Goal: Complete application form: Complete application form

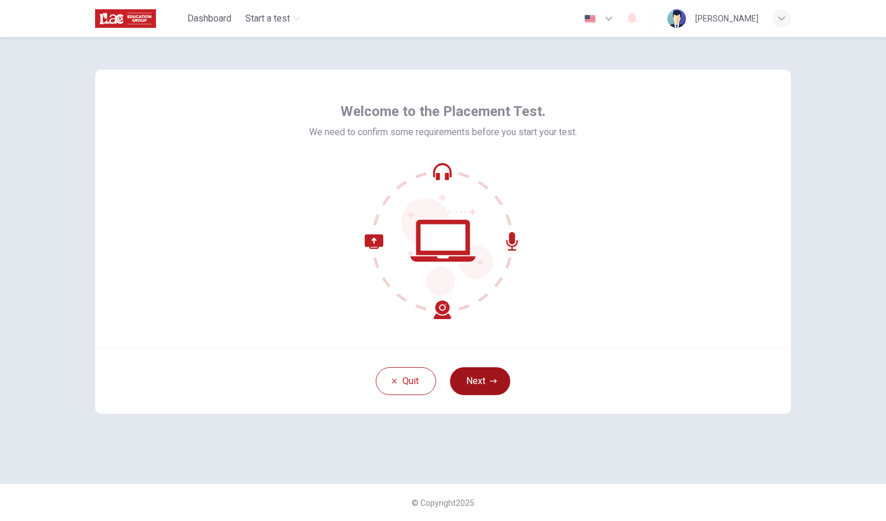
click at [465, 374] on button "Next" at bounding box center [480, 381] width 60 height 28
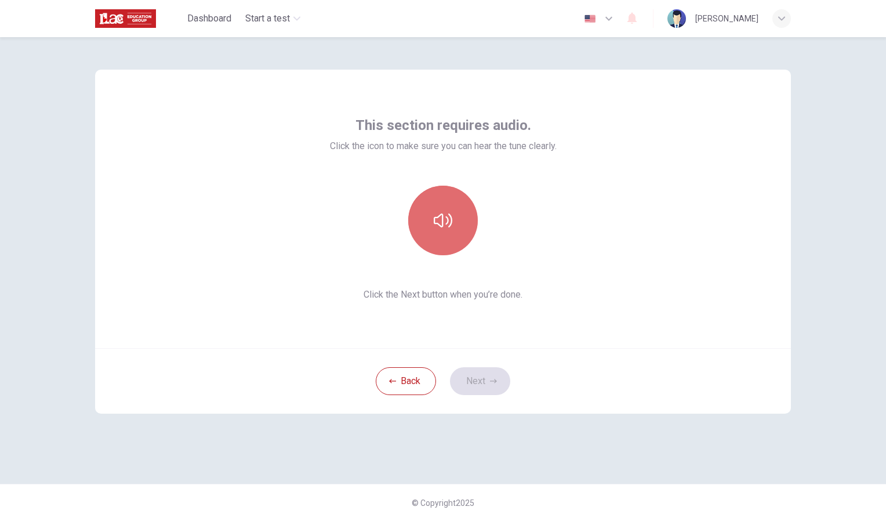
click at [446, 208] on button "button" at bounding box center [443, 221] width 70 height 70
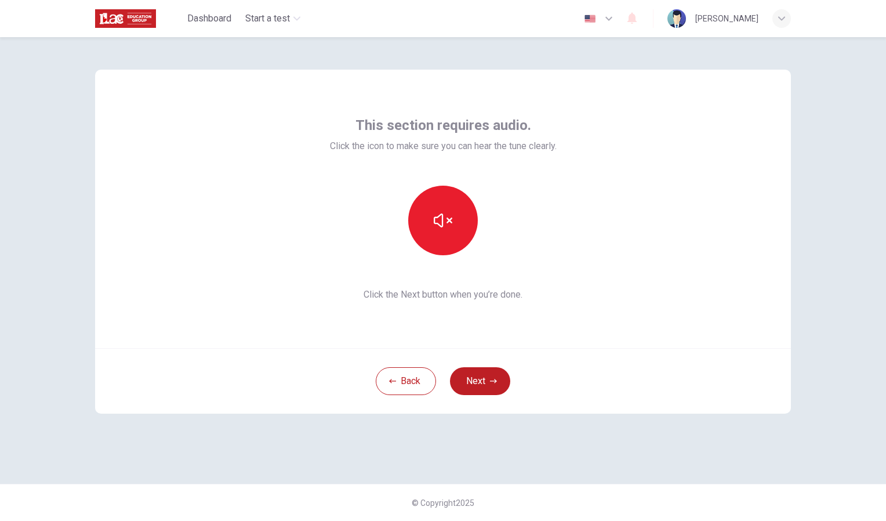
click at [468, 365] on div "Back Next" at bounding box center [443, 381] width 696 height 66
click at [493, 375] on button "Next" at bounding box center [480, 381] width 60 height 28
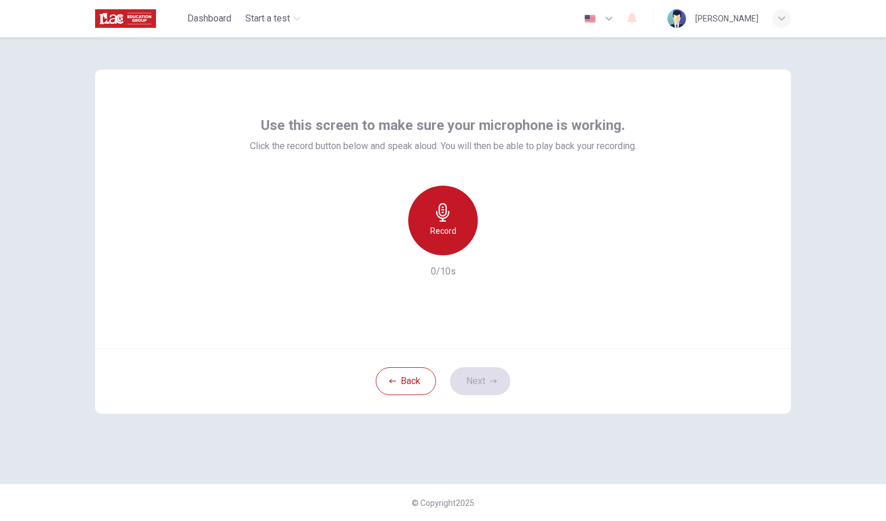
click at [453, 229] on h6 "Record" at bounding box center [443, 231] width 26 height 14
click at [430, 228] on div "Stop" at bounding box center [443, 221] width 70 height 70
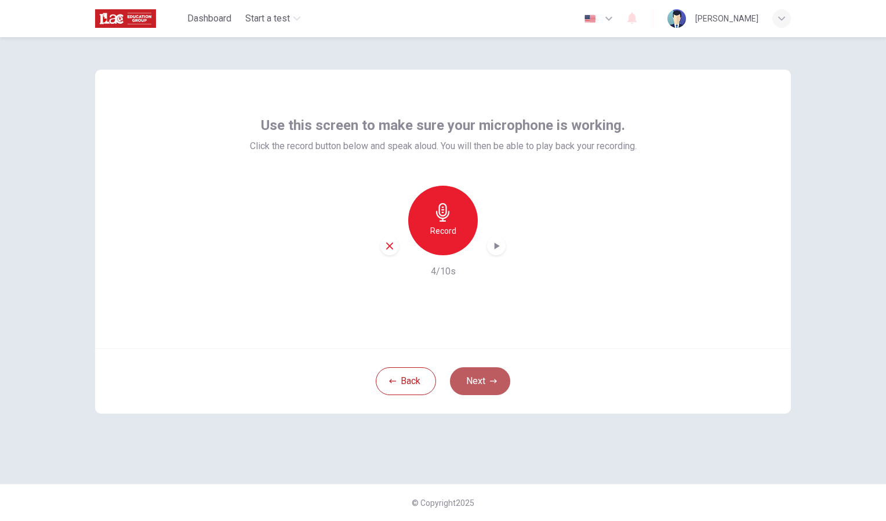
click at [468, 385] on button "Next" at bounding box center [480, 381] width 60 height 28
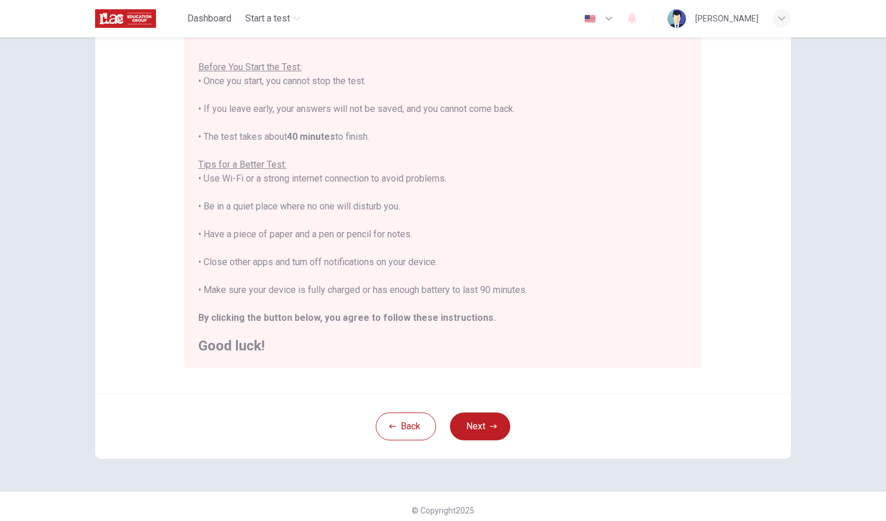
scroll to position [124, 0]
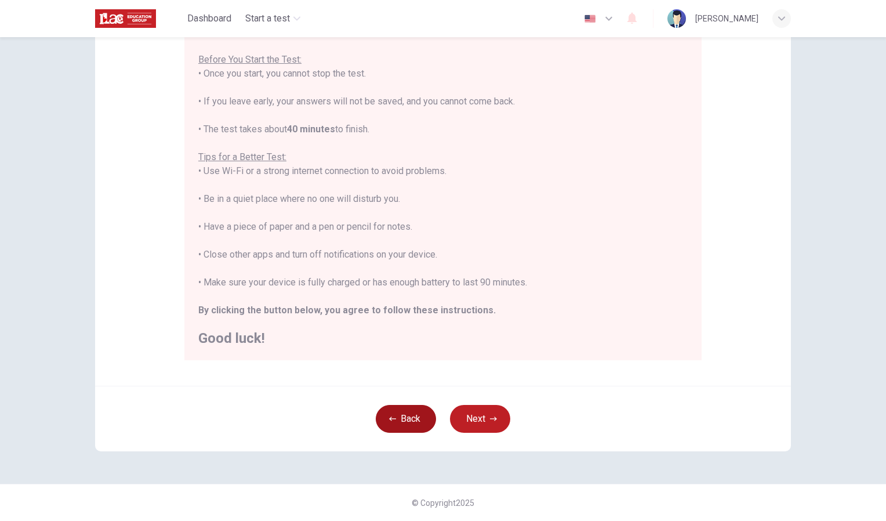
click at [393, 431] on button "Back" at bounding box center [406, 419] width 60 height 28
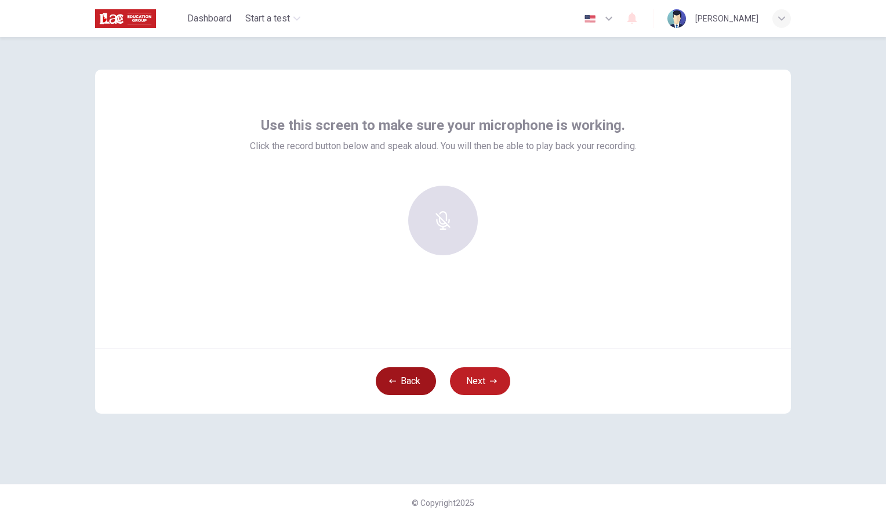
scroll to position [0, 0]
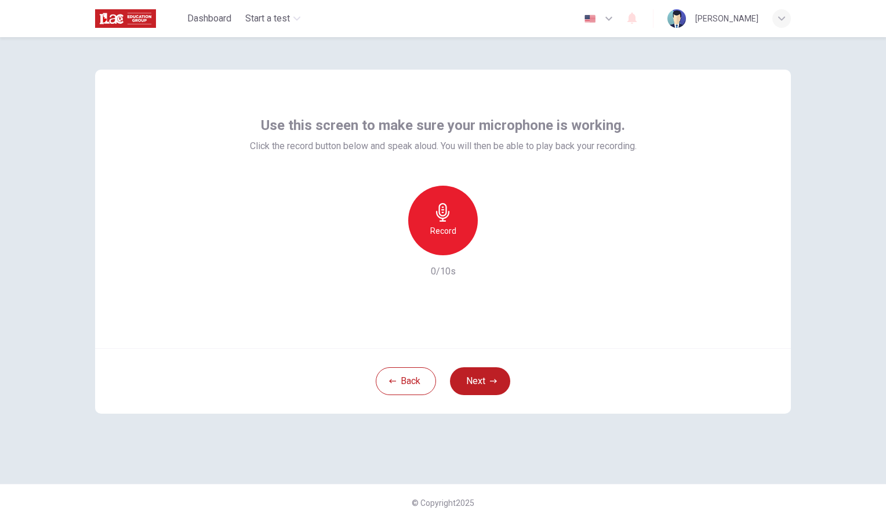
click at [426, 239] on div "Record" at bounding box center [443, 221] width 70 height 70
click at [420, 226] on div "Stop" at bounding box center [443, 221] width 70 height 70
click at [475, 247] on div "Record" at bounding box center [442, 221] width 125 height 70
click at [494, 254] on div "button" at bounding box center [496, 246] width 19 height 19
click at [431, 223] on div "Record" at bounding box center [443, 221] width 70 height 70
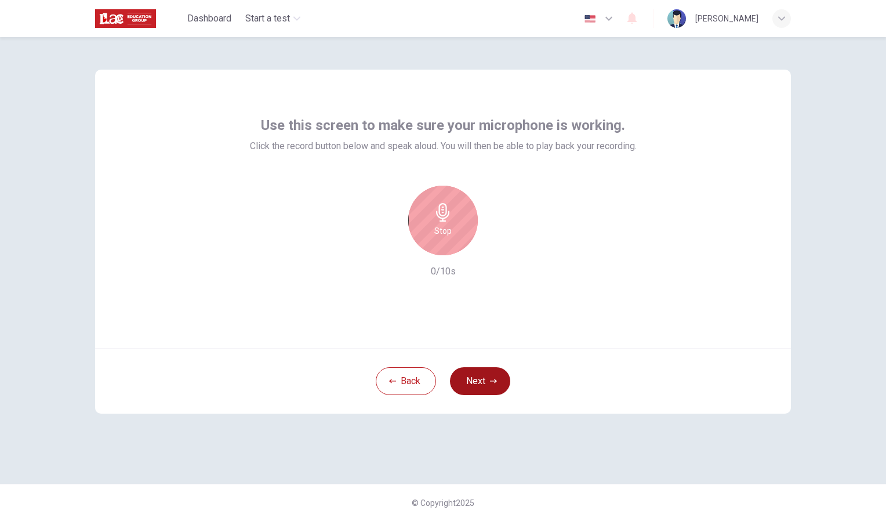
click at [485, 386] on button "Next" at bounding box center [480, 381] width 60 height 28
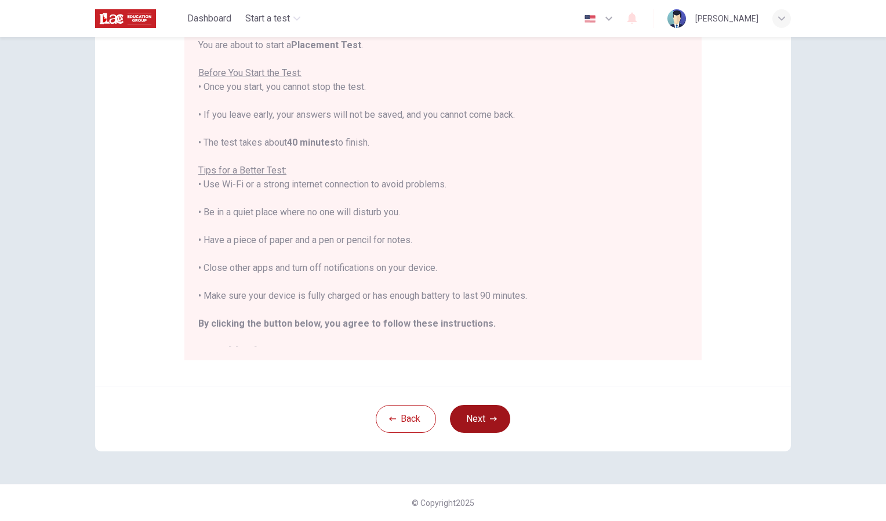
scroll to position [13, 0]
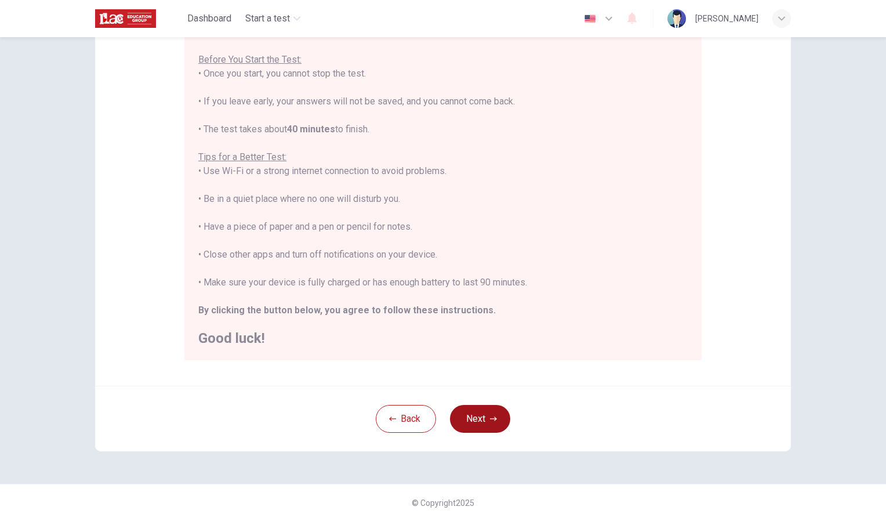
click at [473, 429] on button "Next" at bounding box center [480, 419] width 60 height 28
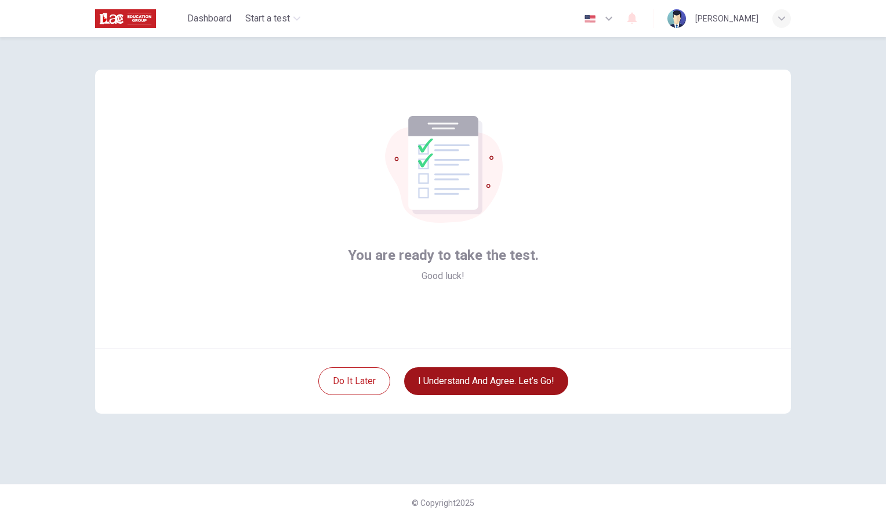
scroll to position [0, 0]
click at [465, 390] on button "I understand and agree. Let’s go!" at bounding box center [486, 381] width 164 height 28
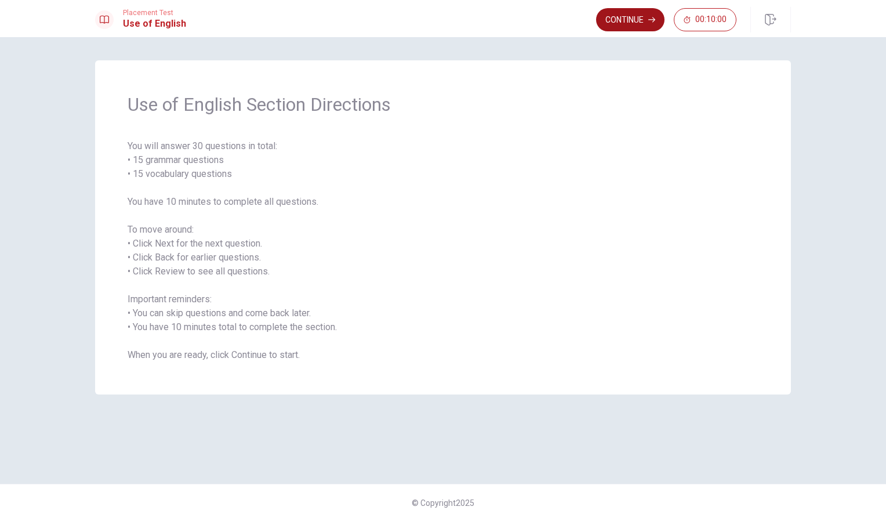
click at [639, 21] on button "Continue" at bounding box center [630, 19] width 68 height 23
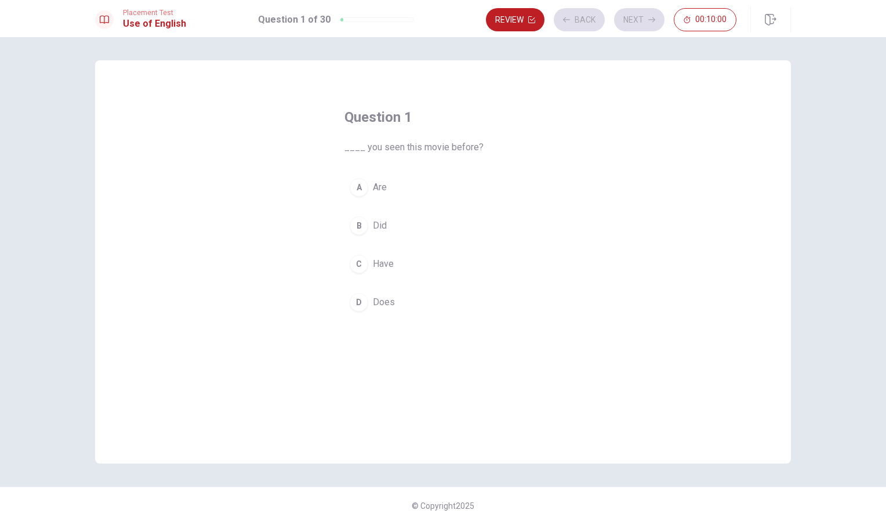
scroll to position [2, 0]
click at [351, 273] on button "C Have" at bounding box center [442, 262] width 197 height 29
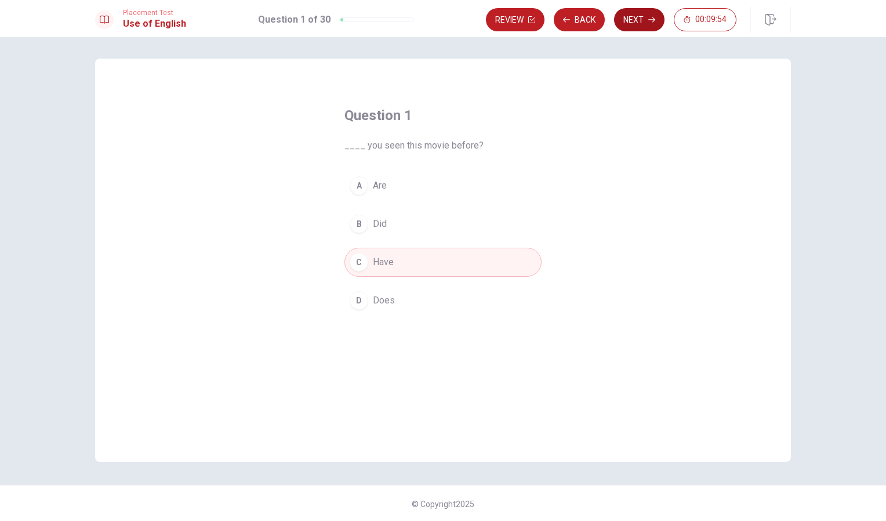
click at [652, 19] on icon "button" at bounding box center [651, 19] width 7 height 7
click at [353, 198] on button "A Did" at bounding box center [442, 185] width 197 height 29
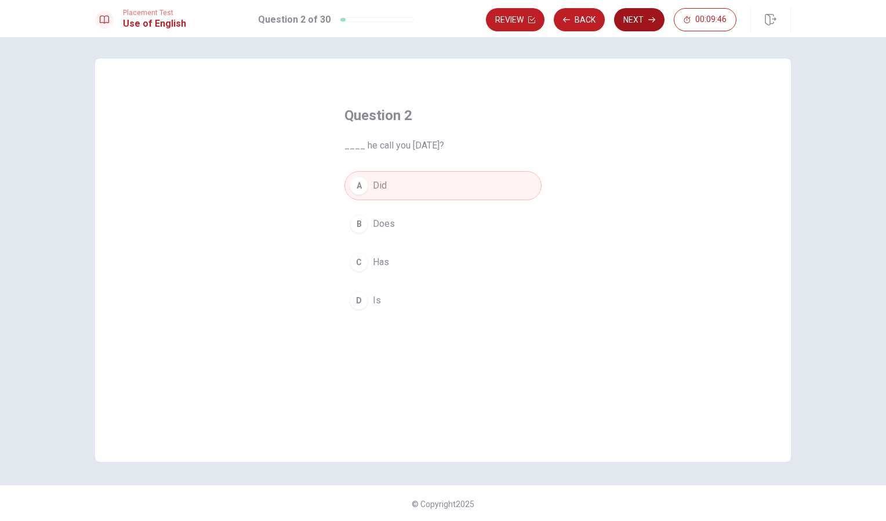
click at [639, 27] on button "Next" at bounding box center [639, 19] width 50 height 23
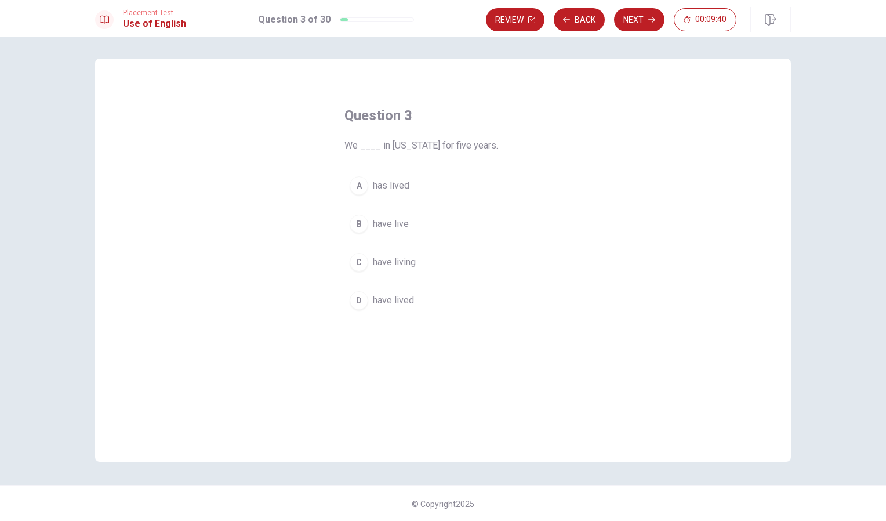
click at [353, 308] on div "D" at bounding box center [359, 300] width 19 height 19
click at [635, 15] on button "Next" at bounding box center [639, 19] width 50 height 23
click at [353, 234] on button "B Did" at bounding box center [442, 223] width 197 height 29
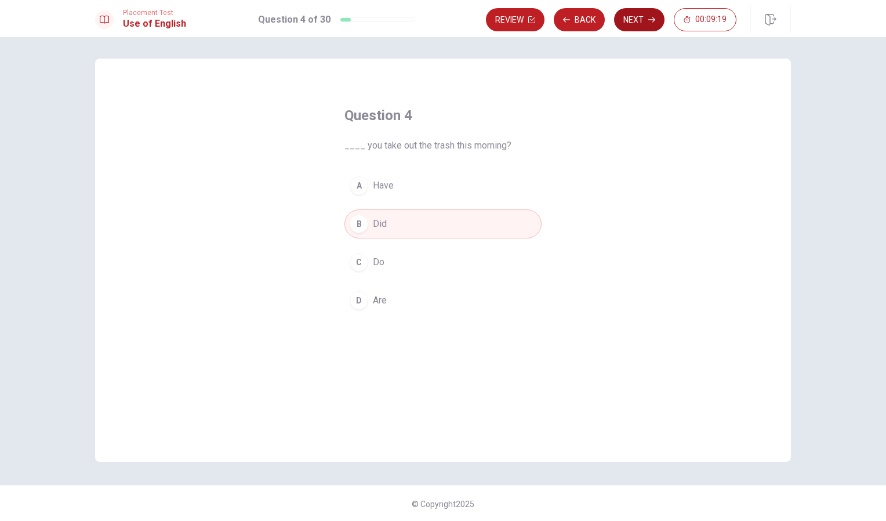
click at [639, 19] on button "Next" at bounding box center [639, 19] width 50 height 23
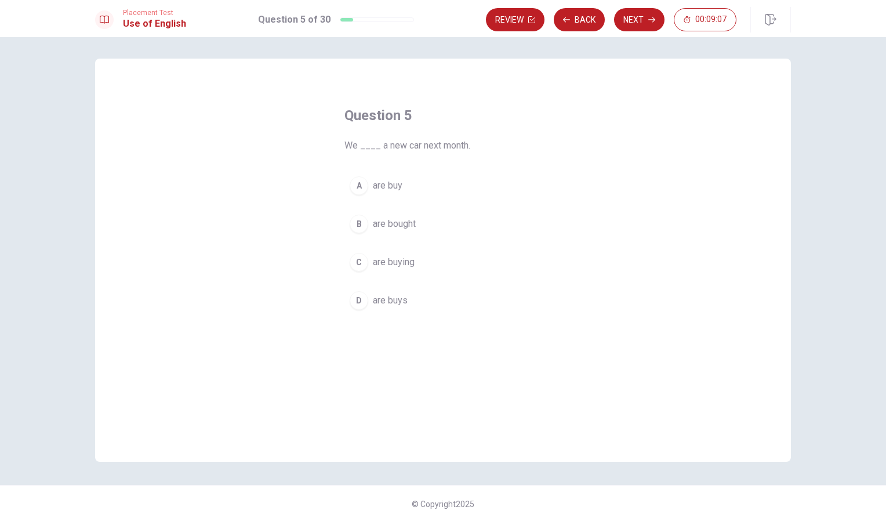
click at [350, 266] on div "C" at bounding box center [359, 262] width 19 height 19
click at [632, 22] on button "Next" at bounding box center [639, 19] width 50 height 23
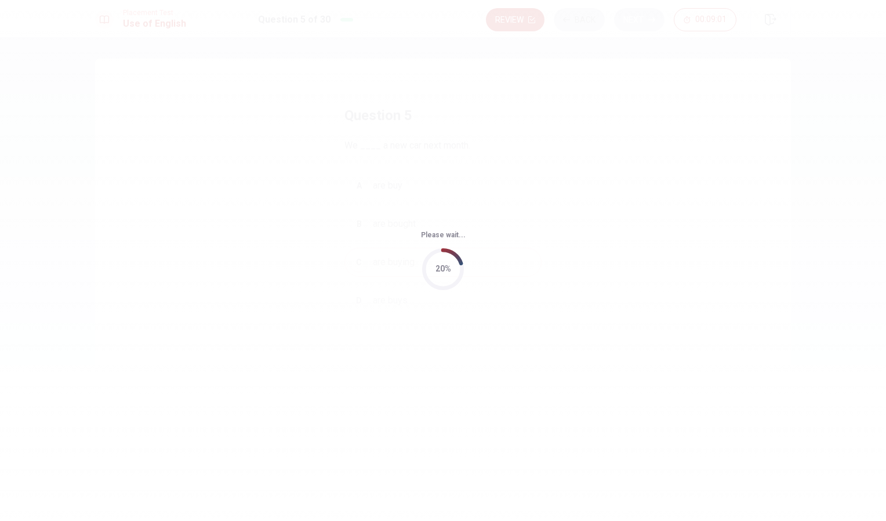
scroll to position [0, 0]
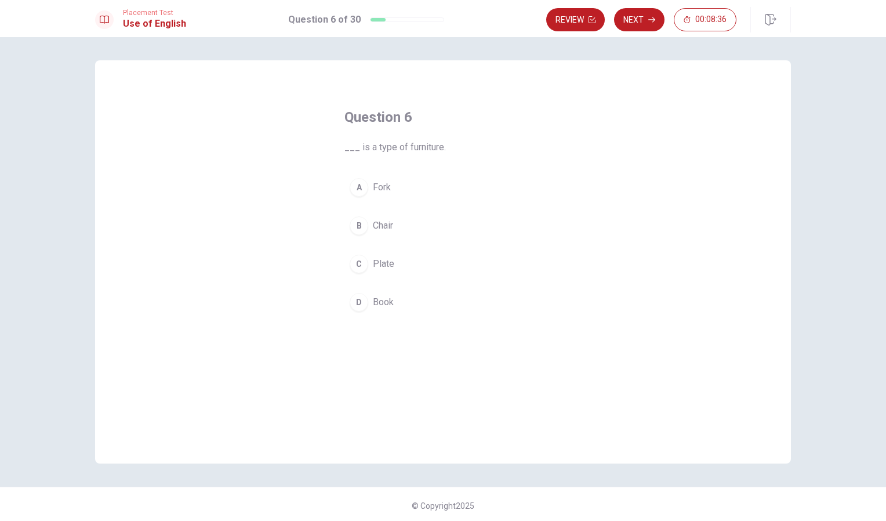
click at [359, 220] on div "B" at bounding box center [359, 225] width 19 height 19
click at [641, 16] on button "Next" at bounding box center [639, 19] width 50 height 23
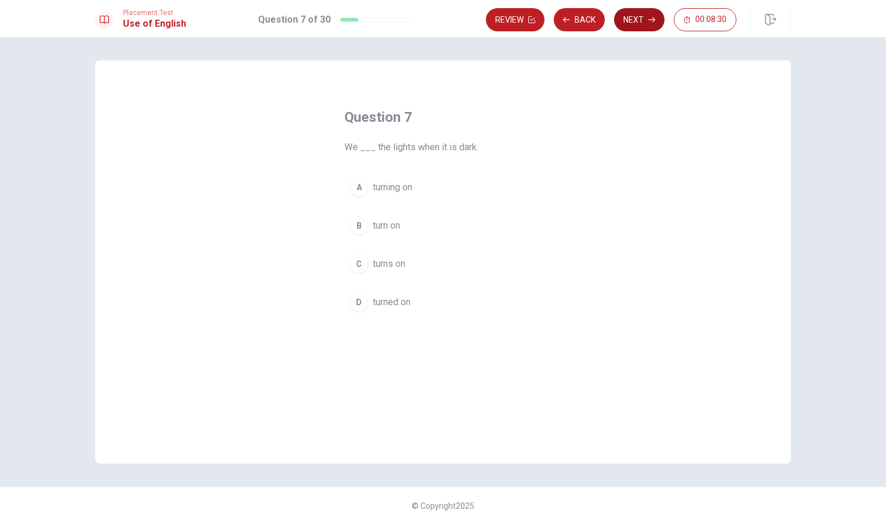
click at [642, 27] on button "Next" at bounding box center [639, 19] width 50 height 23
click at [355, 256] on div "C" at bounding box center [359, 264] width 19 height 19
click at [652, 20] on icon "button" at bounding box center [651, 19] width 7 height 5
click at [350, 305] on div "D" at bounding box center [359, 302] width 19 height 19
click at [635, 17] on button "Next" at bounding box center [639, 19] width 50 height 23
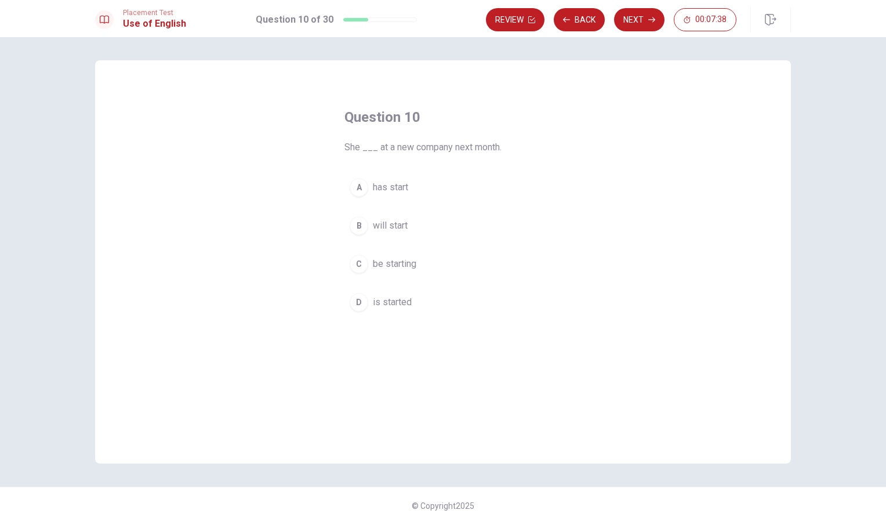
click at [361, 236] on button "B will start" at bounding box center [442, 225] width 197 height 29
click at [645, 17] on button "Next" at bounding box center [639, 19] width 50 height 23
click at [358, 195] on div "A" at bounding box center [359, 187] width 19 height 19
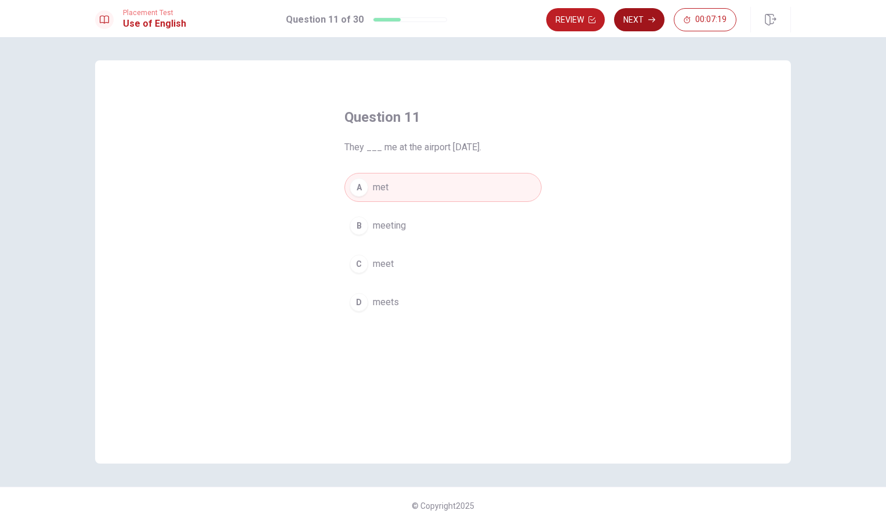
click at [644, 26] on button "Next" at bounding box center [639, 19] width 50 height 23
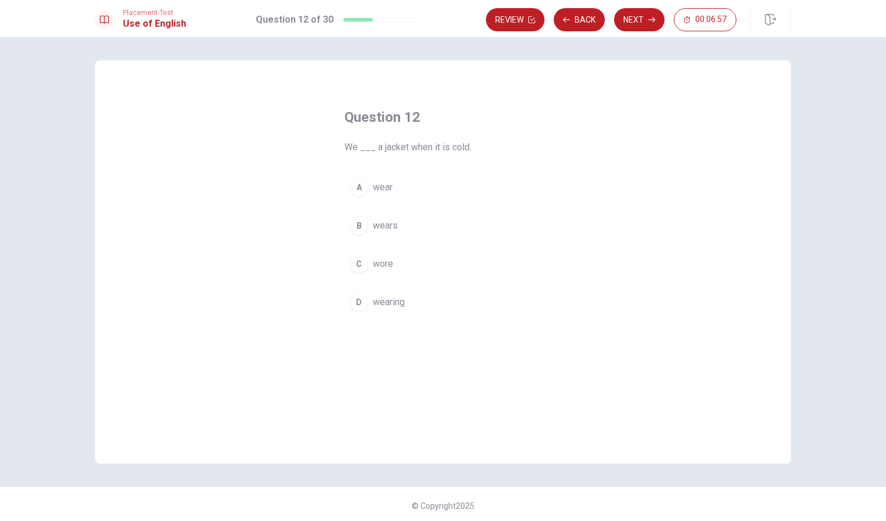
click at [358, 259] on div "C" at bounding box center [359, 264] width 19 height 19
click at [636, 30] on button "Next" at bounding box center [639, 19] width 50 height 23
click at [361, 195] on div "A" at bounding box center [359, 187] width 19 height 19
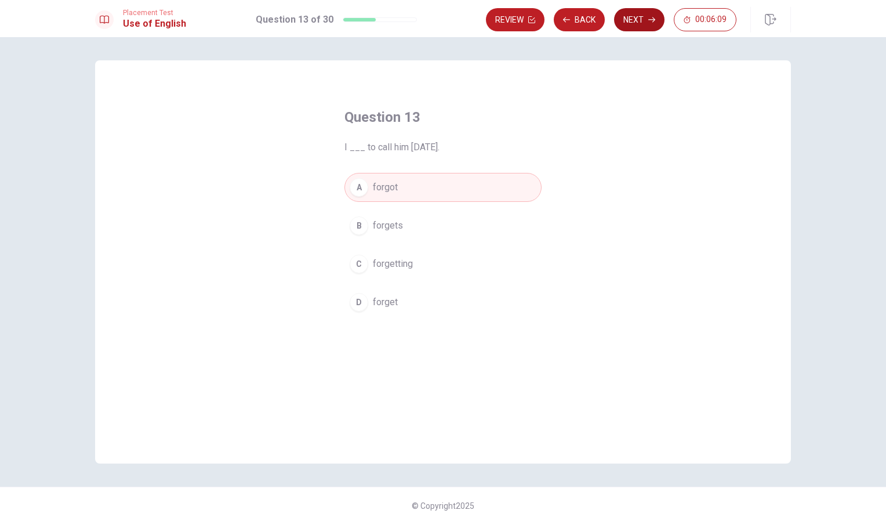
click at [650, 19] on icon "button" at bounding box center [651, 19] width 7 height 7
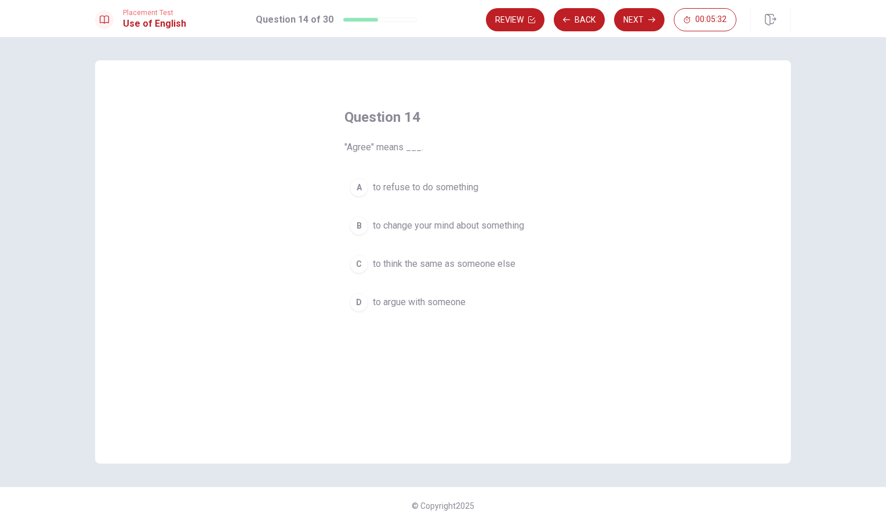
click at [351, 307] on div "D" at bounding box center [359, 302] width 19 height 19
click at [647, 17] on button "Next" at bounding box center [639, 19] width 50 height 23
click at [353, 223] on div "B" at bounding box center [359, 225] width 19 height 19
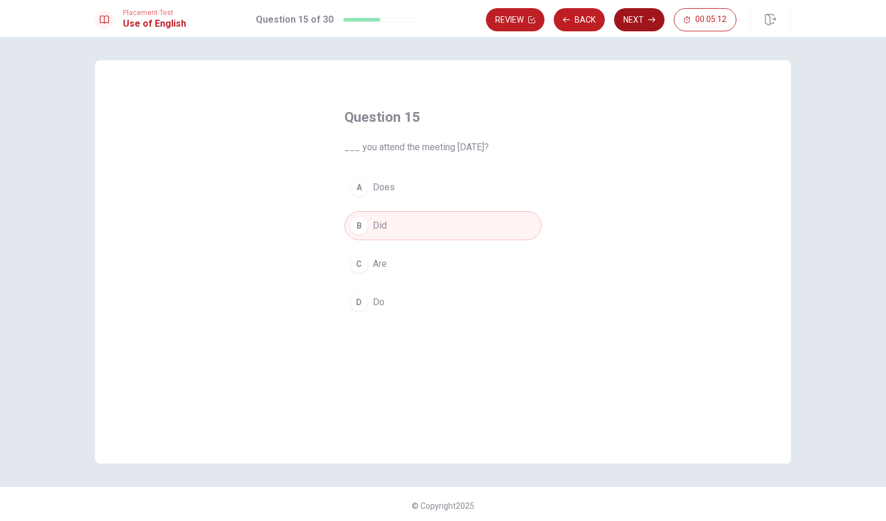
click at [643, 26] on button "Next" at bounding box center [639, 19] width 50 height 23
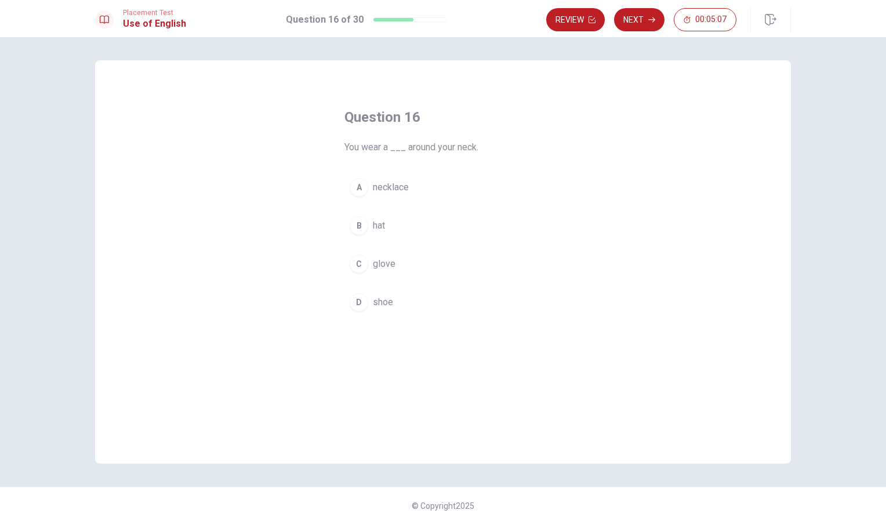
scroll to position [3, 0]
click at [353, 179] on div "A" at bounding box center [359, 184] width 19 height 19
click at [645, 22] on button "Next" at bounding box center [639, 19] width 50 height 23
click at [364, 193] on button "A sand" at bounding box center [442, 184] width 197 height 29
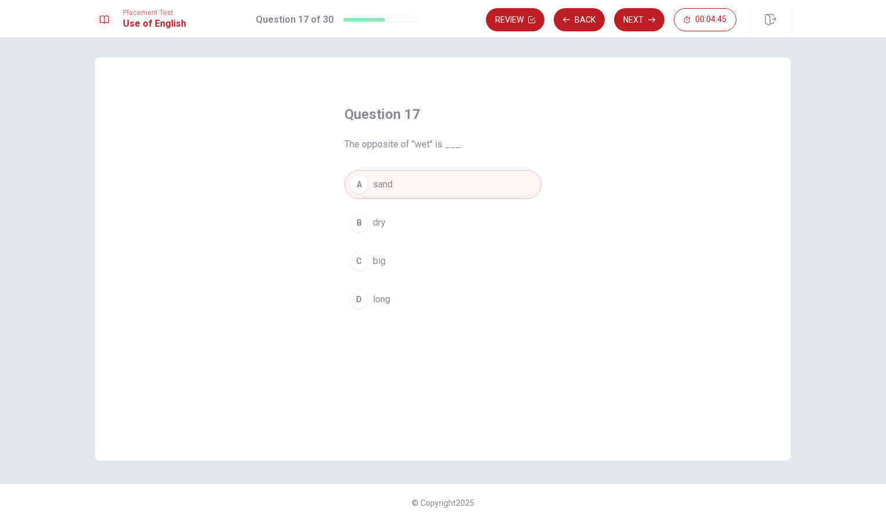
click at [221, 113] on div "Question 17 The opposite of "wet" is ___. A sand B dry C big D long" at bounding box center [443, 258] width 696 height 403
click at [640, 31] on button "Next" at bounding box center [639, 19] width 50 height 23
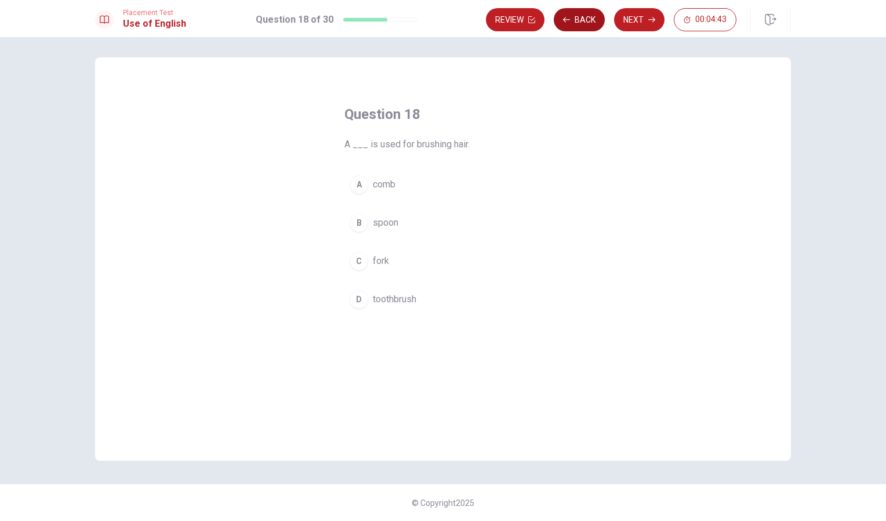
click at [586, 22] on button "Back" at bounding box center [579, 19] width 51 height 23
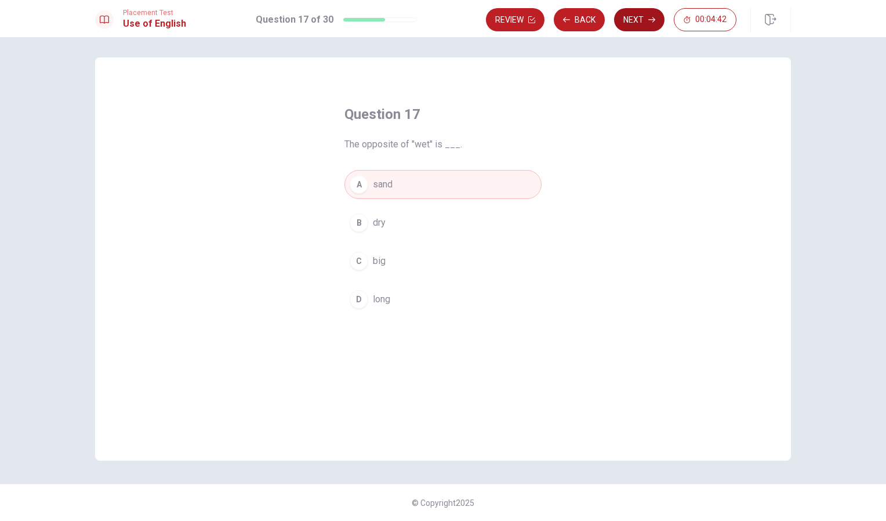
click at [642, 31] on button "Next" at bounding box center [639, 19] width 50 height 23
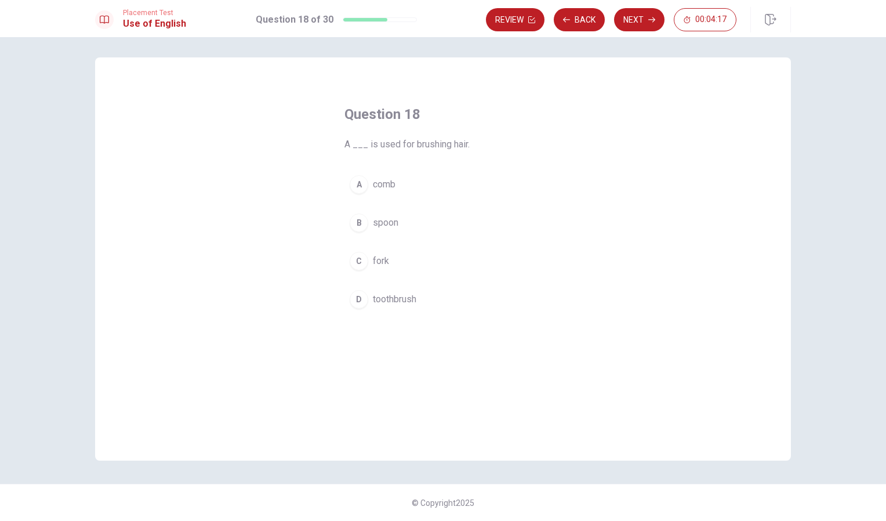
click at [353, 197] on button "A comb" at bounding box center [442, 184] width 197 height 29
click at [642, 27] on button "Next" at bounding box center [639, 19] width 50 height 23
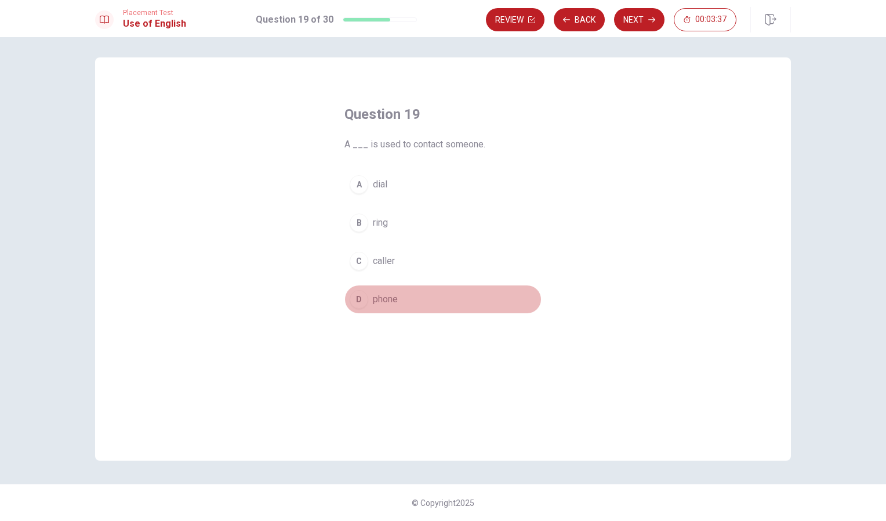
click at [351, 291] on div "D" at bounding box center [359, 299] width 19 height 19
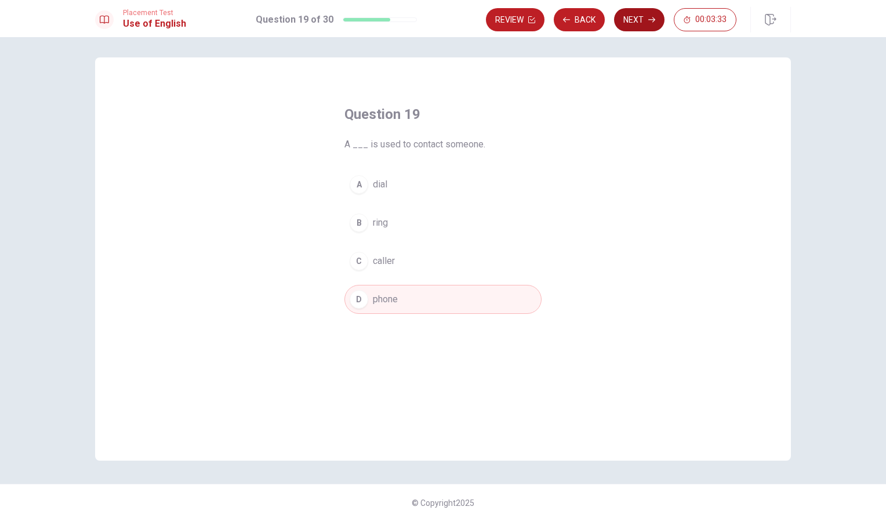
click at [658, 12] on button "Next" at bounding box center [639, 19] width 50 height 23
click at [353, 233] on button "B dark" at bounding box center [442, 222] width 197 height 29
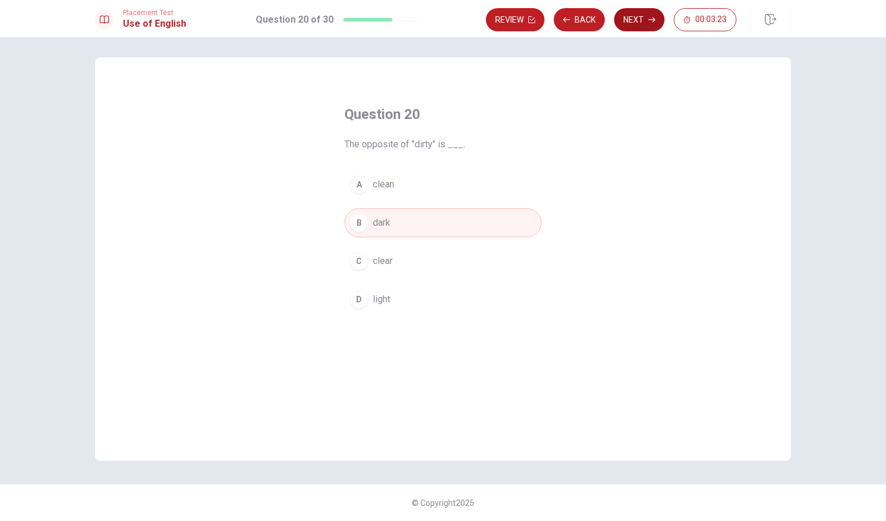
click at [644, 23] on button "Next" at bounding box center [639, 19] width 50 height 23
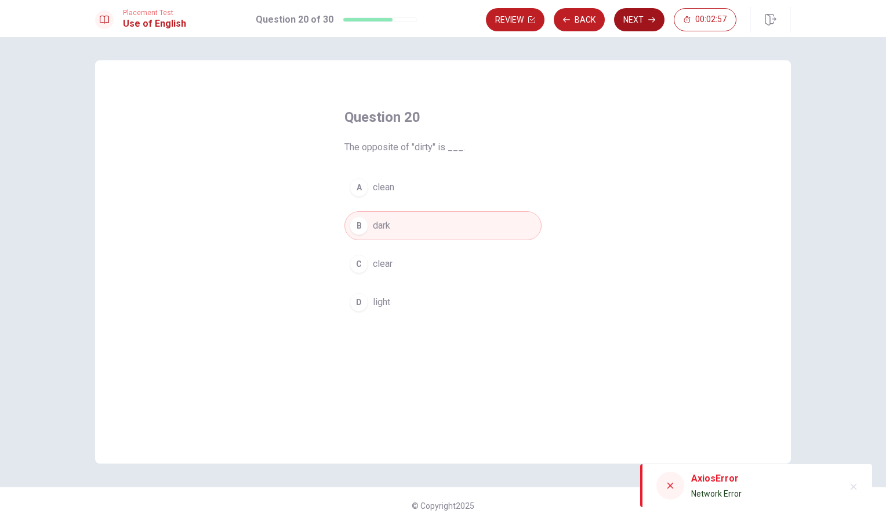
click at [644, 19] on button "Next" at bounding box center [639, 19] width 50 height 23
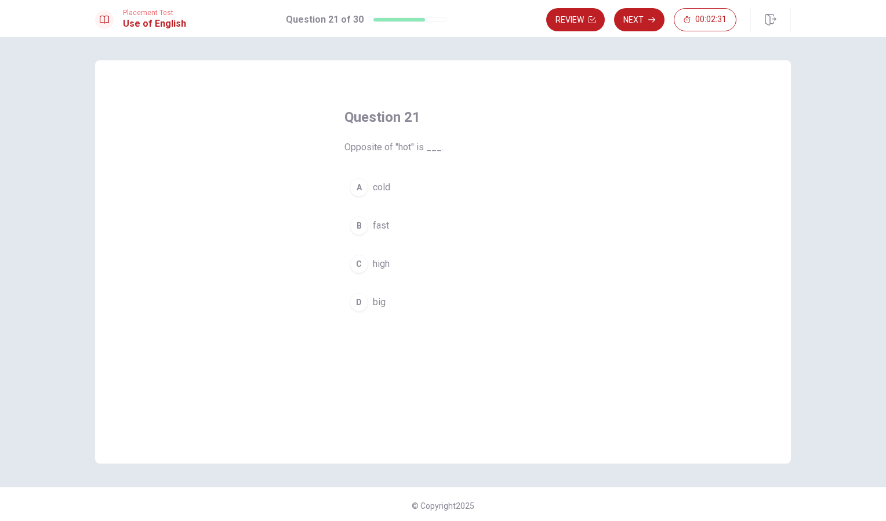
click at [353, 273] on div "C" at bounding box center [359, 264] width 19 height 19
click at [641, 27] on button "Next" at bounding box center [639, 19] width 50 height 23
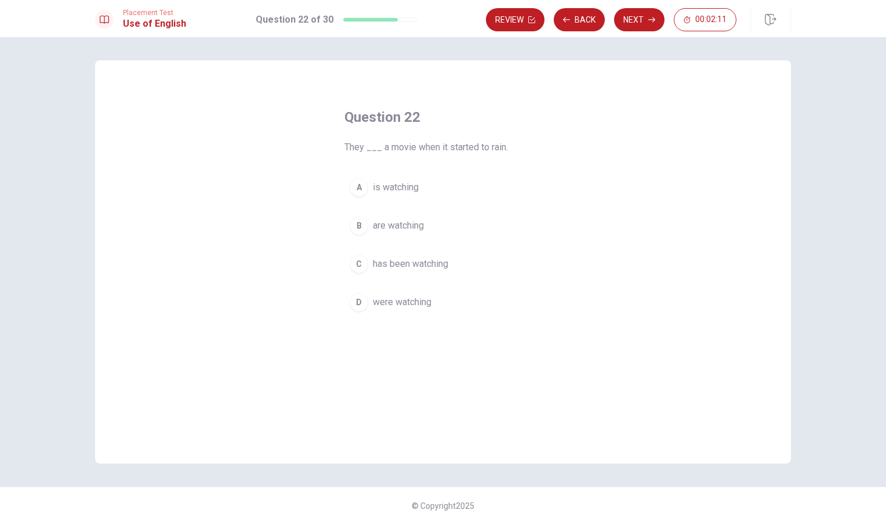
click at [350, 257] on div "C" at bounding box center [359, 264] width 19 height 19
click at [628, 19] on button "Next" at bounding box center [639, 19] width 50 height 23
click at [350, 262] on div "C" at bounding box center [359, 264] width 19 height 19
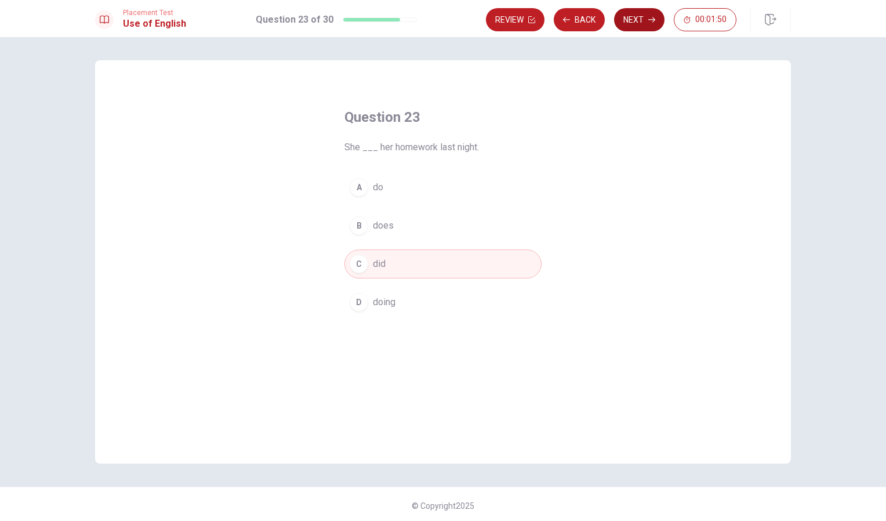
click at [633, 30] on button "Next" at bounding box center [639, 19] width 50 height 23
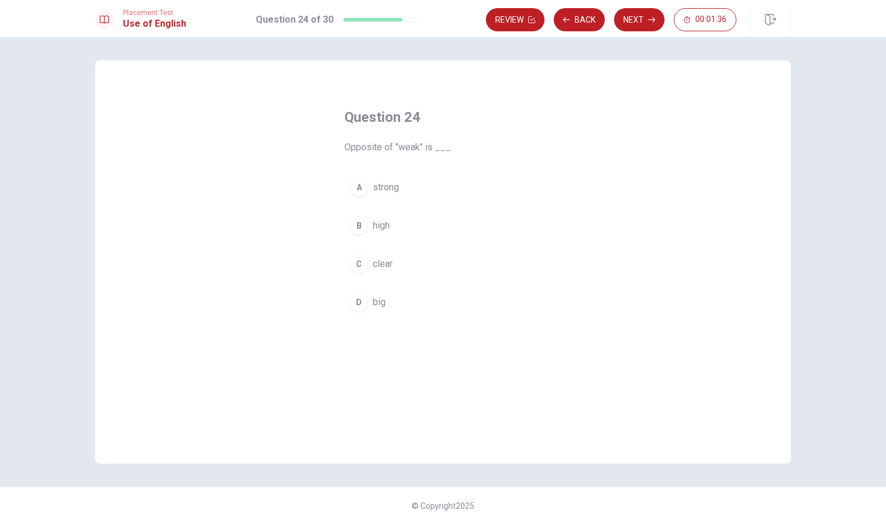
click at [352, 276] on button "C clear" at bounding box center [442, 263] width 197 height 29
click at [635, 24] on button "Next" at bounding box center [639, 19] width 50 height 23
click at [361, 308] on div "D" at bounding box center [359, 302] width 19 height 19
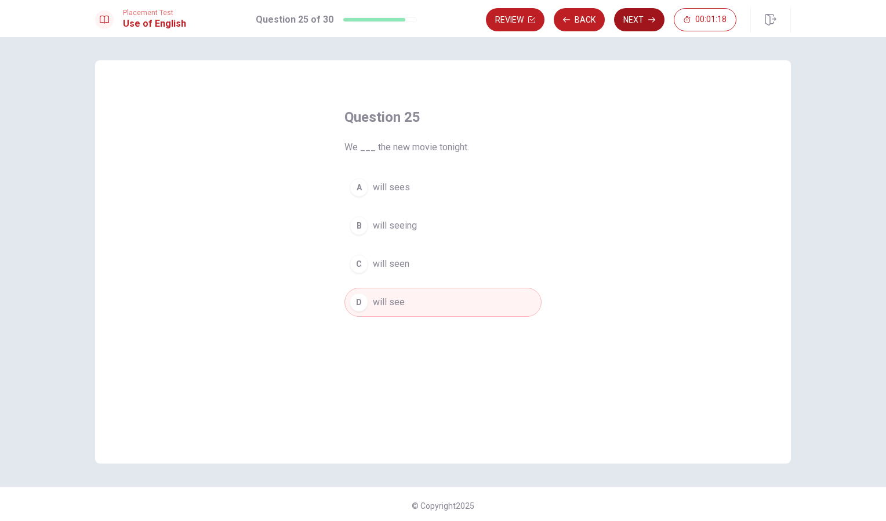
click at [639, 24] on button "Next" at bounding box center [639, 19] width 50 height 23
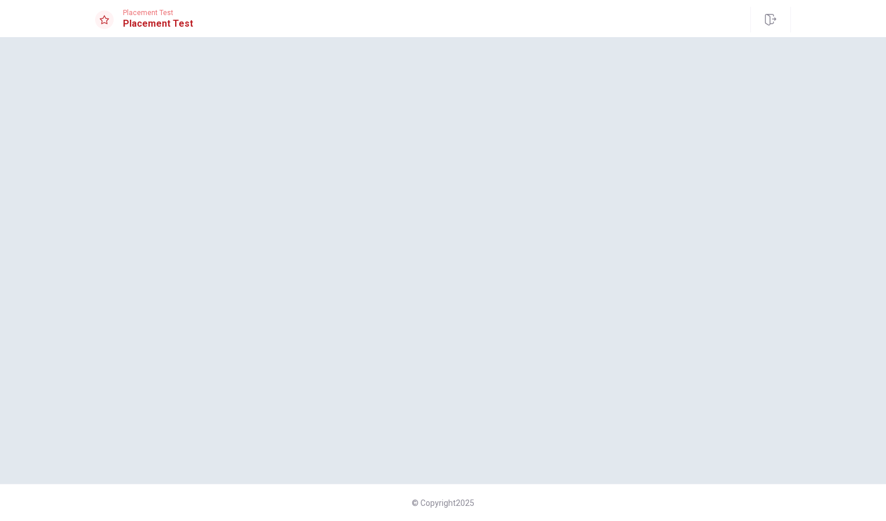
click at [629, 160] on div at bounding box center [443, 260] width 733 height 400
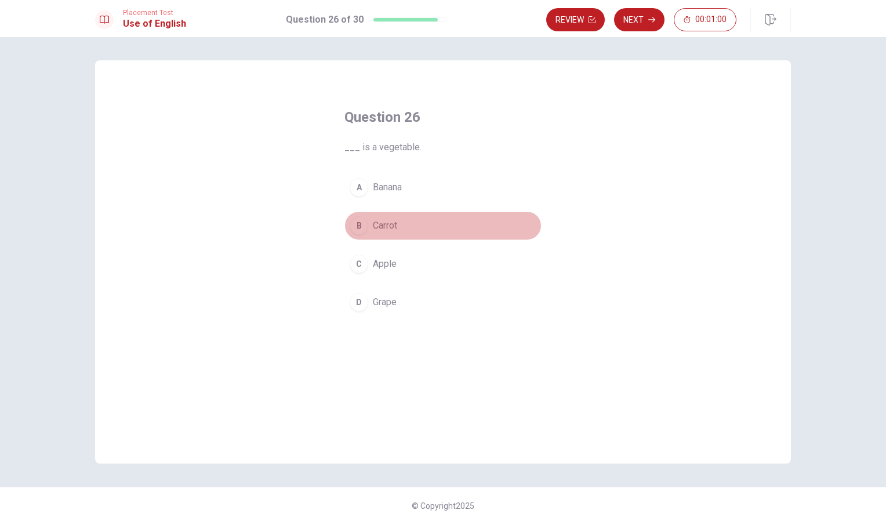
click at [353, 228] on div "B" at bounding box center [359, 225] width 19 height 19
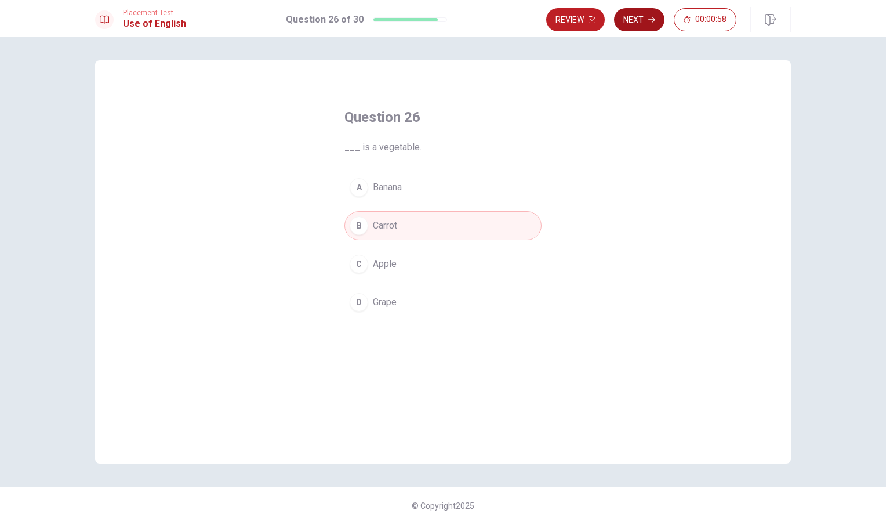
click at [641, 27] on button "Next" at bounding box center [639, 19] width 50 height 23
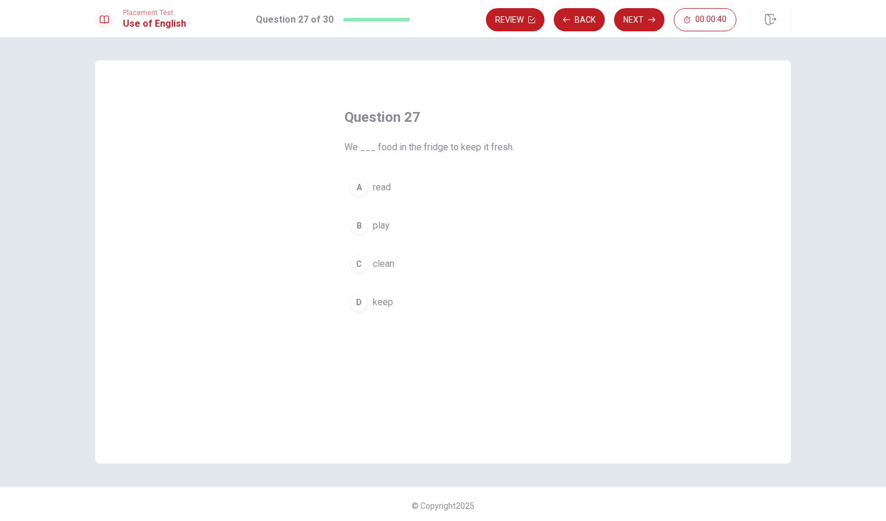
click at [358, 314] on button "D keep" at bounding box center [442, 302] width 197 height 29
click at [641, 24] on button "Next" at bounding box center [639, 19] width 50 height 23
click at [366, 235] on button "B has been studying" at bounding box center [442, 225] width 197 height 29
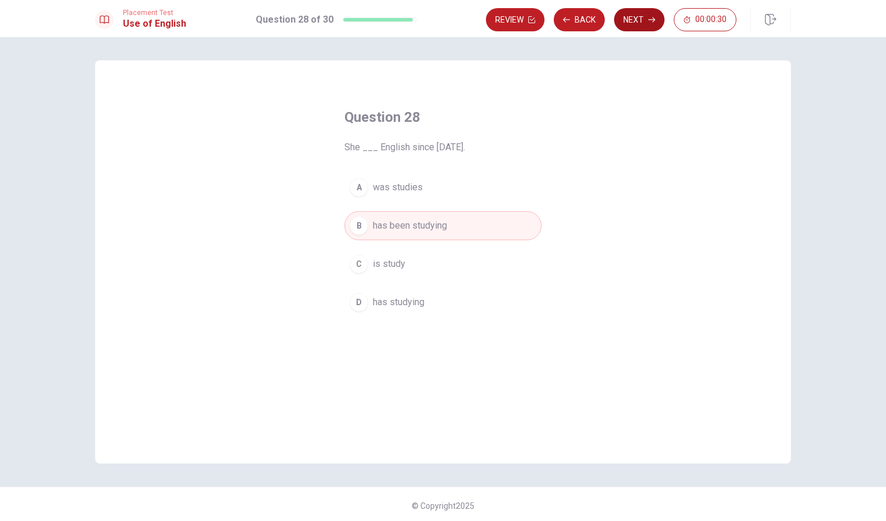
click at [651, 20] on icon "button" at bounding box center [651, 19] width 7 height 5
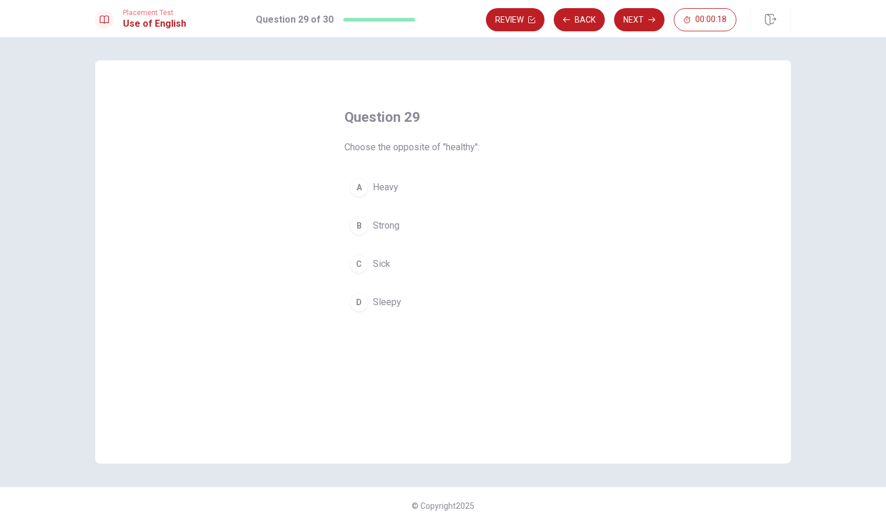
click at [349, 313] on button "D Sleepy" at bounding box center [442, 302] width 197 height 29
click at [639, 27] on button "Next" at bounding box center [639, 19] width 50 height 23
click at [373, 186] on span "boots" at bounding box center [385, 187] width 24 height 14
click at [362, 238] on button "B sandals" at bounding box center [442, 225] width 197 height 29
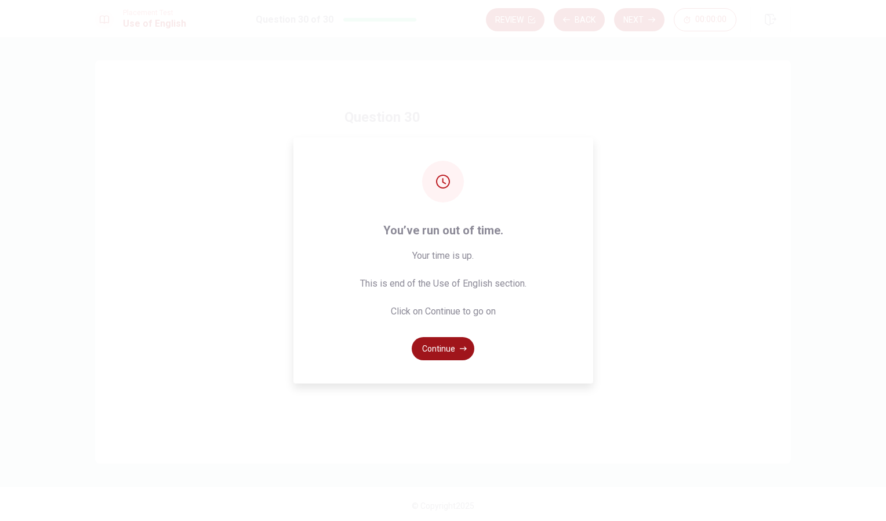
click at [448, 357] on button "Continue" at bounding box center [443, 348] width 63 height 23
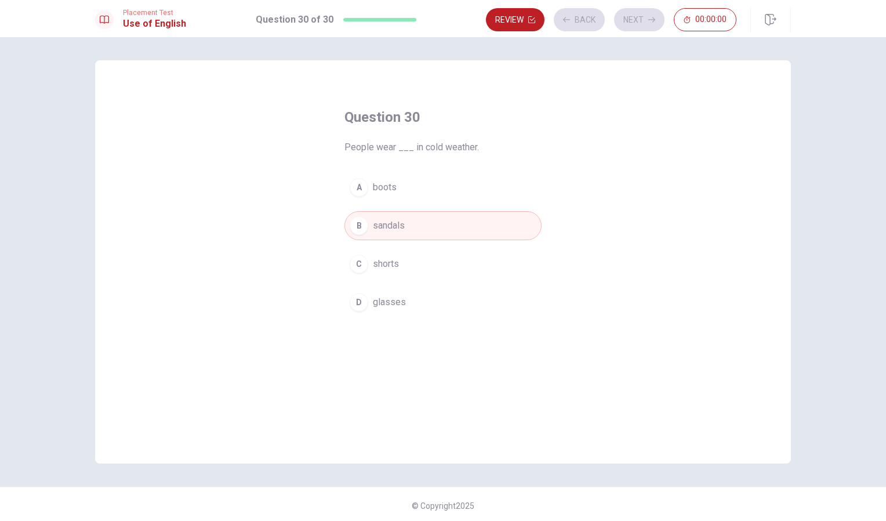
click at [820, 170] on div "Question 30 People wear ___ in cold weather. A boots B sandals C shorts D glass…" at bounding box center [443, 279] width 886 height 484
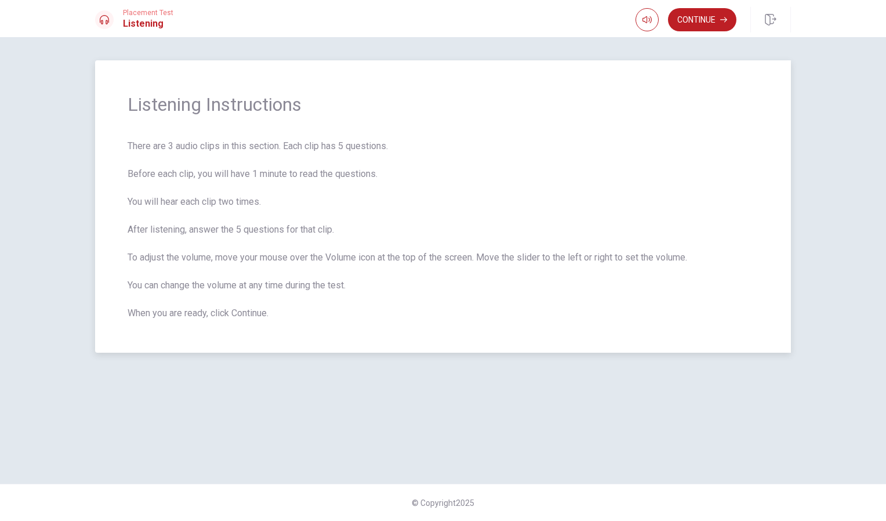
click at [699, 111] on span "Listening Instructions" at bounding box center [443, 104] width 631 height 23
click at [716, 29] on button "Continue" at bounding box center [702, 19] width 68 height 23
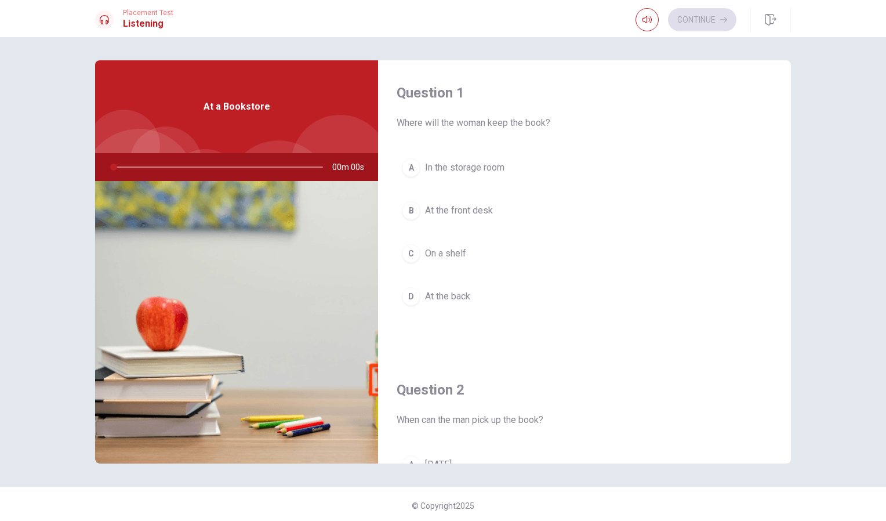
click at [221, 107] on span "At a Bookstore" at bounding box center [237, 107] width 67 height 14
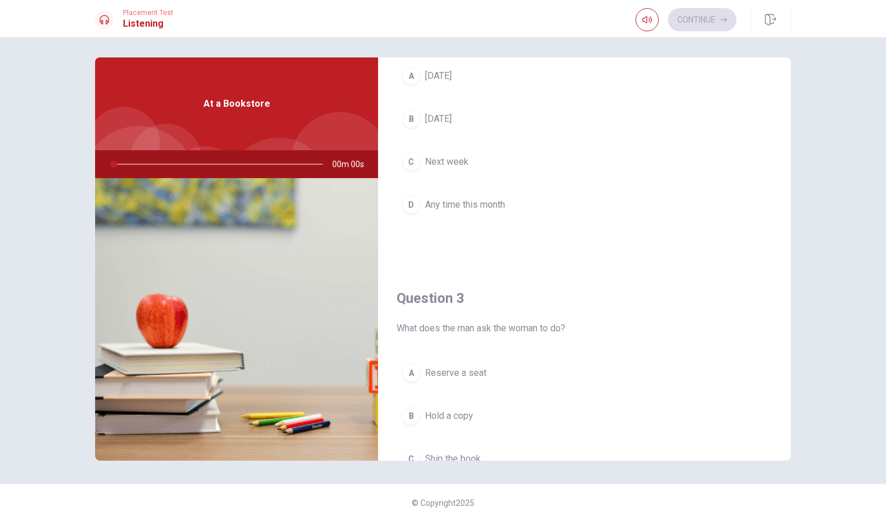
scroll to position [140, 0]
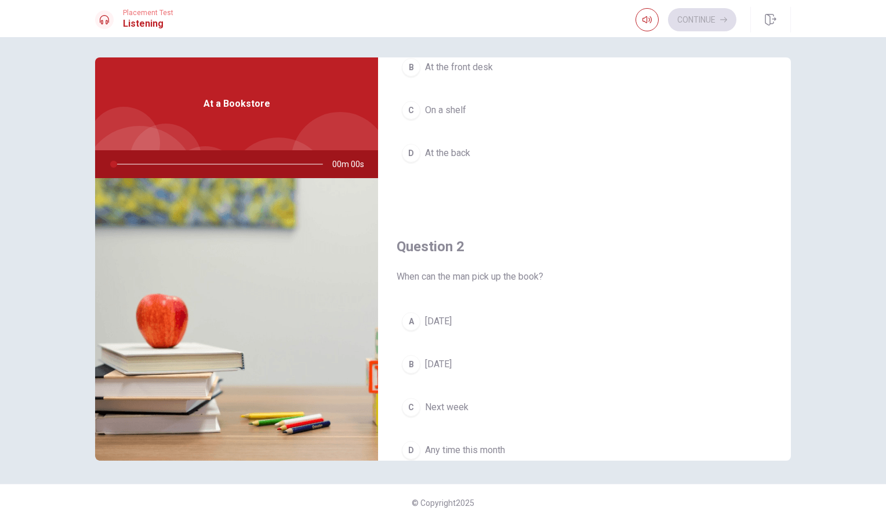
click at [302, 136] on div at bounding box center [340, 161] width 98 height 98
click at [151, 121] on div "At a Bookstore" at bounding box center [236, 103] width 283 height 93
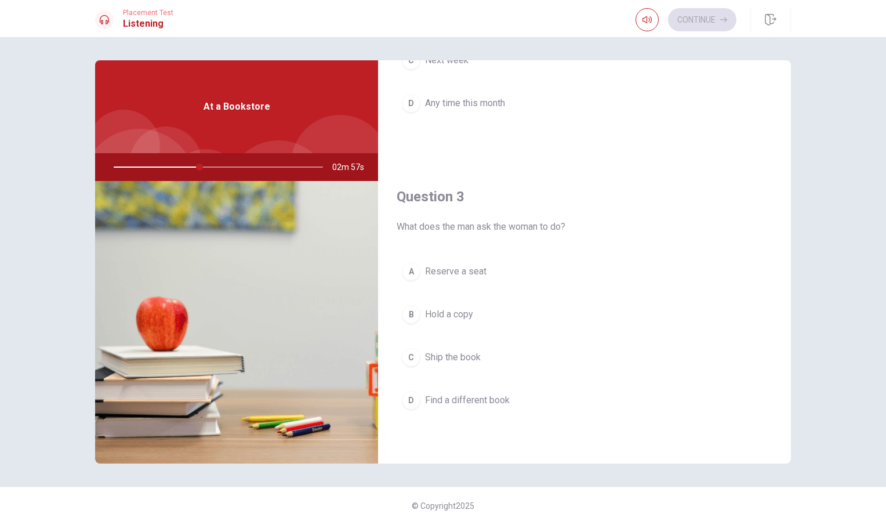
scroll to position [492, 0]
click at [413, 310] on div "B" at bounding box center [411, 312] width 19 height 19
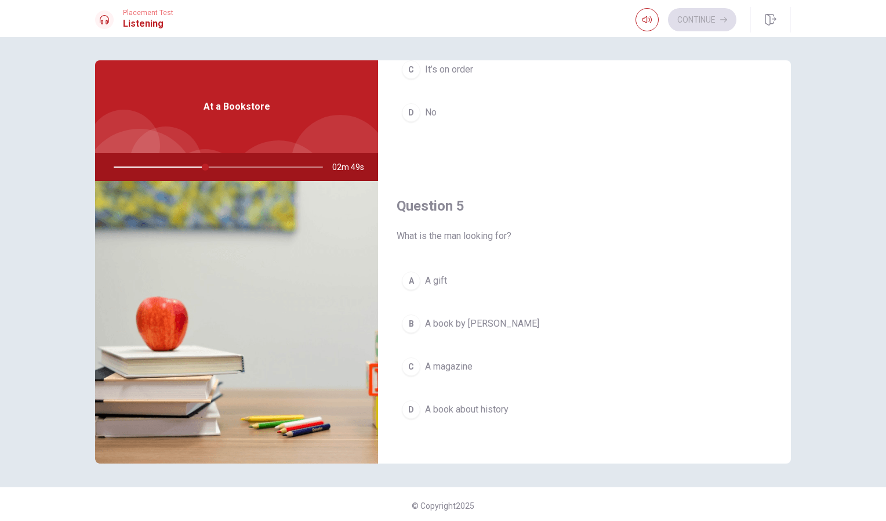
scroll to position [1078, 0]
click at [409, 321] on div "B" at bounding box center [411, 319] width 19 height 19
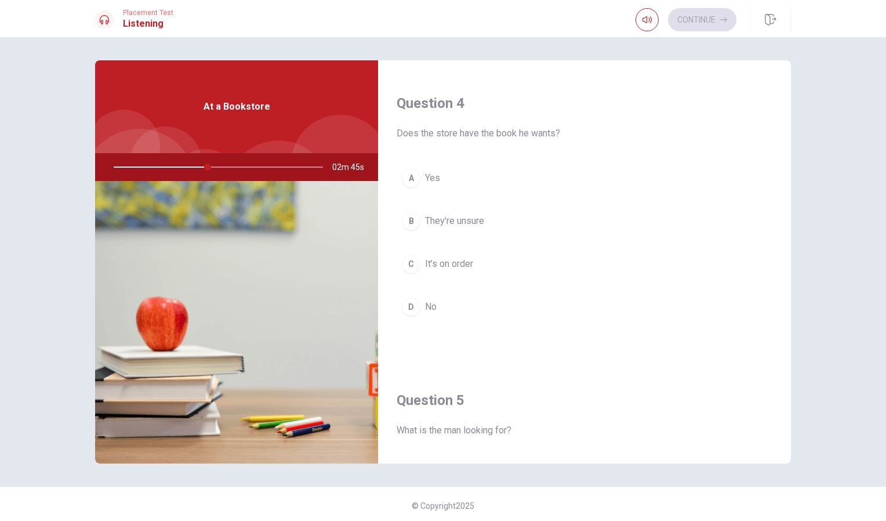
scroll to position [877, 0]
click at [417, 232] on button "B They’re unsure" at bounding box center [585, 223] width 376 height 29
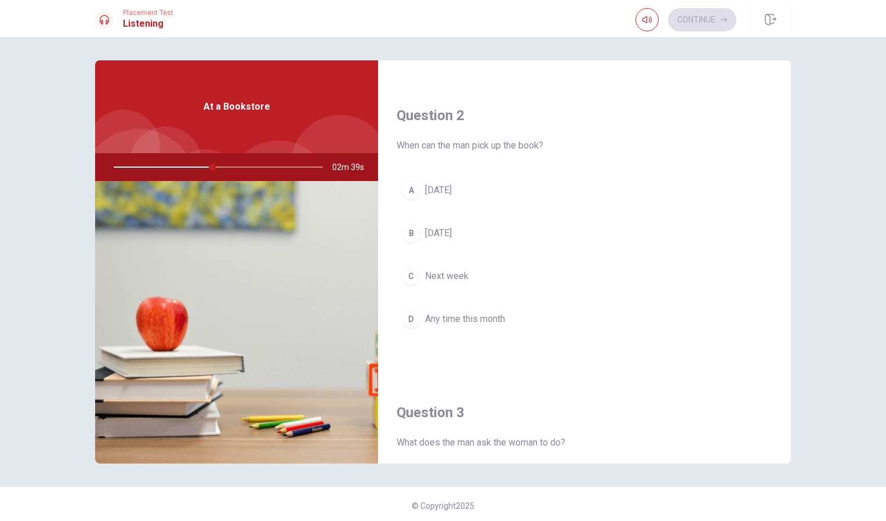
scroll to position [268, 0]
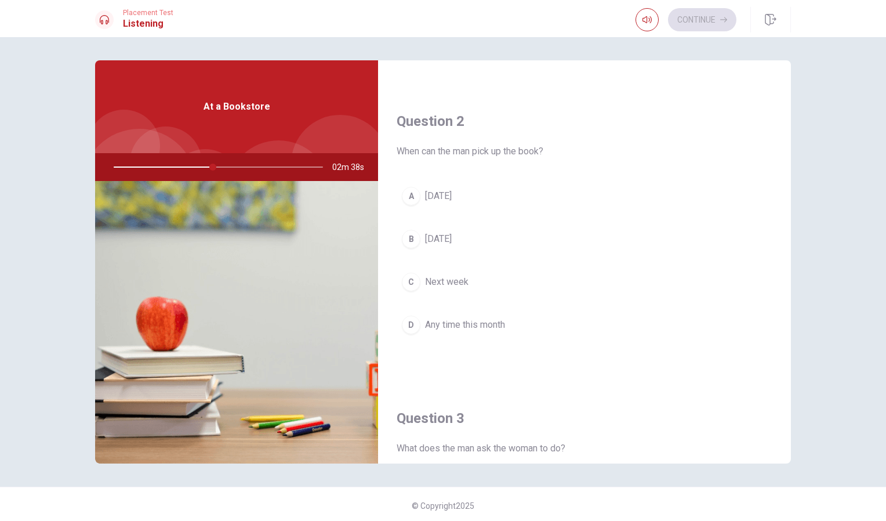
click at [414, 237] on div "B" at bounding box center [411, 239] width 19 height 19
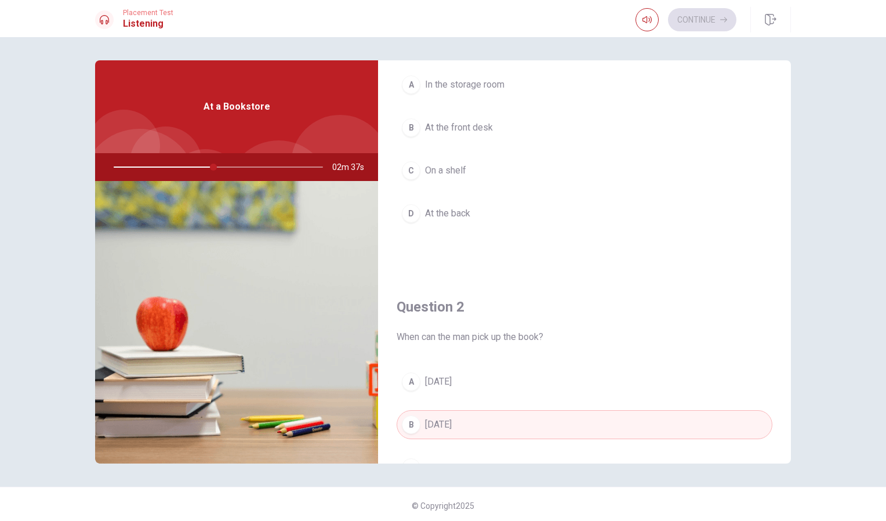
scroll to position [0, 0]
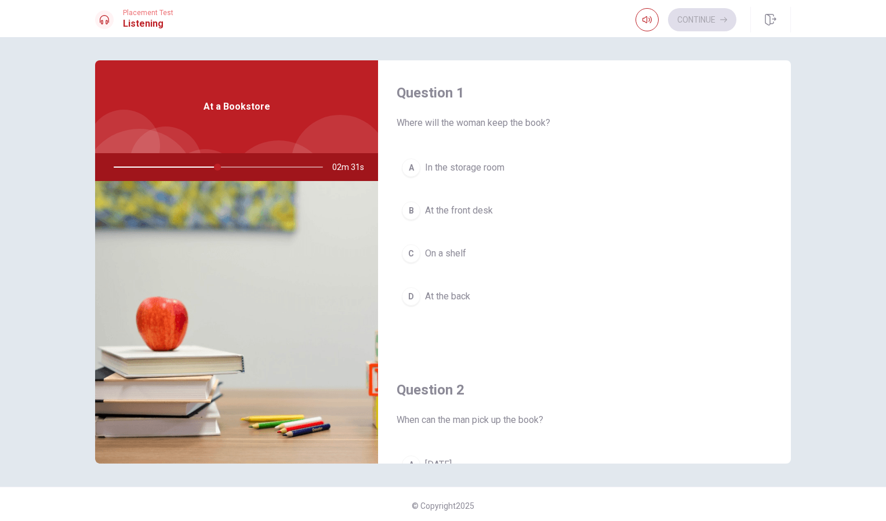
click at [409, 179] on button "A In the storage room" at bounding box center [585, 167] width 376 height 29
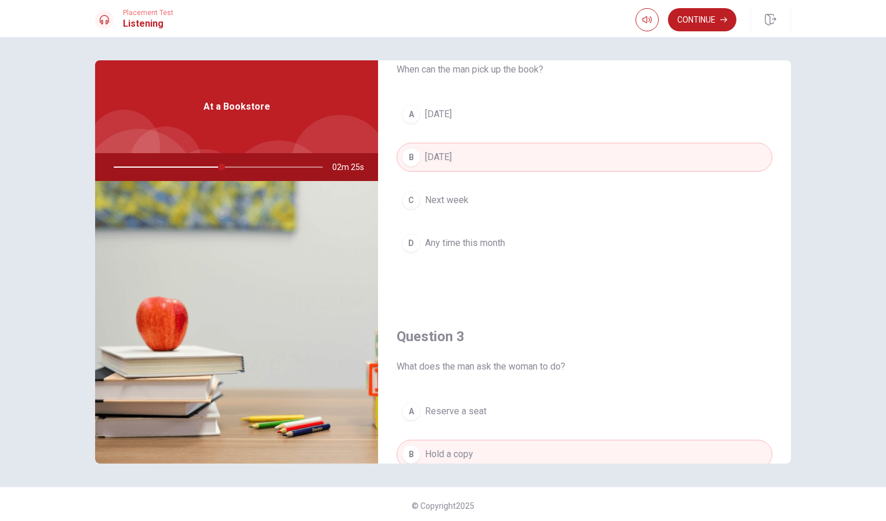
scroll to position [350, 0]
click at [726, 253] on button "D Any time this month" at bounding box center [585, 243] width 376 height 29
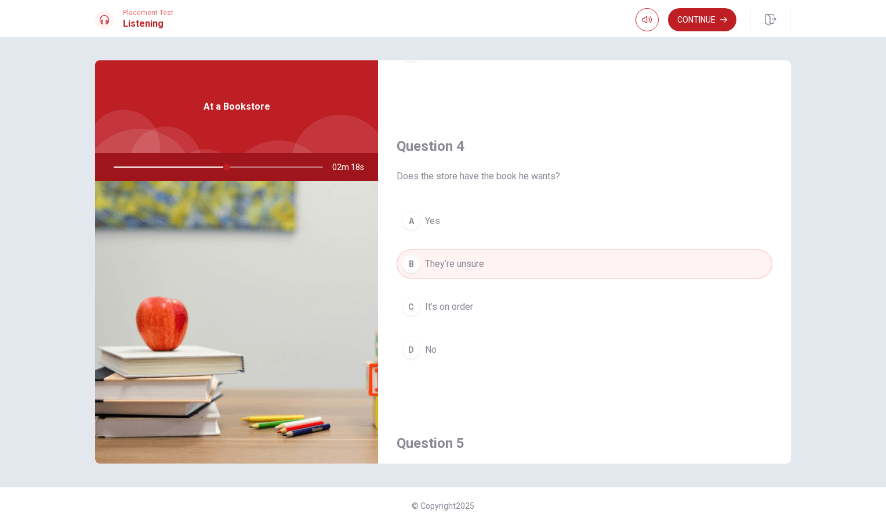
scroll to position [838, 0]
click at [693, 219] on button "A Yes" at bounding box center [585, 220] width 376 height 29
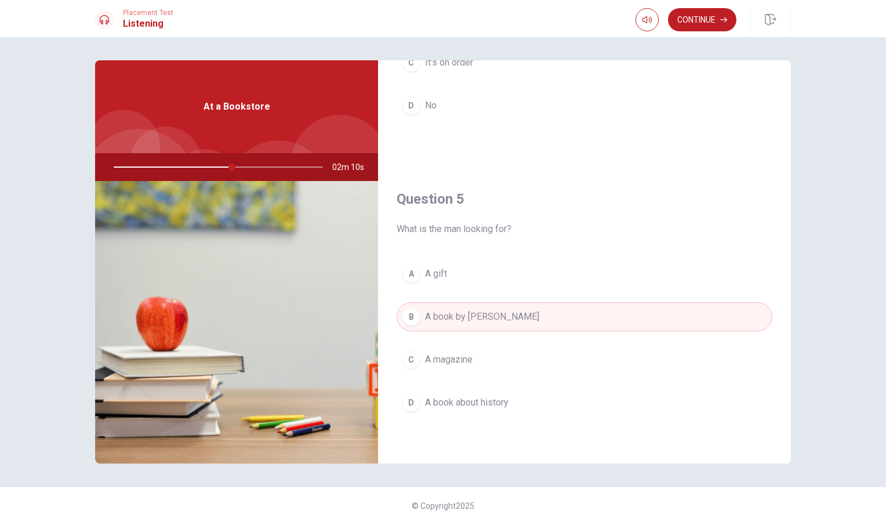
scroll to position [3, 0]
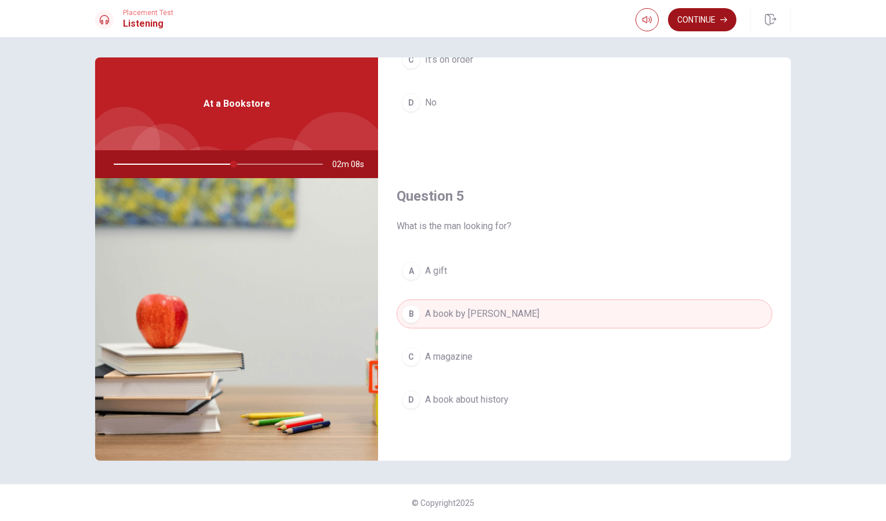
click at [702, 20] on button "Continue" at bounding box center [702, 19] width 68 height 23
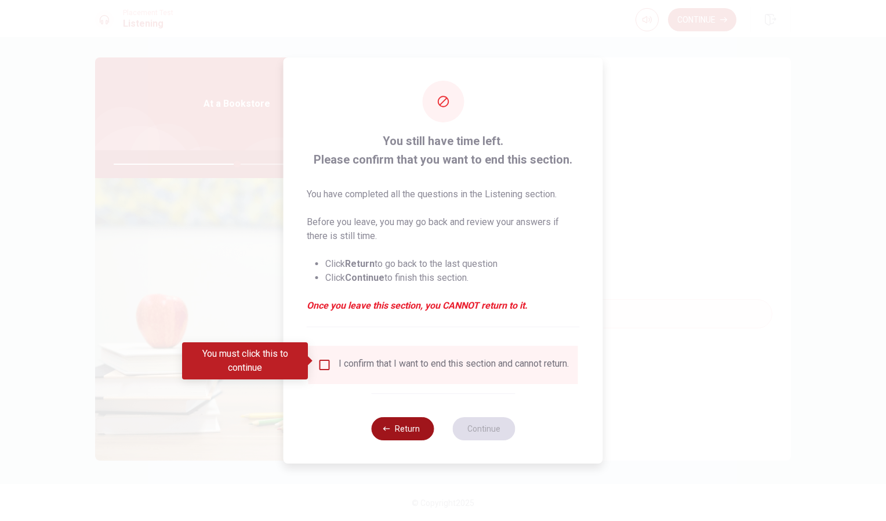
click at [401, 440] on button "Return" at bounding box center [402, 428] width 63 height 23
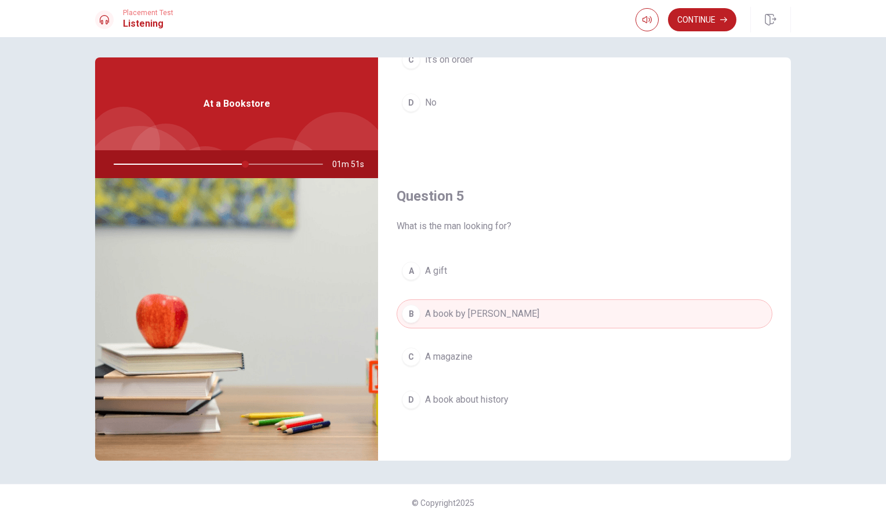
click at [95, 194] on img at bounding box center [236, 319] width 283 height 282
click at [680, 16] on button "Continue" at bounding box center [702, 19] width 68 height 23
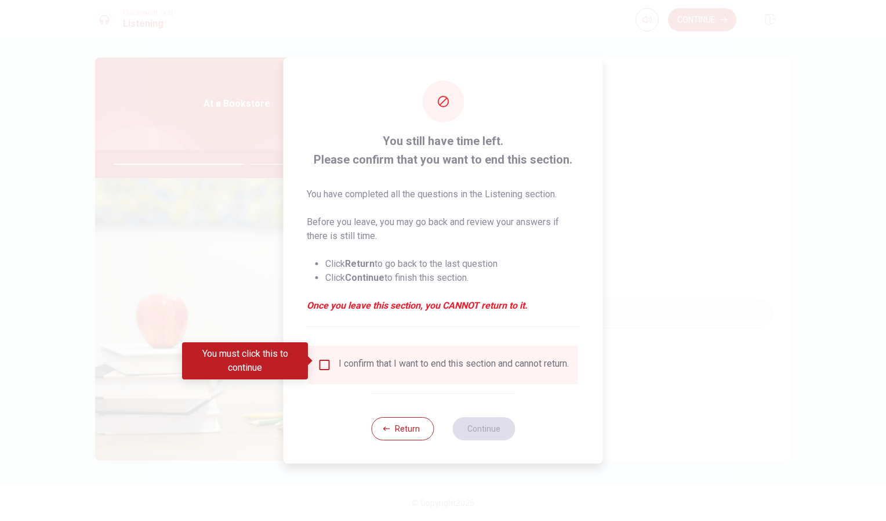
click at [324, 359] on input "You must click this to continue" at bounding box center [325, 365] width 14 height 14
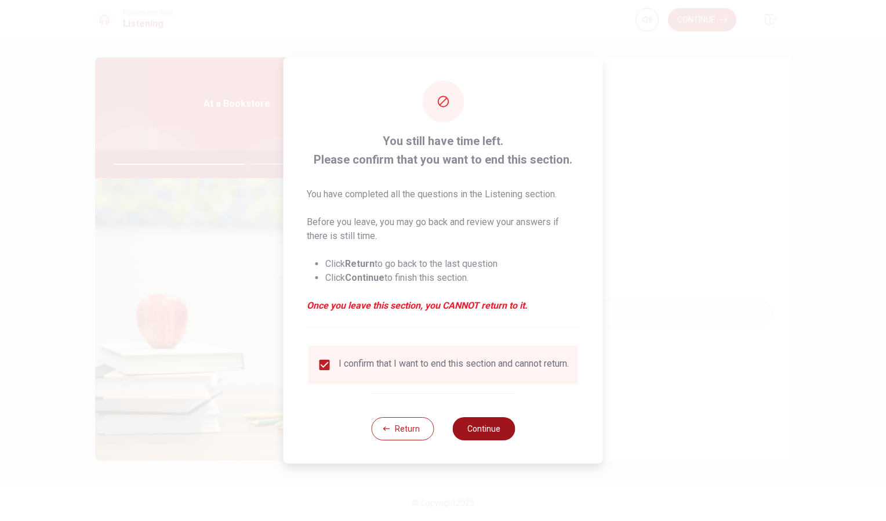
click at [476, 433] on button "Continue" at bounding box center [483, 428] width 63 height 23
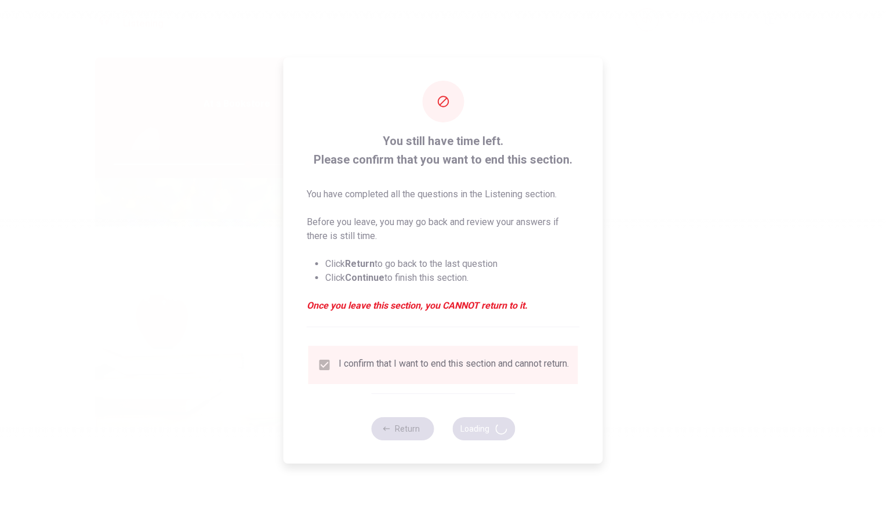
type input "65"
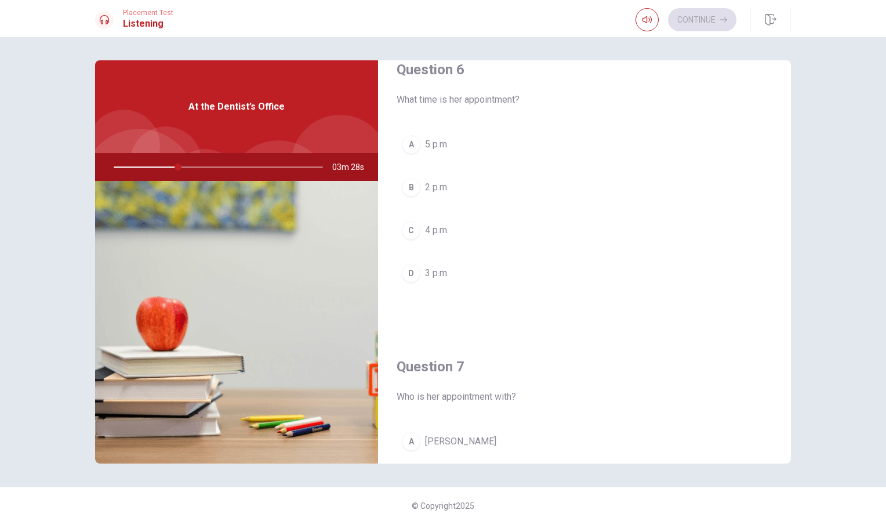
scroll to position [0, 0]
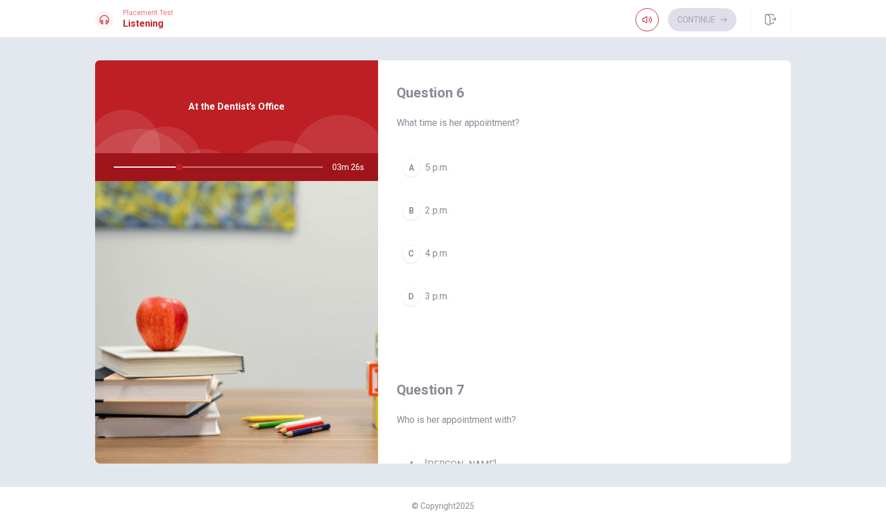
click at [405, 302] on div "D" at bounding box center [411, 296] width 19 height 19
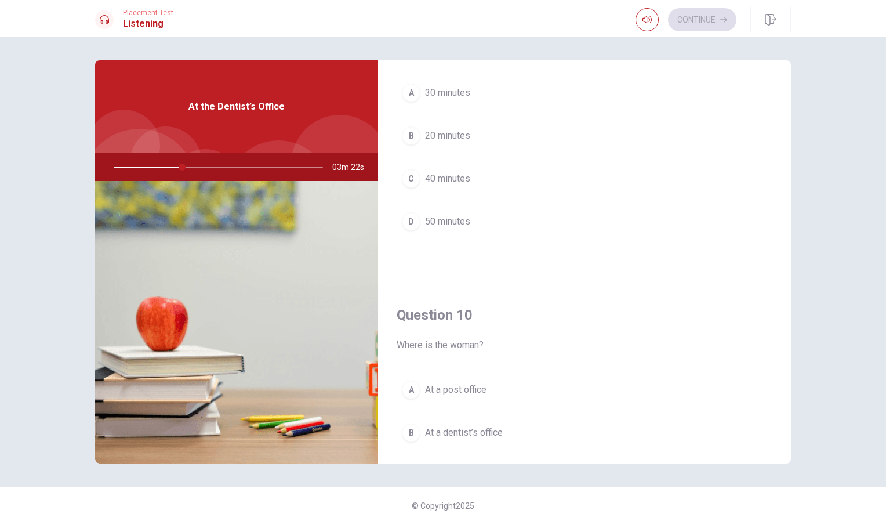
scroll to position [965, 0]
click at [411, 106] on button "A 30 minutes" at bounding box center [585, 93] width 376 height 29
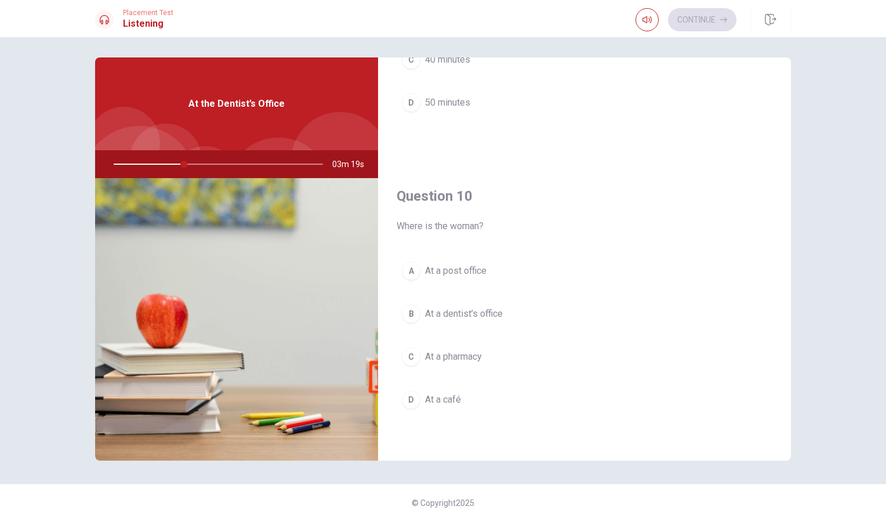
scroll to position [2, 0]
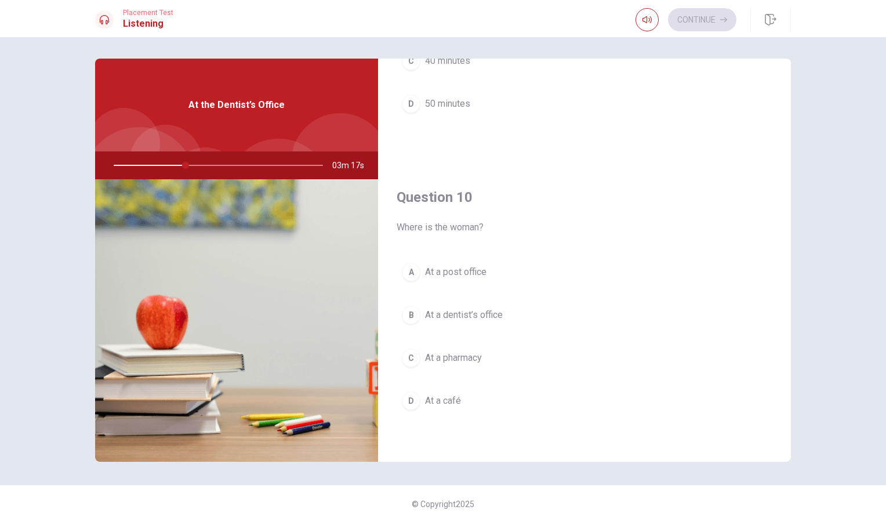
click at [410, 324] on button "B At a dentist’s office" at bounding box center [585, 314] width 376 height 29
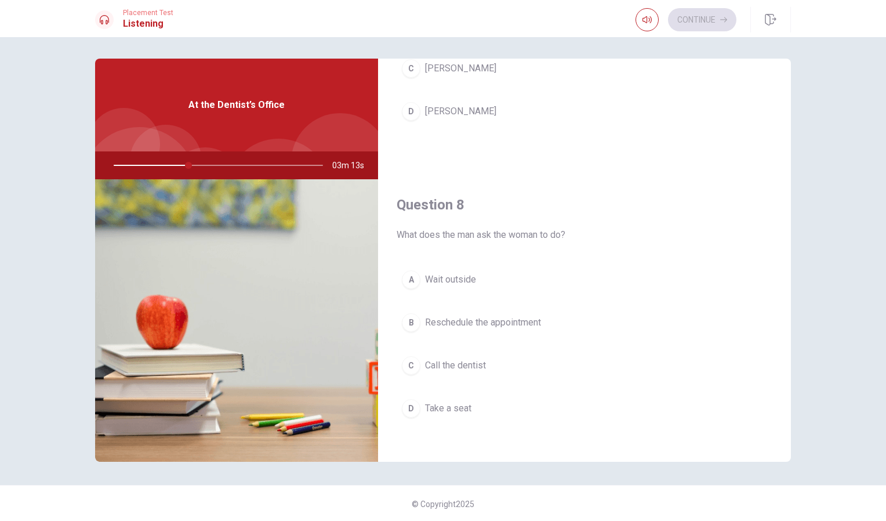
scroll to position [481, 0]
click at [419, 327] on button "B Reschedule the appointment" at bounding box center [585, 321] width 376 height 29
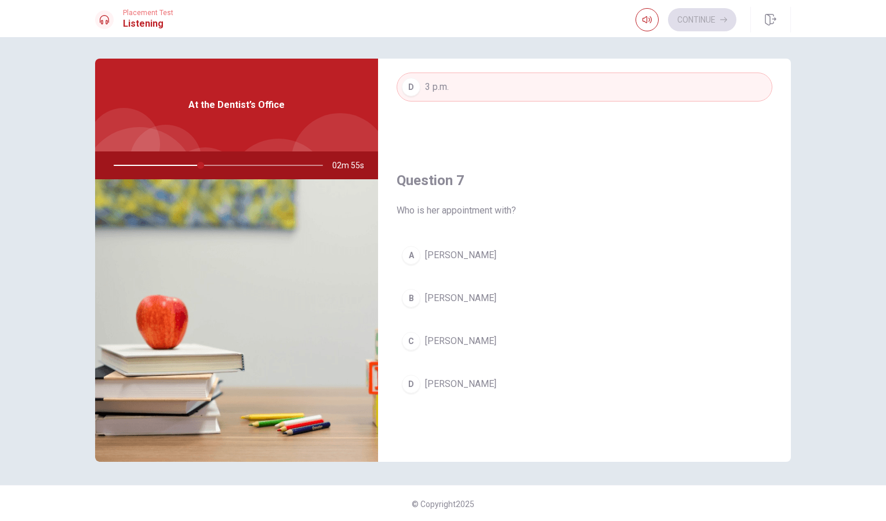
scroll to position [209, 0]
click at [422, 245] on button "A [PERSON_NAME]" at bounding box center [585, 253] width 376 height 29
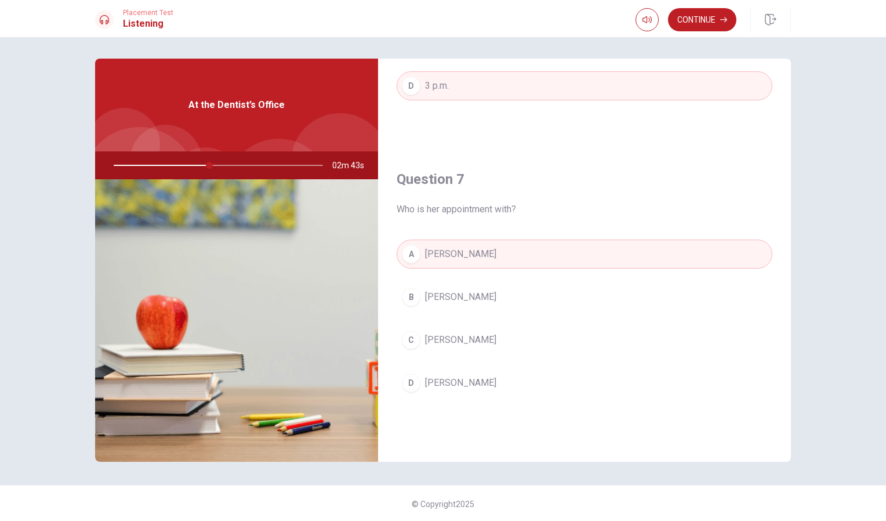
click at [397, 308] on div "A [PERSON_NAME] B [PERSON_NAME] C [PERSON_NAME] D [PERSON_NAME]" at bounding box center [585, 329] width 376 height 181
click at [420, 300] on button "B [PERSON_NAME]" at bounding box center [585, 296] width 376 height 29
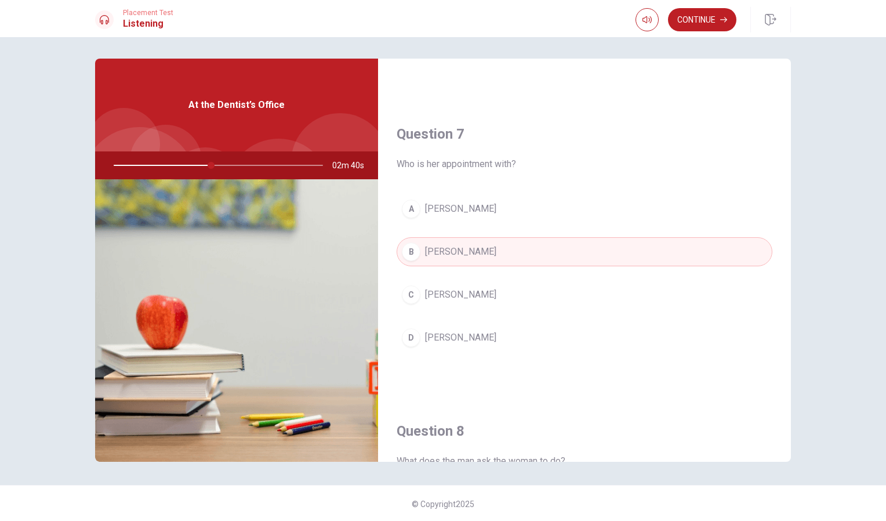
scroll to position [255, 0]
click at [711, 23] on button "Continue" at bounding box center [702, 19] width 68 height 23
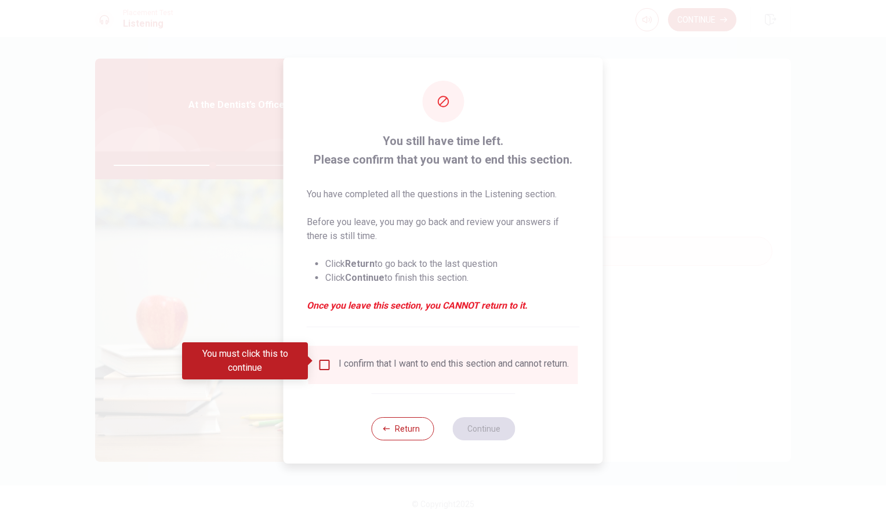
click at [318, 361] on input "You must click this to continue" at bounding box center [325, 365] width 14 height 14
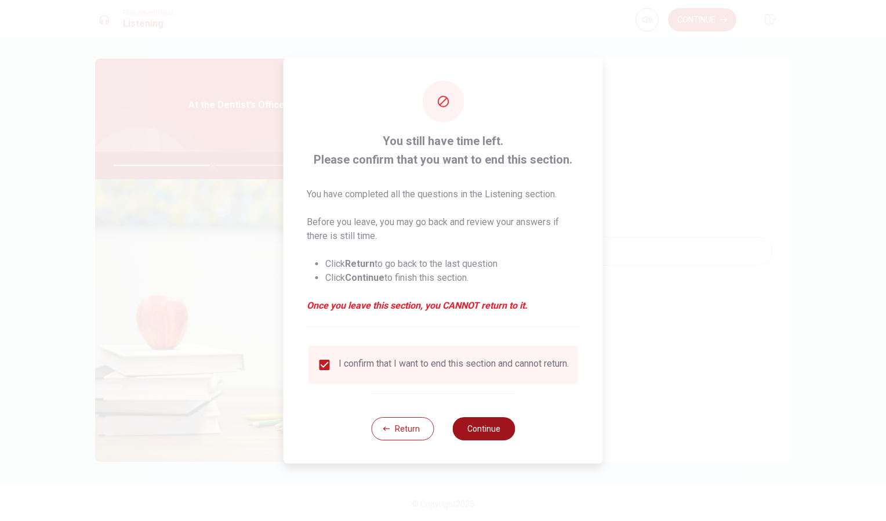
click at [488, 424] on button "Continue" at bounding box center [483, 428] width 63 height 23
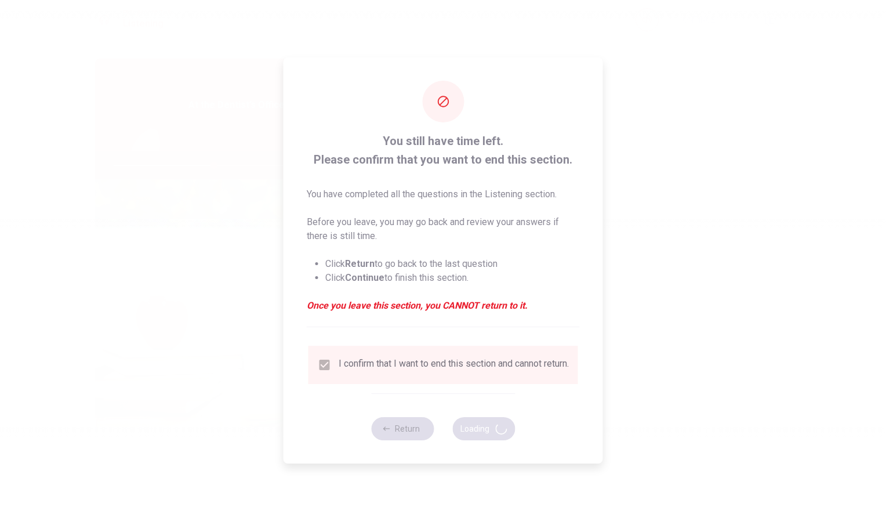
type input "48"
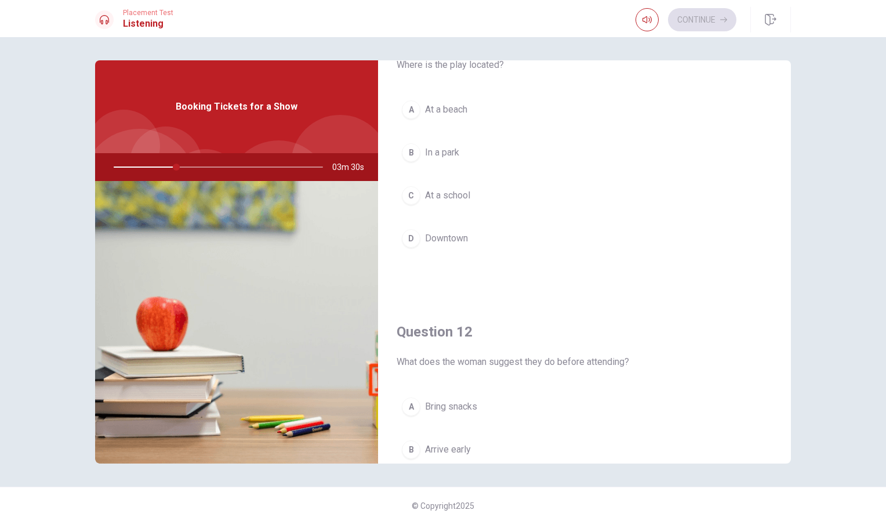
scroll to position [59, 0]
click at [405, 240] on div "D" at bounding box center [411, 237] width 19 height 19
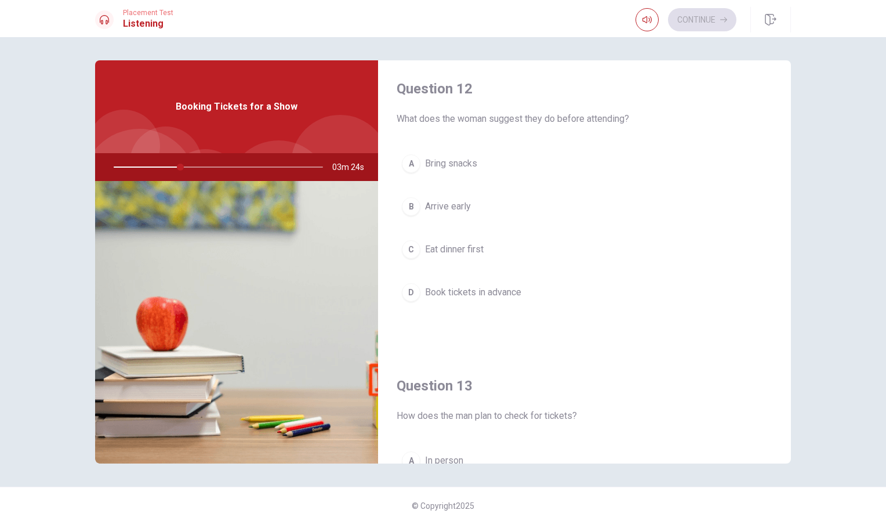
scroll to position [373, 0]
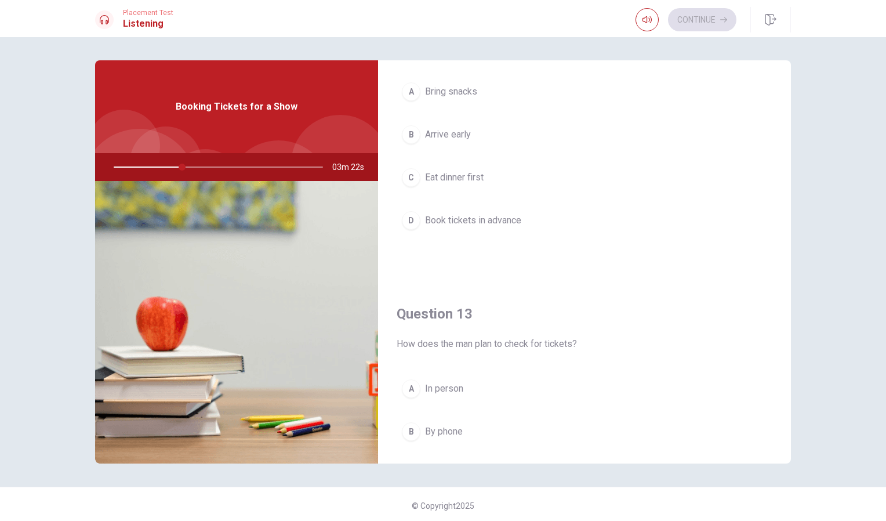
click at [425, 222] on span "Book tickets in advance" at bounding box center [473, 220] width 96 height 14
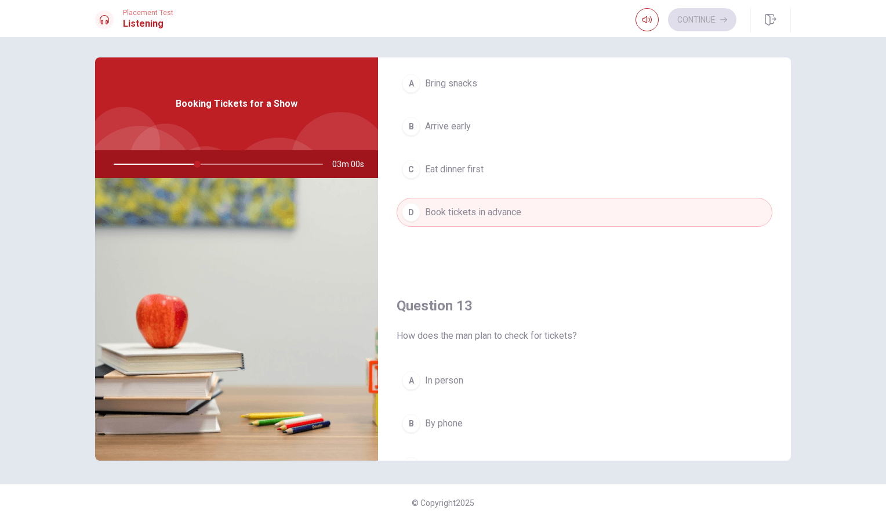
scroll to position [375, 0]
click at [419, 169] on button "C Eat dinner first" at bounding box center [585, 172] width 376 height 29
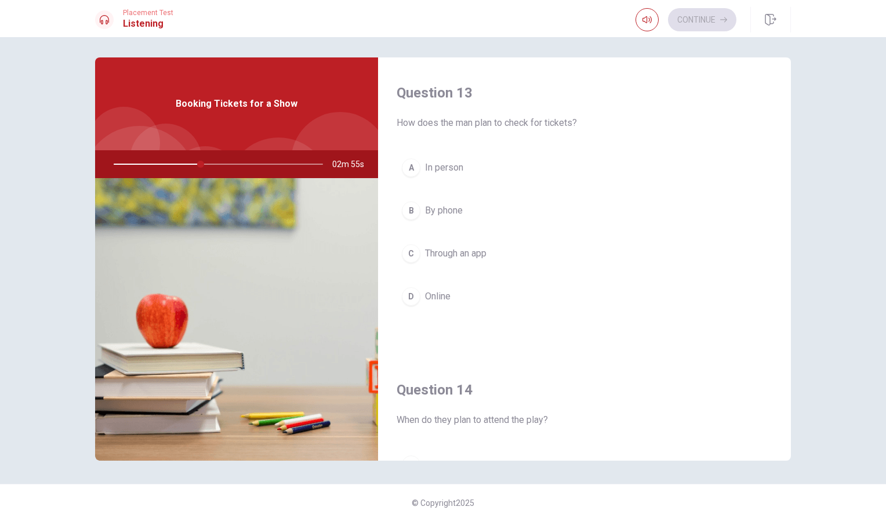
scroll to position [592, 0]
click at [405, 295] on div "D" at bounding box center [411, 295] width 19 height 19
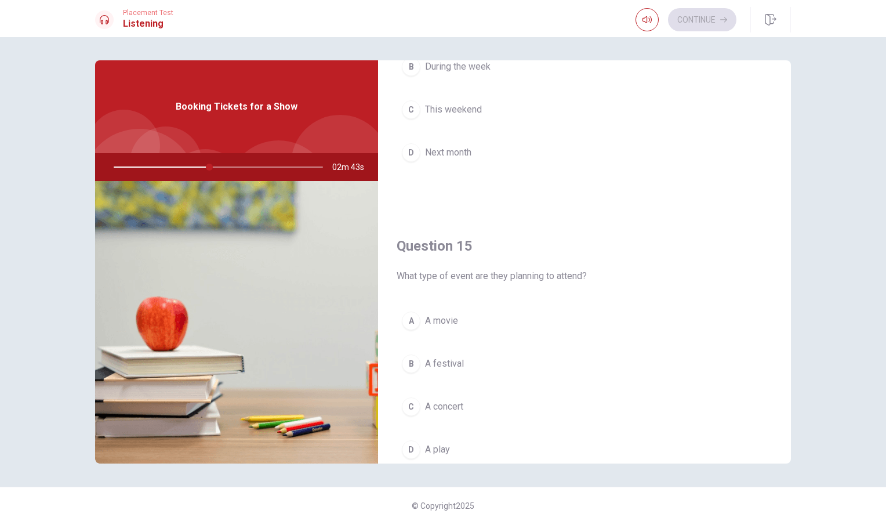
scroll to position [1019, 0]
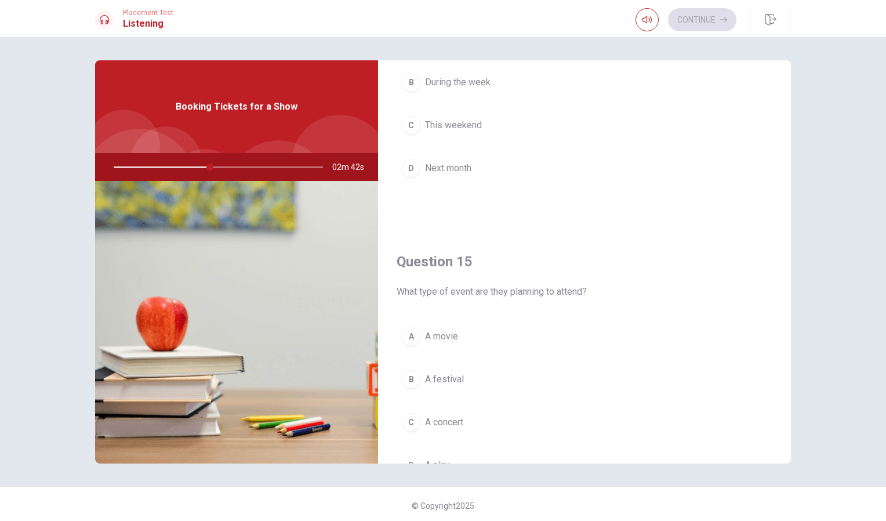
click at [409, 173] on div "D" at bounding box center [411, 168] width 19 height 19
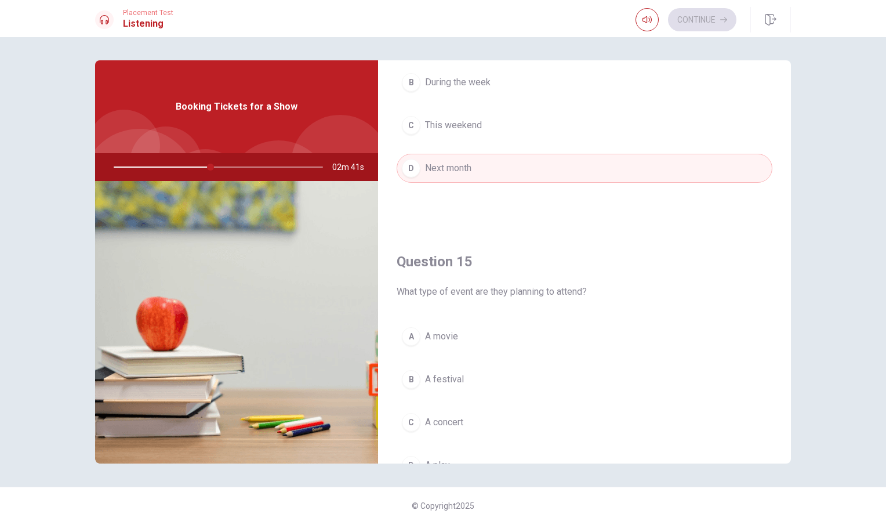
click at [417, 380] on button "B A festival" at bounding box center [585, 379] width 376 height 29
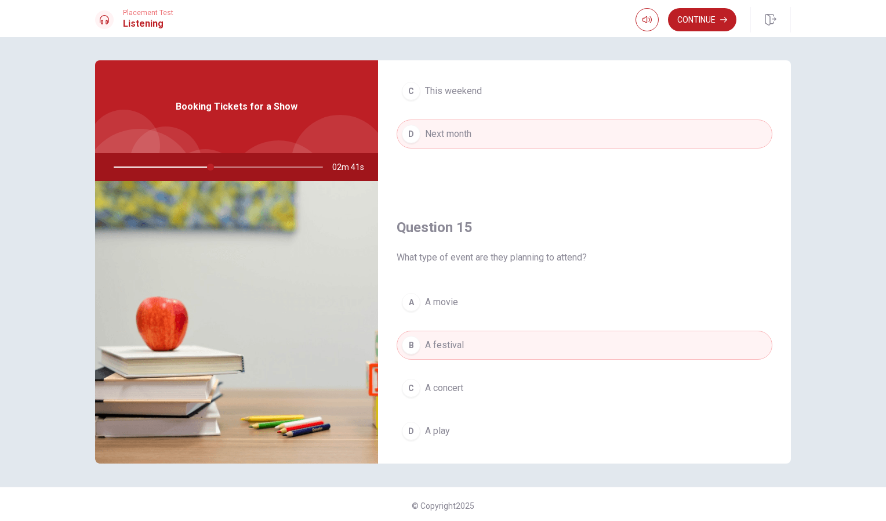
scroll to position [1081, 0]
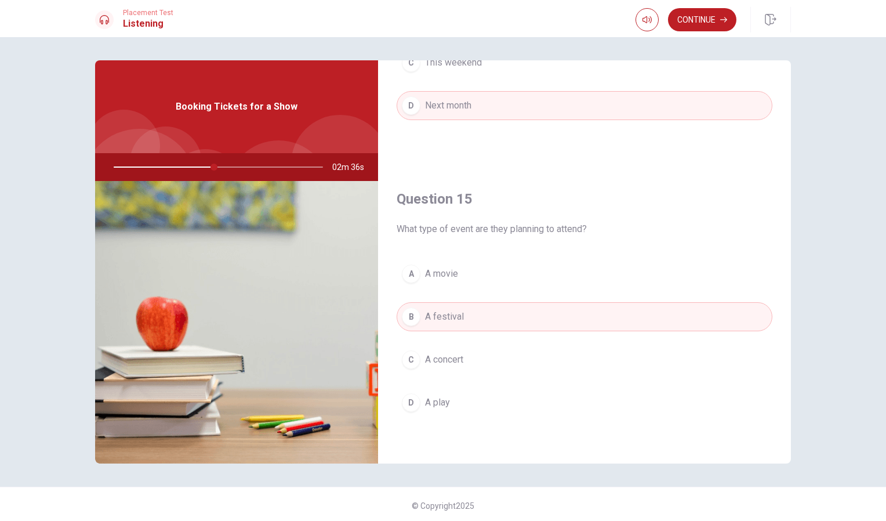
click at [402, 408] on div "D" at bounding box center [411, 402] width 19 height 19
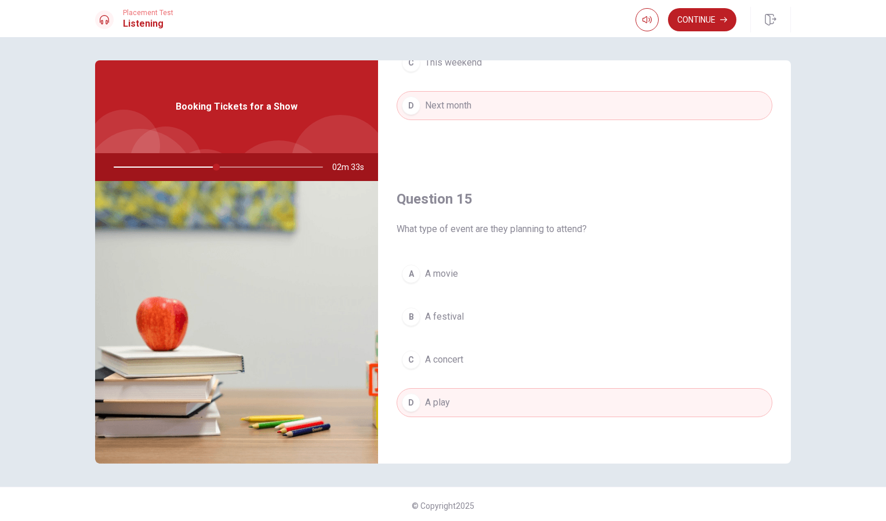
scroll to position [3, 0]
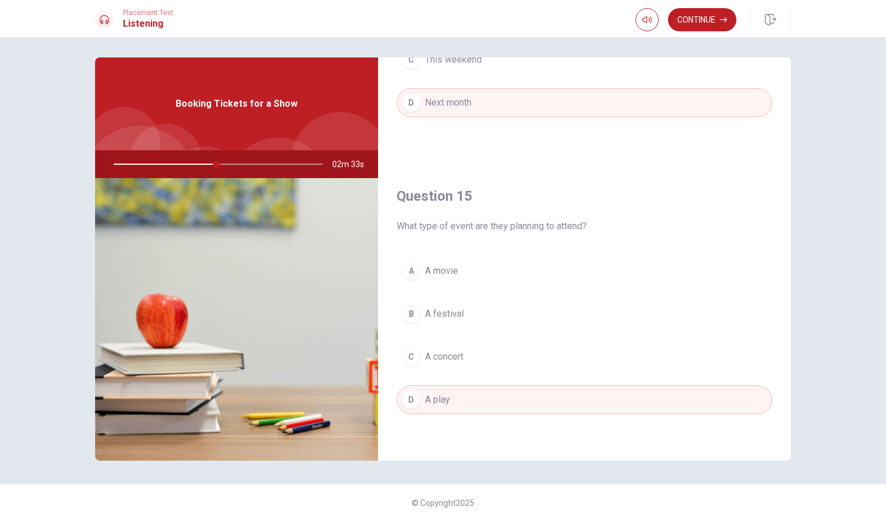
click at [397, 268] on button "A A movie" at bounding box center [585, 270] width 376 height 29
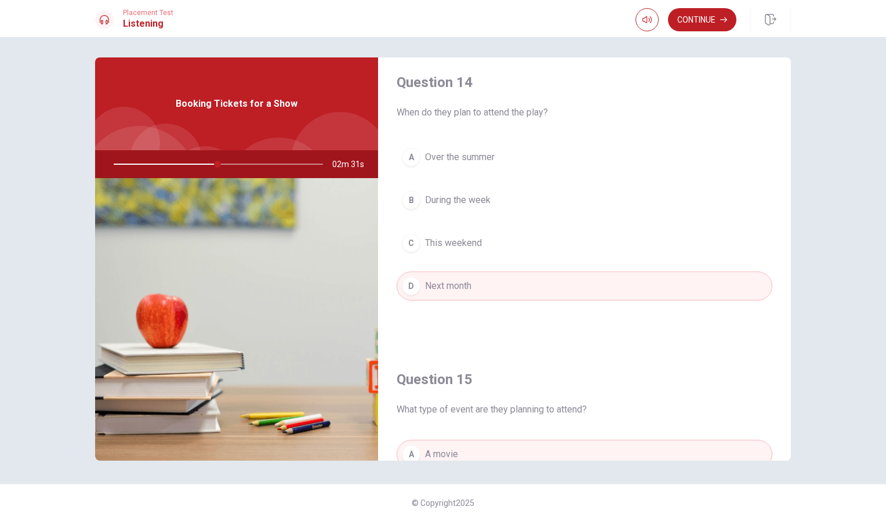
scroll to position [894, 0]
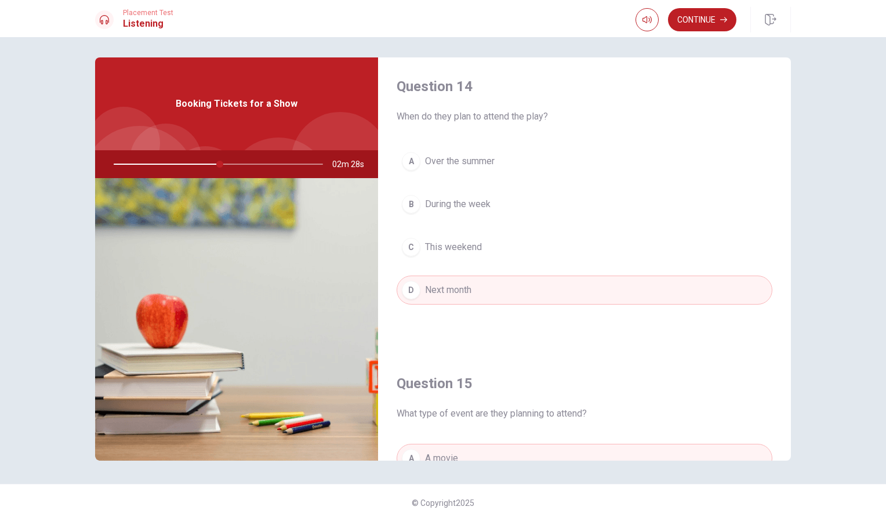
click at [423, 217] on button "B During the week" at bounding box center [585, 204] width 376 height 29
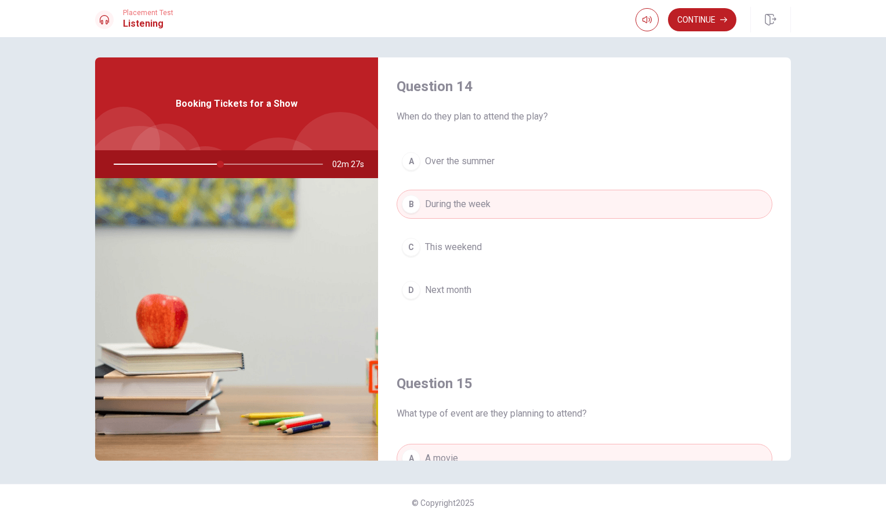
click at [420, 278] on button "D Next month" at bounding box center [585, 289] width 376 height 29
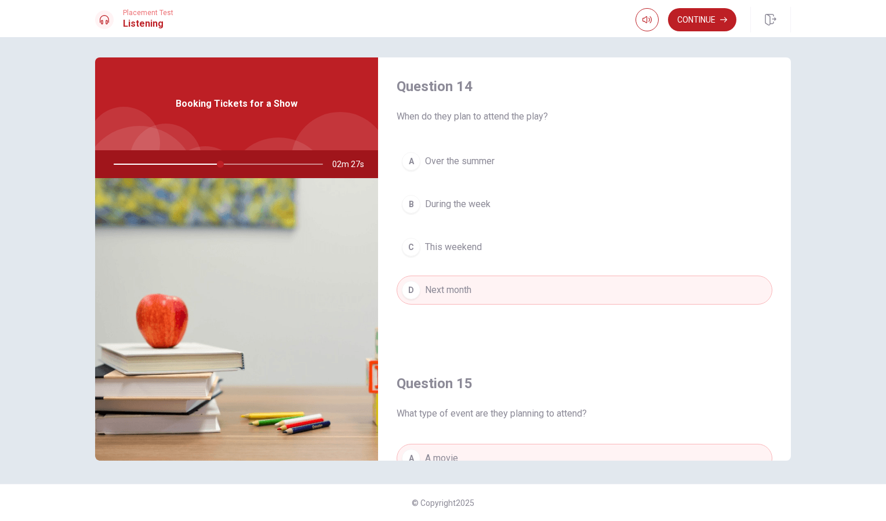
click at [417, 259] on button "C This weekend" at bounding box center [585, 247] width 376 height 29
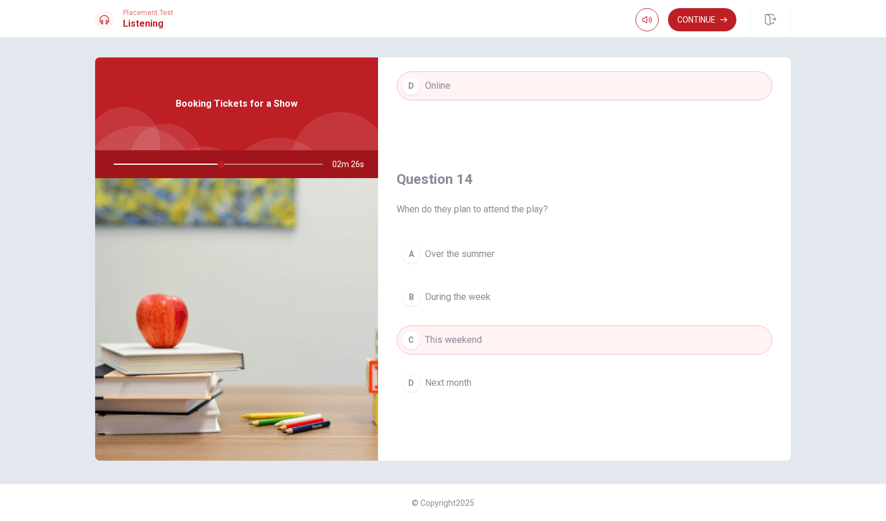
scroll to position [616, 0]
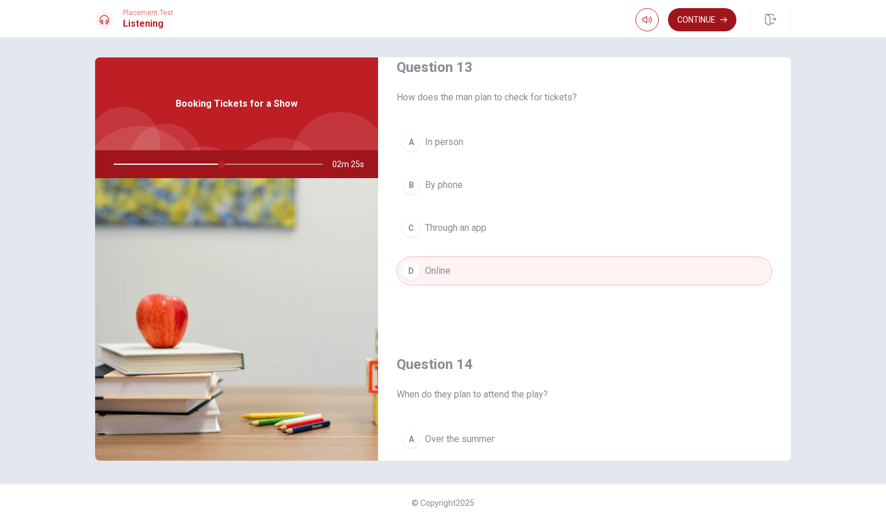
click at [710, 29] on button "Continue" at bounding box center [702, 19] width 68 height 23
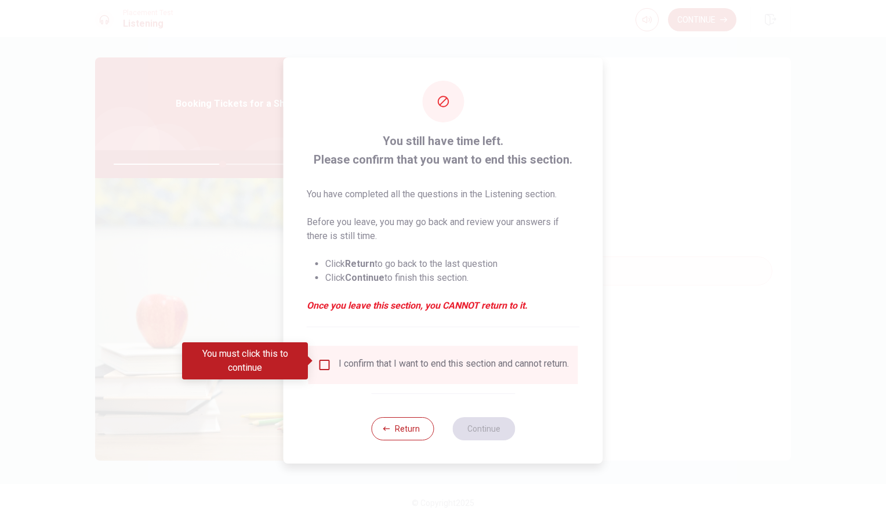
click at [328, 366] on input "You must click this to continue" at bounding box center [325, 365] width 14 height 14
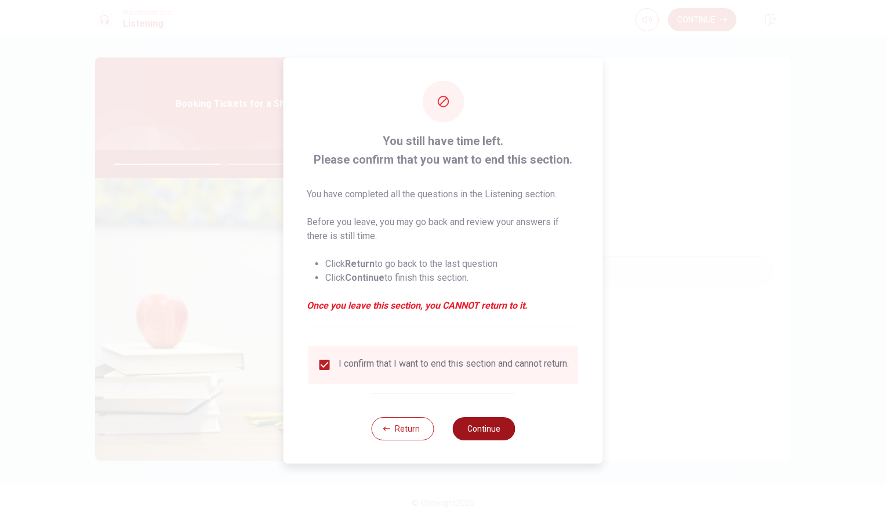
click at [498, 438] on button "Continue" at bounding box center [483, 428] width 63 height 23
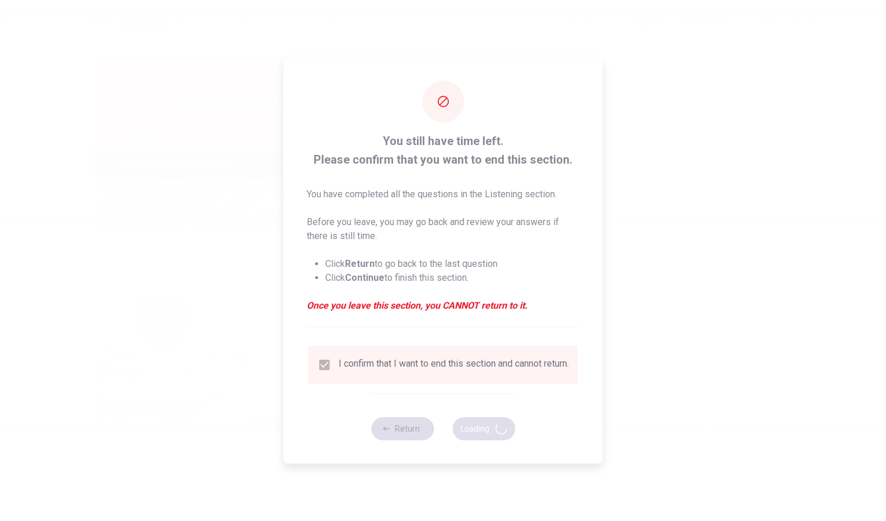
type input "54"
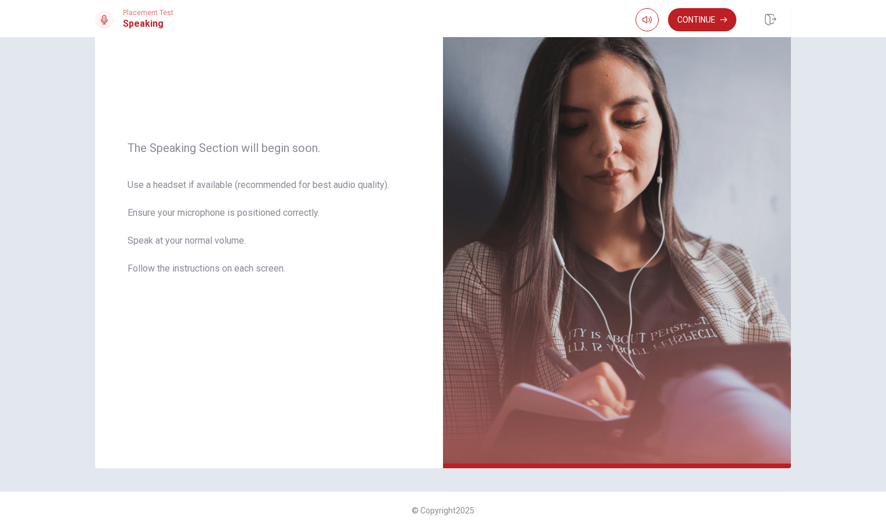
scroll to position [106, 0]
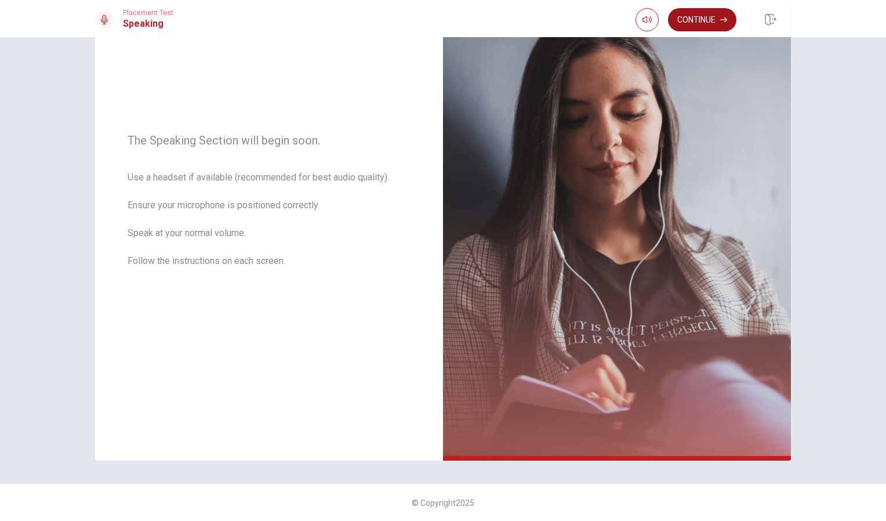
click at [721, 20] on icon "button" at bounding box center [723, 19] width 7 height 7
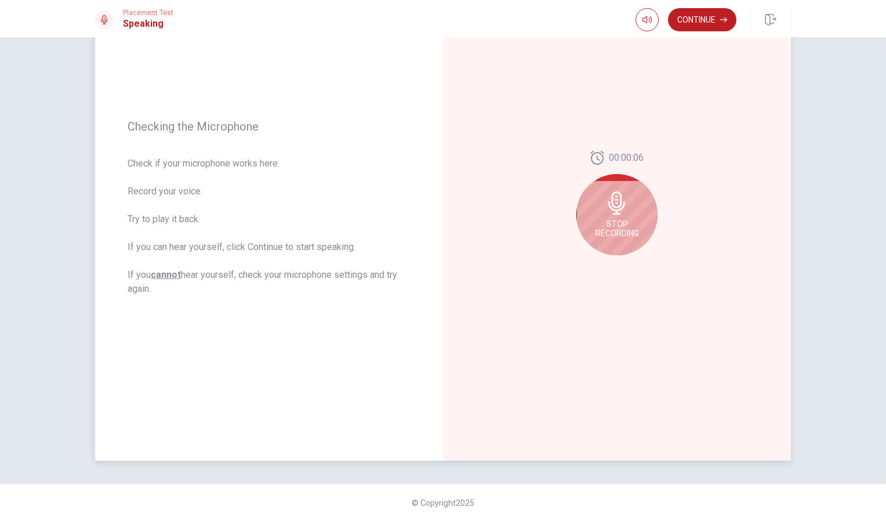
click at [623, 221] on span "Stop Recording" at bounding box center [616, 228] width 43 height 19
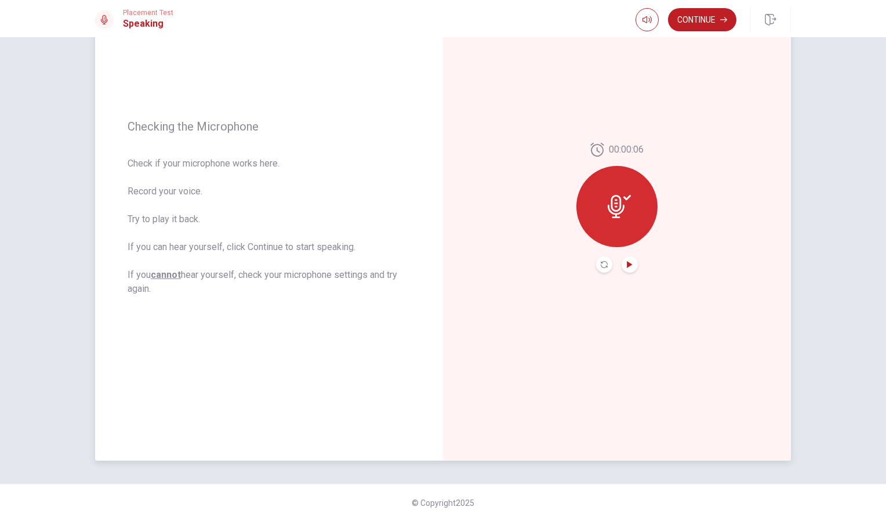
click at [627, 264] on icon "Play Audio" at bounding box center [629, 264] width 5 height 7
click at [627, 264] on icon "Pause Audio" at bounding box center [629, 264] width 7 height 7
click at [714, 19] on button "Continue" at bounding box center [702, 19] width 68 height 23
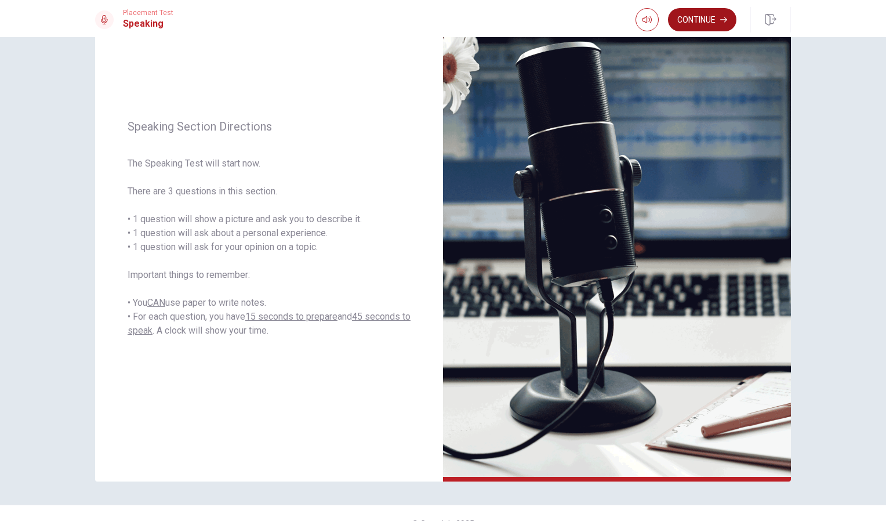
scroll to position [79, 0]
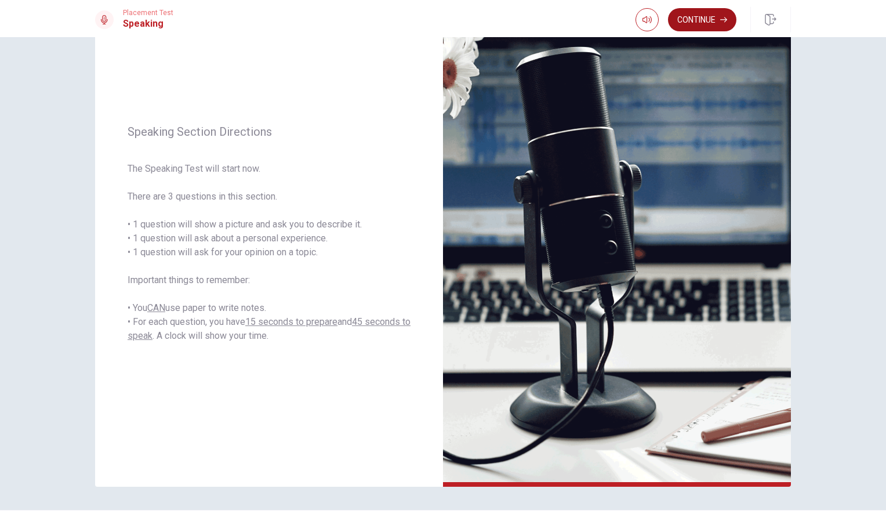
click at [710, 16] on button "Continue" at bounding box center [702, 19] width 68 height 23
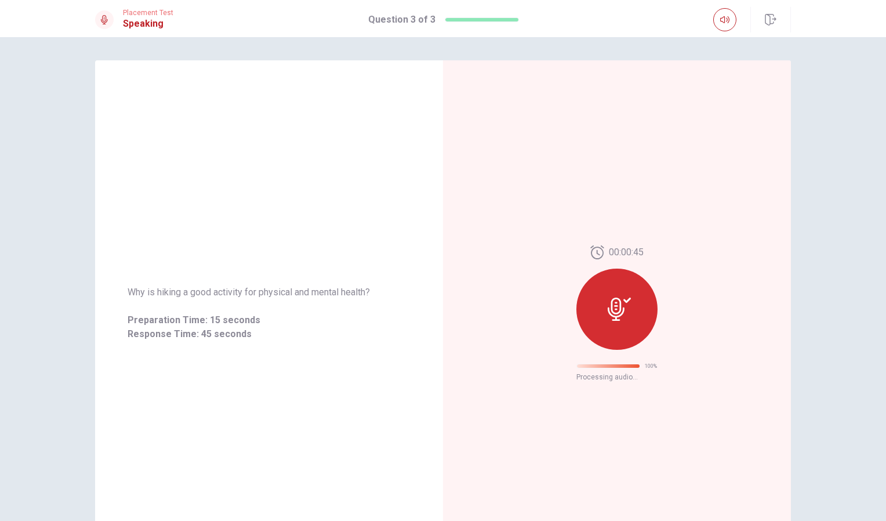
click at [1, 148] on div "Why is hiking a good activity for physical and mental health? Preparation Time:…" at bounding box center [443, 279] width 886 height 484
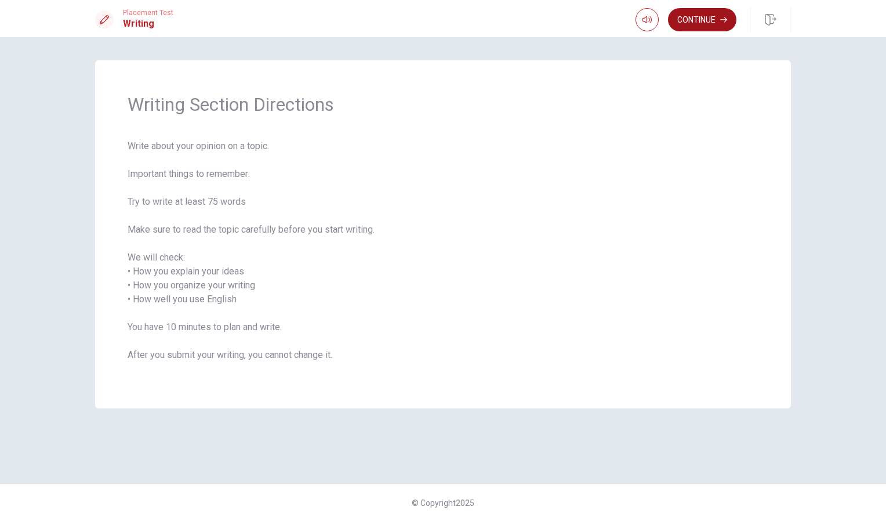
click at [696, 21] on button "Continue" at bounding box center [702, 19] width 68 height 23
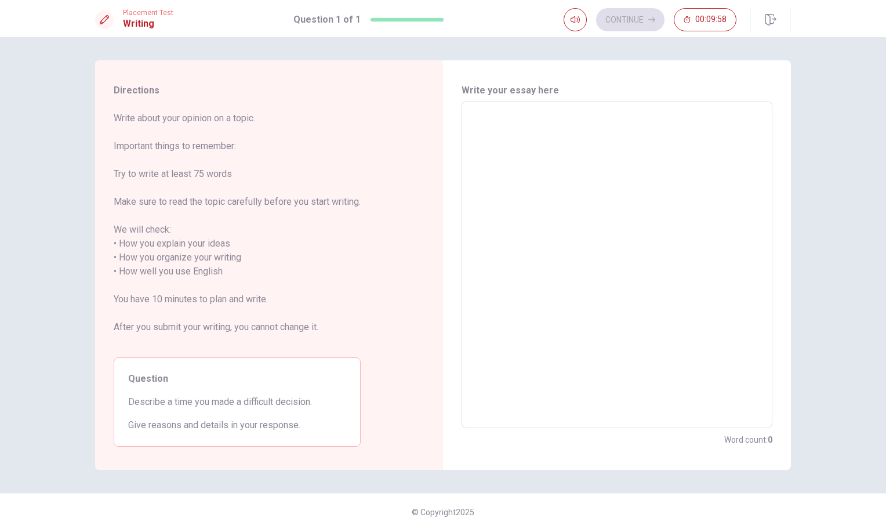
click at [532, 122] on textarea at bounding box center [617, 265] width 295 height 308
click at [544, 129] on textarea at bounding box center [617, 265] width 295 height 308
type textarea "あ"
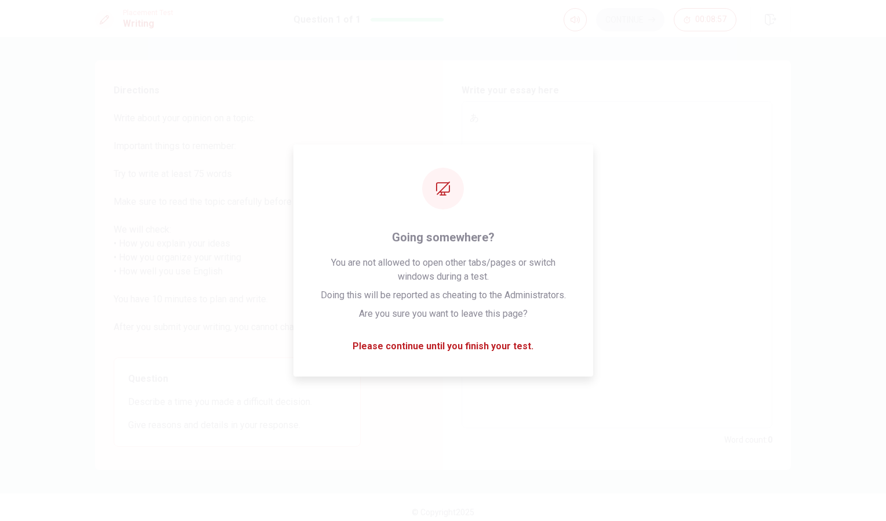
type textarea "x"
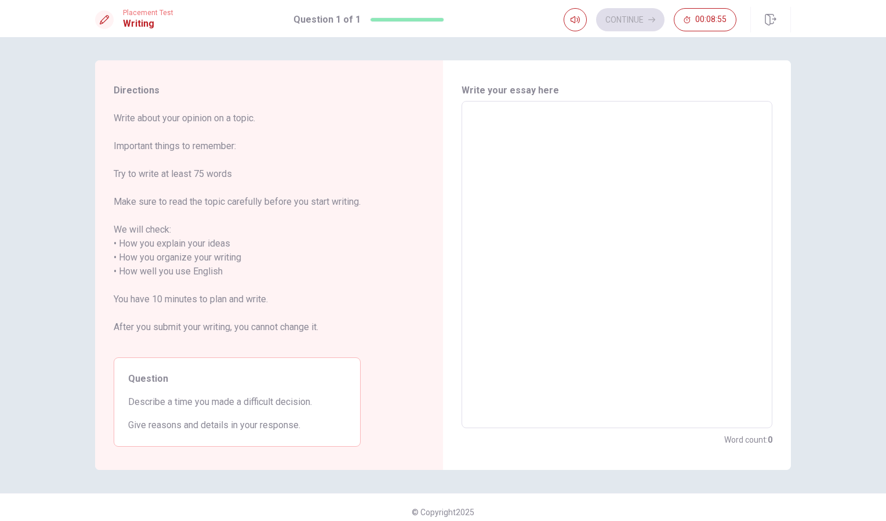
click at [465, 163] on div "x ​" at bounding box center [617, 264] width 311 height 327
type textarea "x"
type textarea "a"
type textarea "x"
type textarea "a"
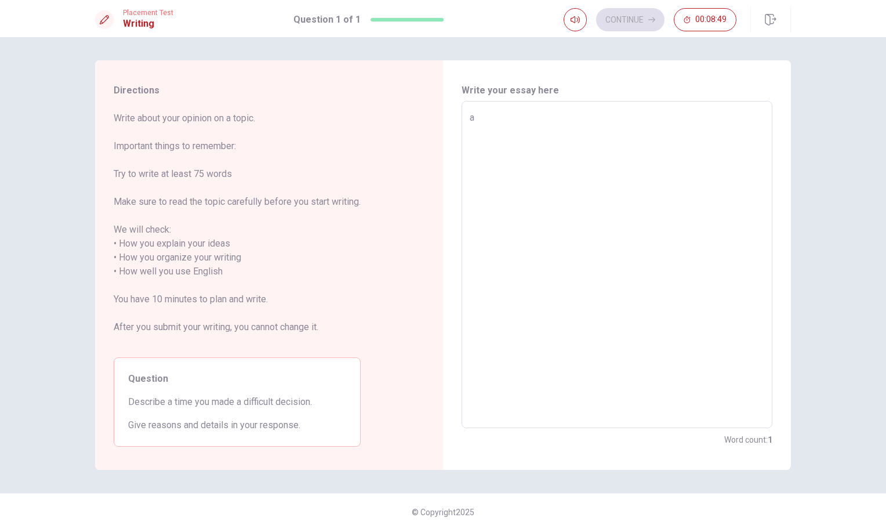
type textarea "x"
type textarea "a t"
type textarea "x"
type textarea "a ti"
type textarea "x"
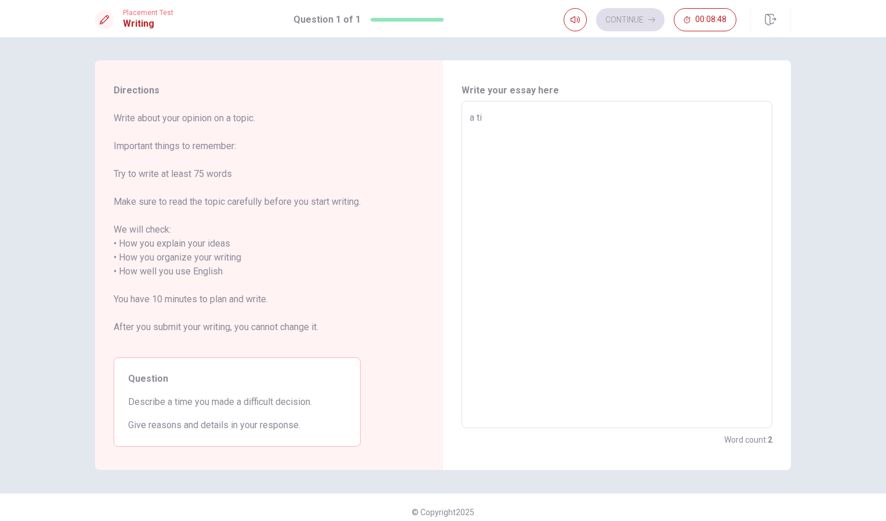
type textarea "a [PERSON_NAME]"
type textarea "x"
type textarea "a time"
type textarea "x"
type textarea "a time"
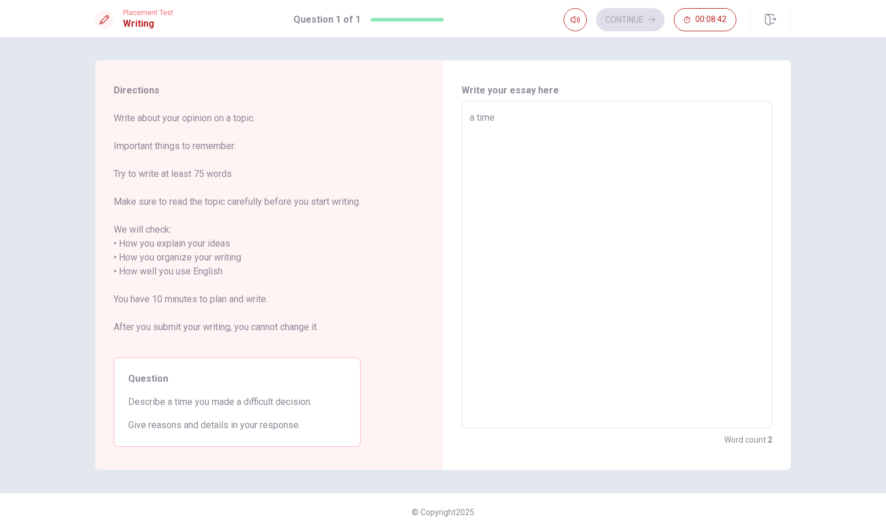
type textarea "x"
type textarea "a time i"
type textarea "x"
type textarea "a time is"
type textarea "x"
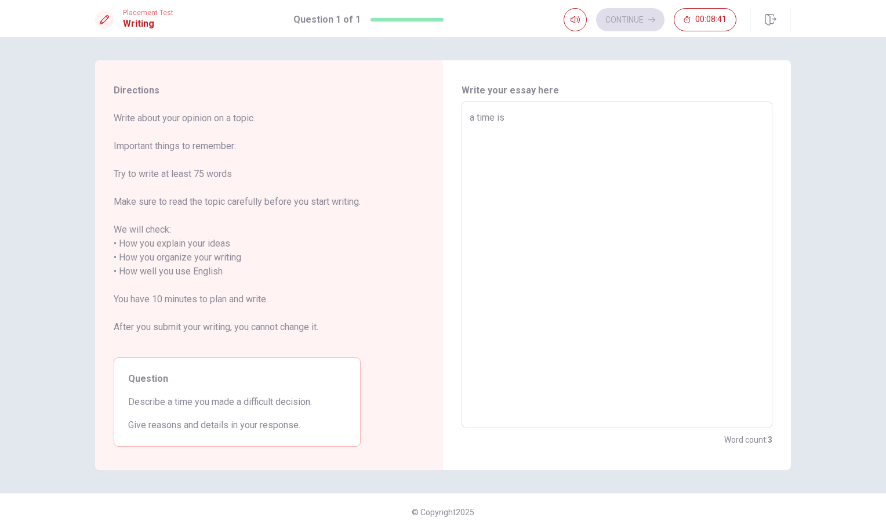
type textarea "a time is"
type textarea "x"
type textarea "a time is d"
type textarea "x"
type textarea "a time is di"
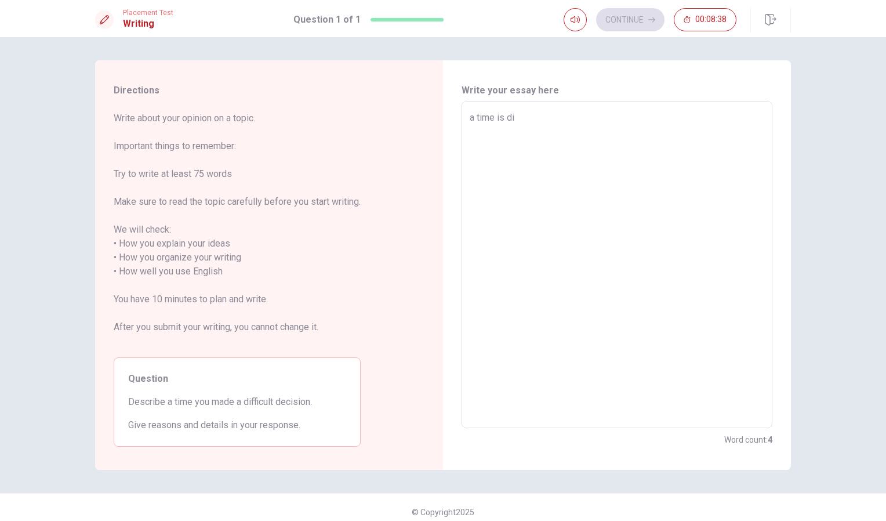
type textarea "x"
type textarea "a time is dif"
type textarea "x"
type textarea "a time is diff"
type textarea "x"
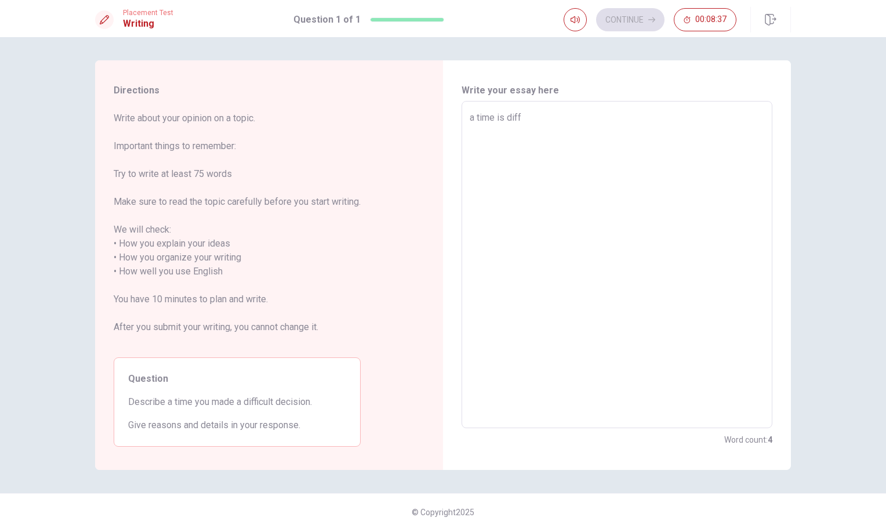
type textarea "a time is diffi"
type textarea "x"
type textarea "a time is diffic"
type textarea "x"
type textarea "a time is difficu"
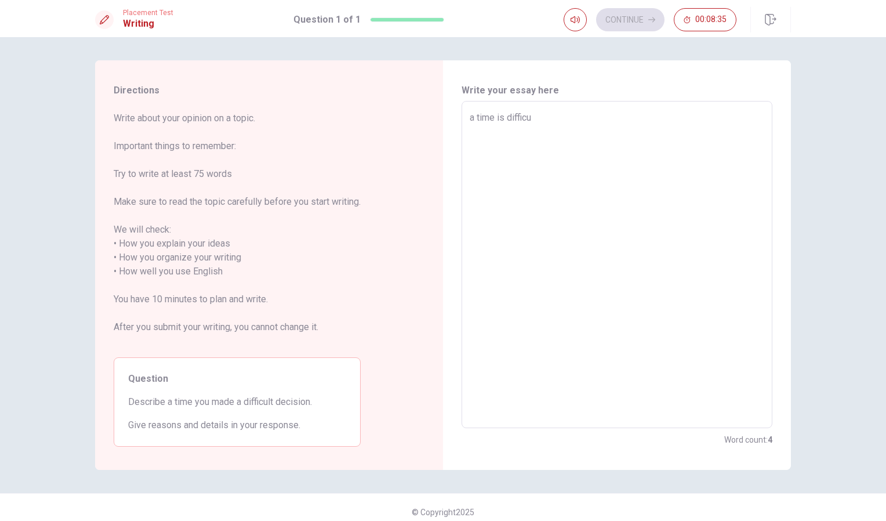
type textarea "x"
type textarea "a time is difficul"
type textarea "x"
type textarea "a time is difficuly"
type textarea "x"
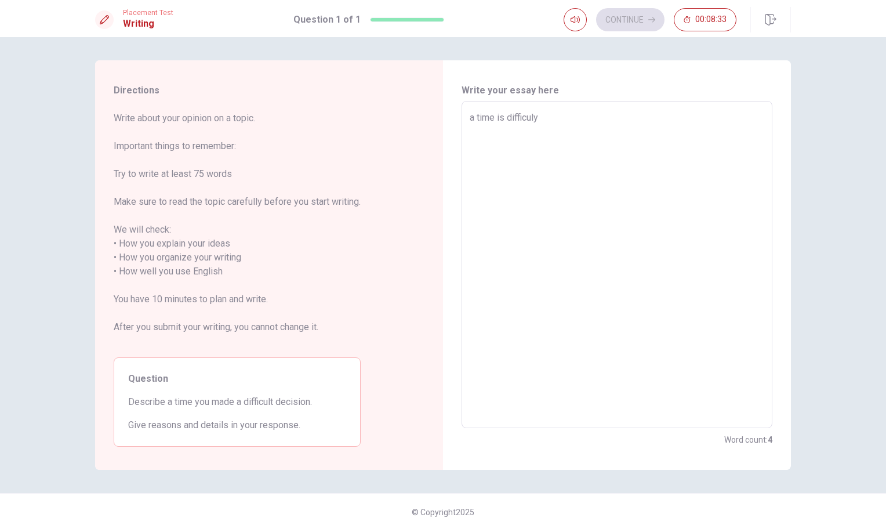
type textarea "a time is difficuly"
type textarea "x"
type textarea "a time is difficuly"
type textarea "x"
type textarea "a time is difficul"
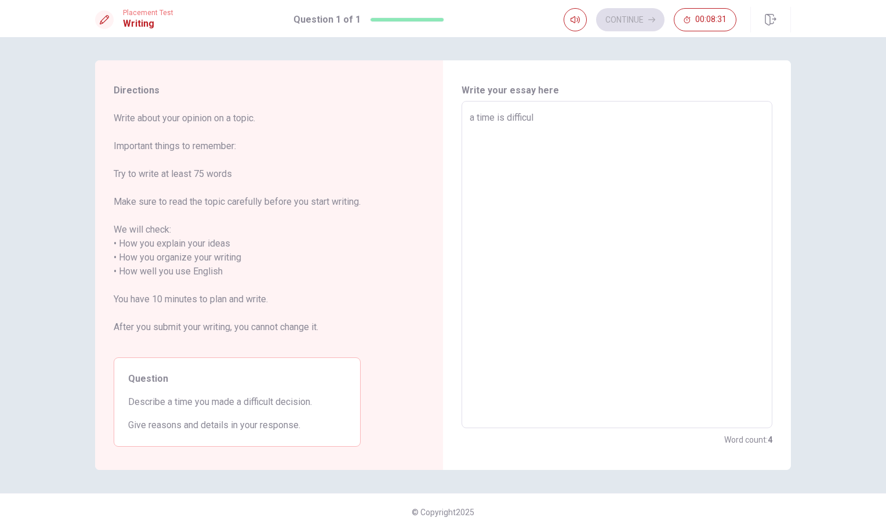
type textarea "x"
type textarea "a time is difficuly"
type textarea "x"
type textarea "a time is difficul"
type textarea "x"
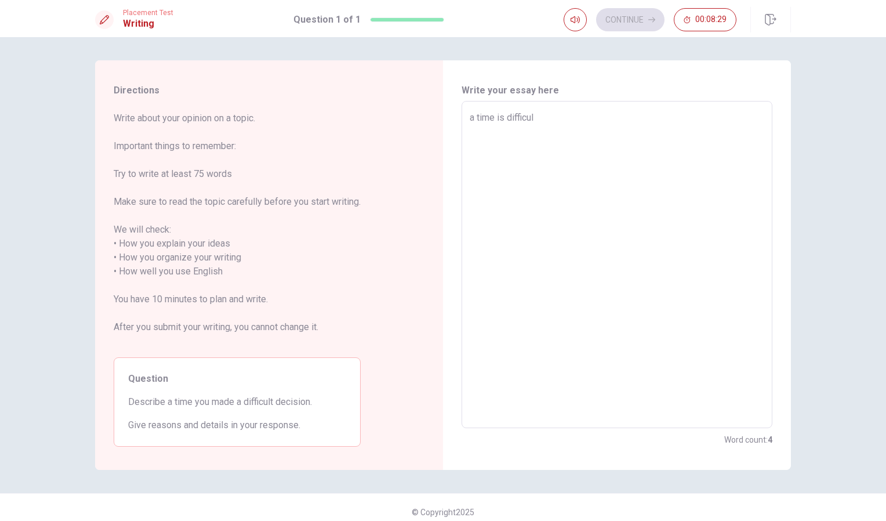
type textarea "a time is difficult"
click at [497, 116] on textarea "a time is difficult" at bounding box center [617, 265] width 295 height 308
type textarea "x"
type textarea "a time is difmficult"
type textarea "x"
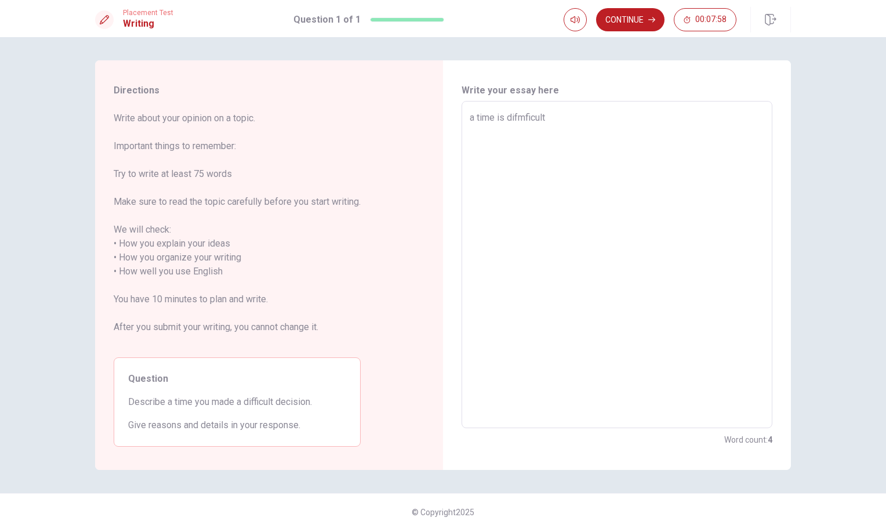
type textarea "a time is difmaficult"
type textarea "x"
type textarea "a time is difmadficult"
type textarea "x"
type textarea "a time is difmadeficult"
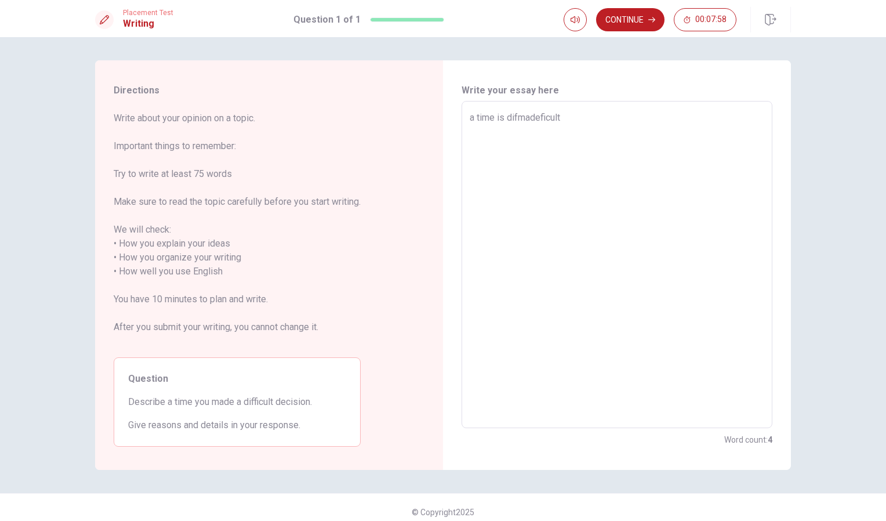
type textarea "x"
type textarea "a time is difmade ficult"
click at [518, 117] on textarea "a time is difmade ficult" at bounding box center [617, 265] width 295 height 308
click at [541, 119] on textarea "a time is difmade ficult" at bounding box center [617, 265] width 295 height 308
type textarea "x"
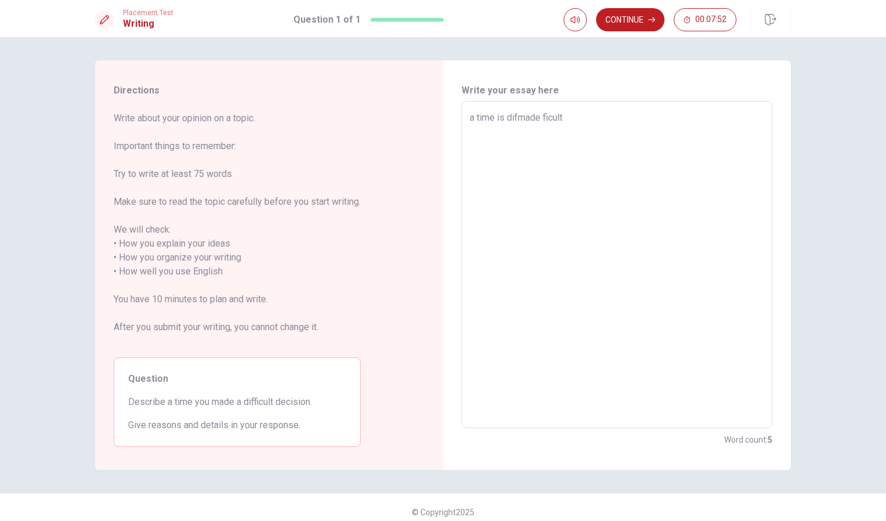
type textarea "a time is difmad ficult"
type textarea "x"
type textarea "a time is difma ficult"
type textarea "x"
type textarea "a time is difm ficult"
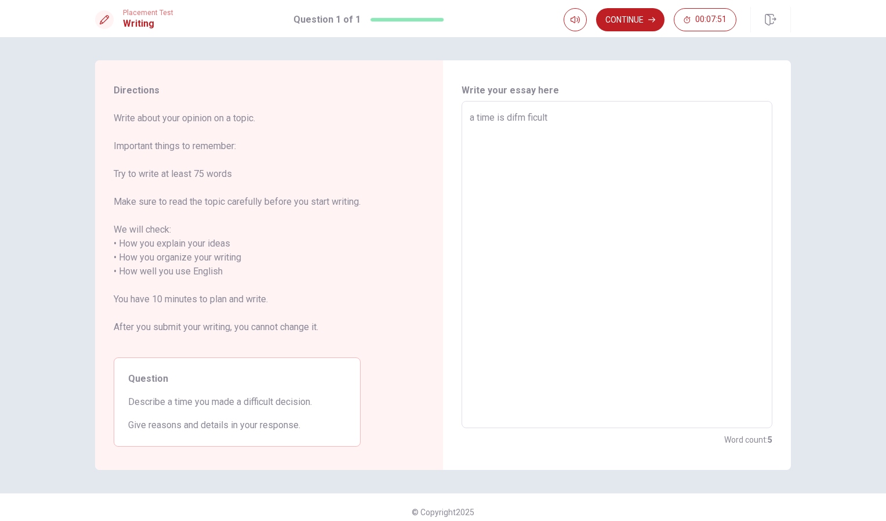
type textarea "x"
type textarea "a time is dif ficult"
type textarea "x"
type textarea "a time is di ficult"
type textarea "x"
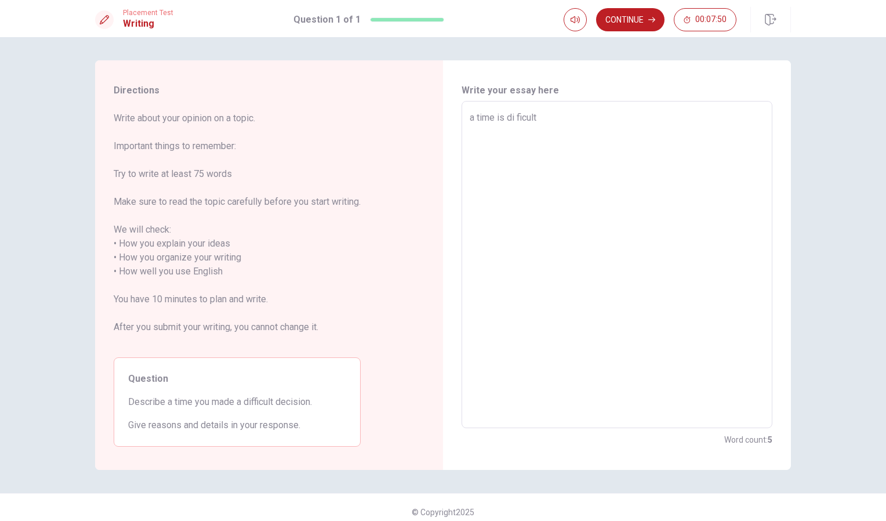
type textarea "a time is d ficult"
type textarea "x"
type textarea "a time is ficult"
type textarea "x"
type textarea "a time is m ficult"
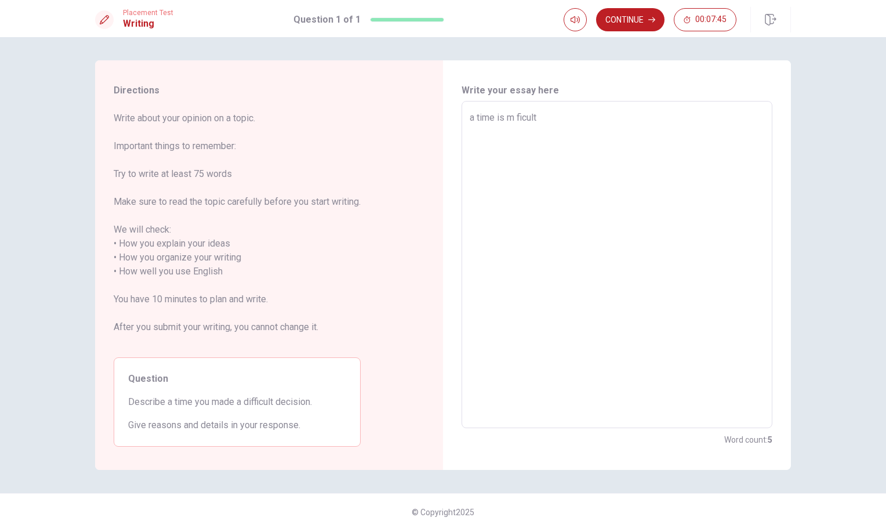
type textarea "x"
type textarea "a time is mficult"
type textarea "x"
type textarea "a time is micult"
type textarea "x"
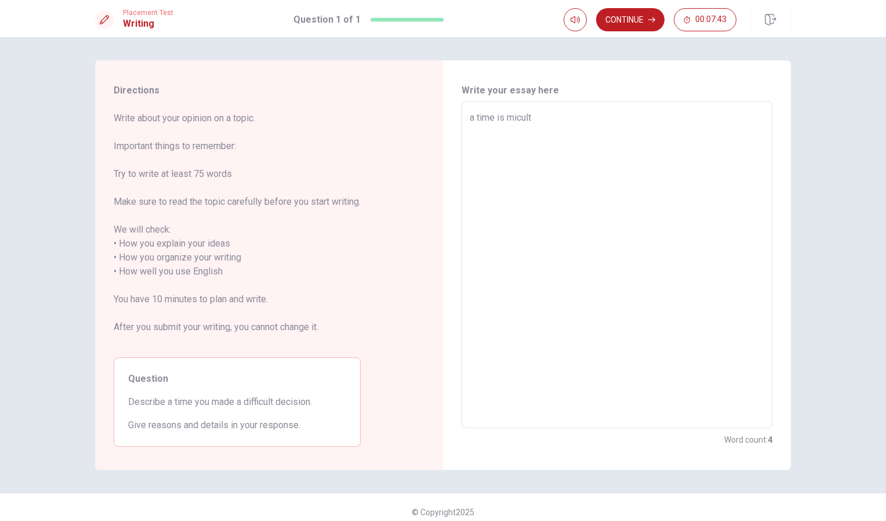
type textarea "a time is mcult"
type textarea "x"
type textarea "a time is mult"
type textarea "x"
type textarea "a time is mlt"
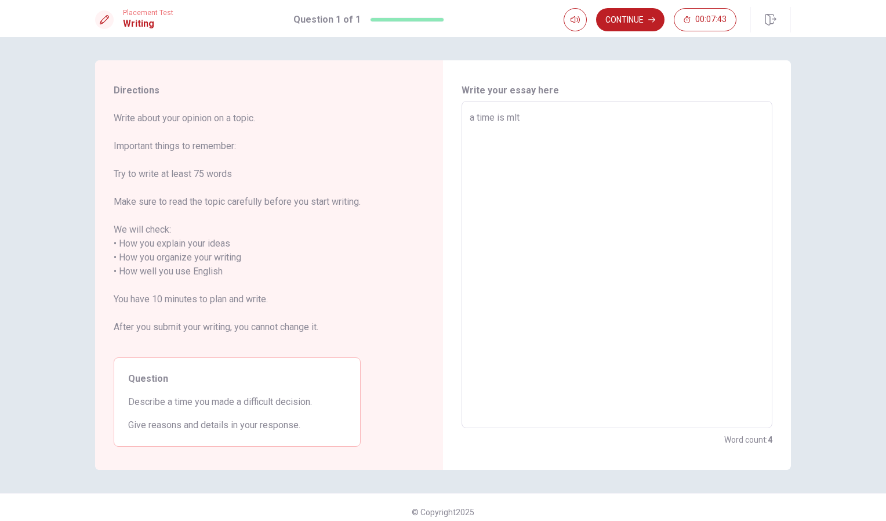
type textarea "x"
type textarea "a time is mt"
type textarea "x"
type textarea "a time is m"
type textarea "x"
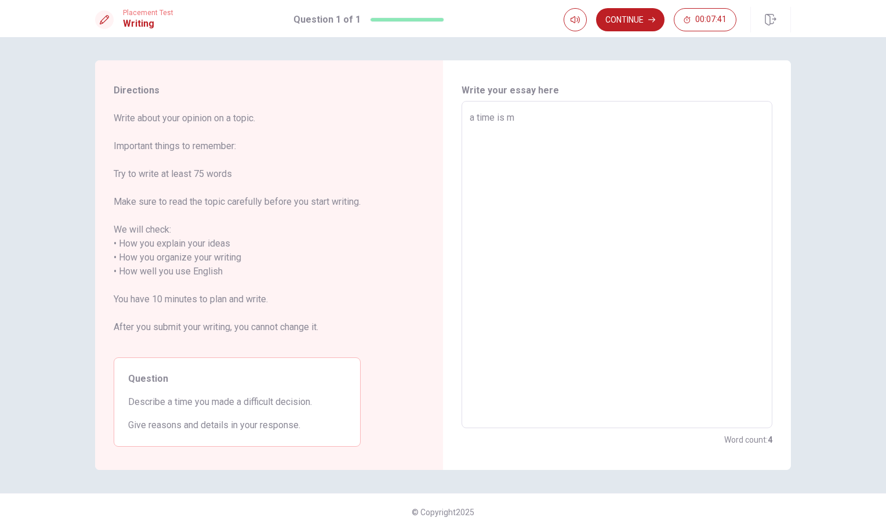
click at [578, 145] on textarea "a time is m" at bounding box center [617, 265] width 295 height 308
type textarea "a time is"
type textarea "x"
type textarea "a time is"
type textarea "x"
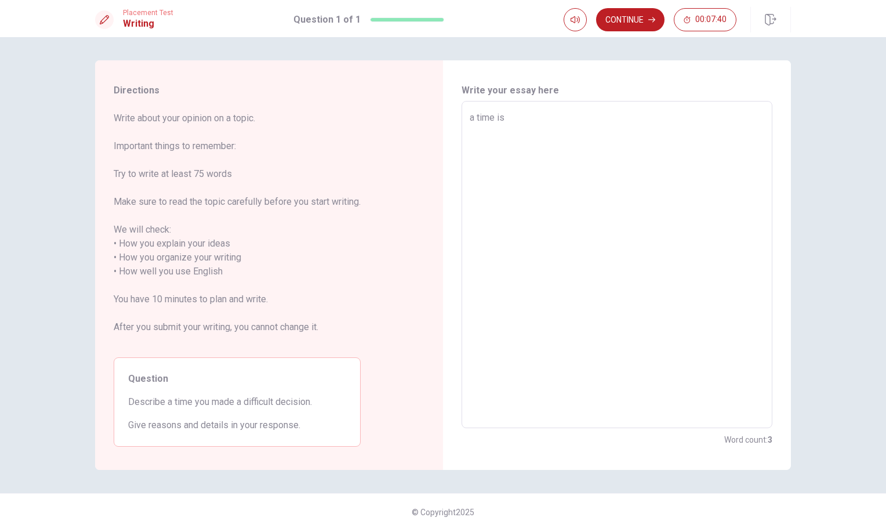
type textarea "a time i"
type textarea "x"
type textarea "a time"
type textarea "x"
type textarea "a time m"
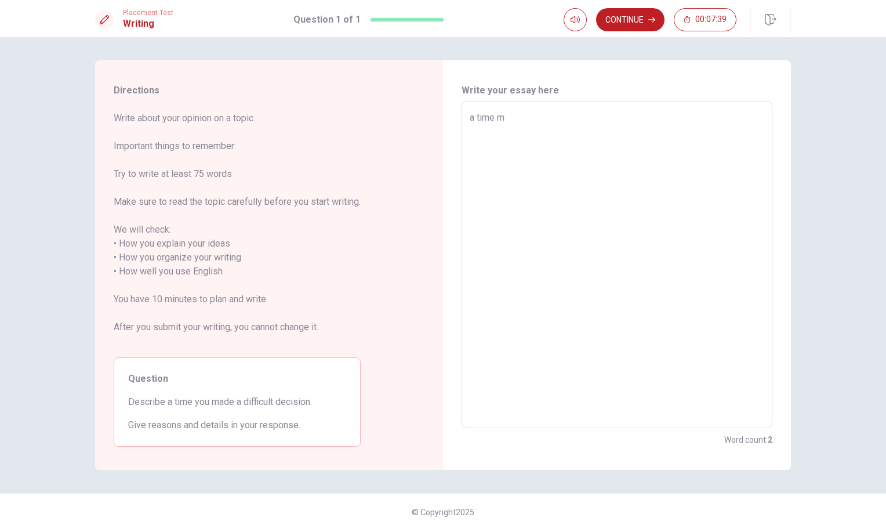
type textarea "x"
type textarea "a time ma"
type textarea "x"
type textarea "a time mad"
type textarea "x"
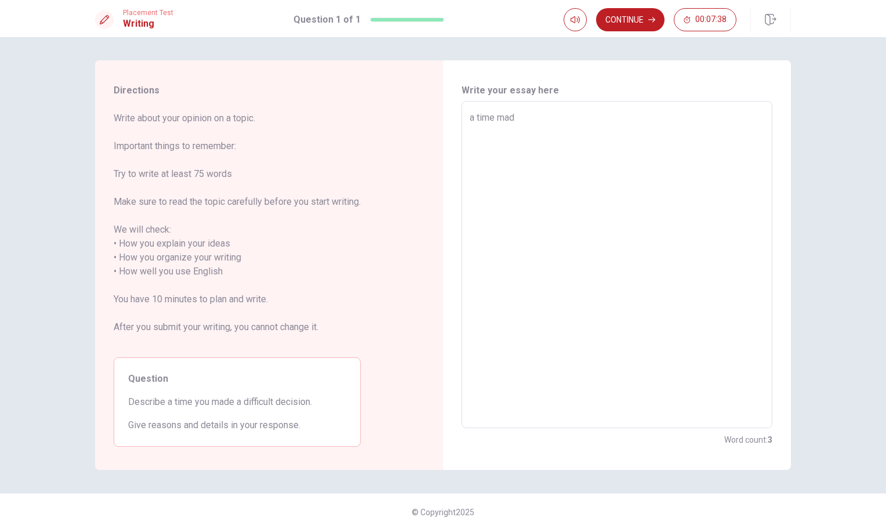
type textarea "a time made"
type textarea "x"
type textarea "a time made"
type textarea "x"
type textarea "a time made i"
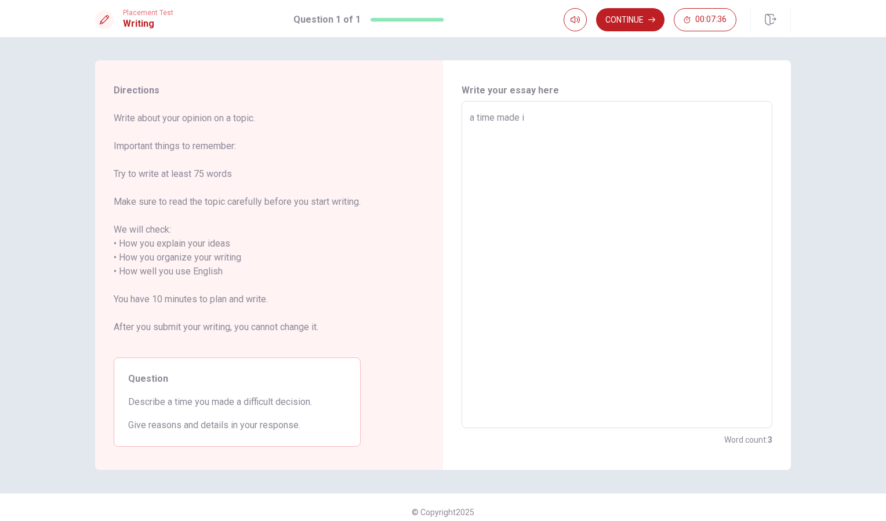
type textarea "x"
type textarea "a time made is"
type textarea "x"
type textarea "a time made is"
type textarea "x"
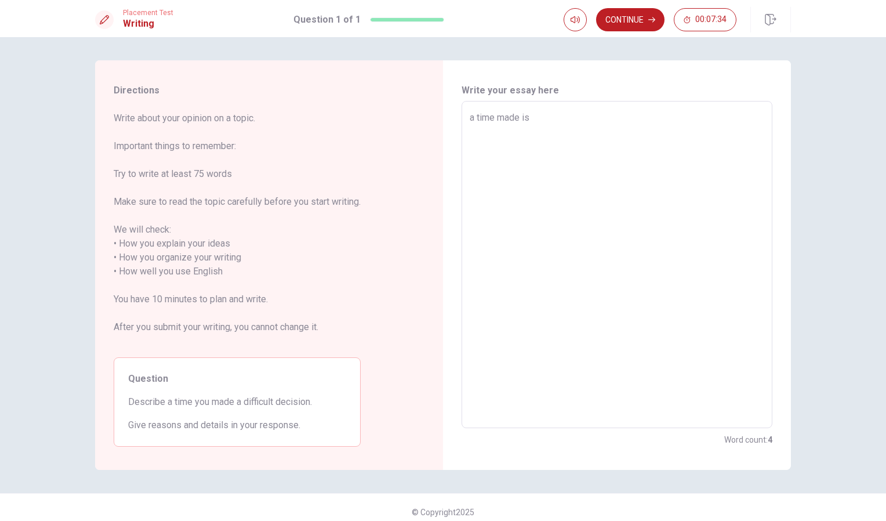
type textarea "a time made is d"
type textarea "x"
type textarea "a time made is di"
type textarea "x"
type textarea "a time made is dif"
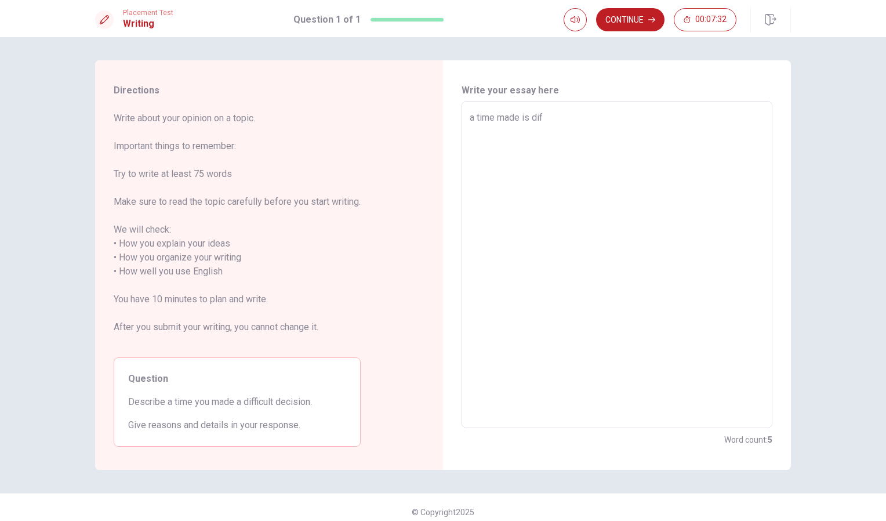
type textarea "x"
type textarea "a time made is diff"
type textarea "x"
type textarea "a time made is diffi"
type textarea "x"
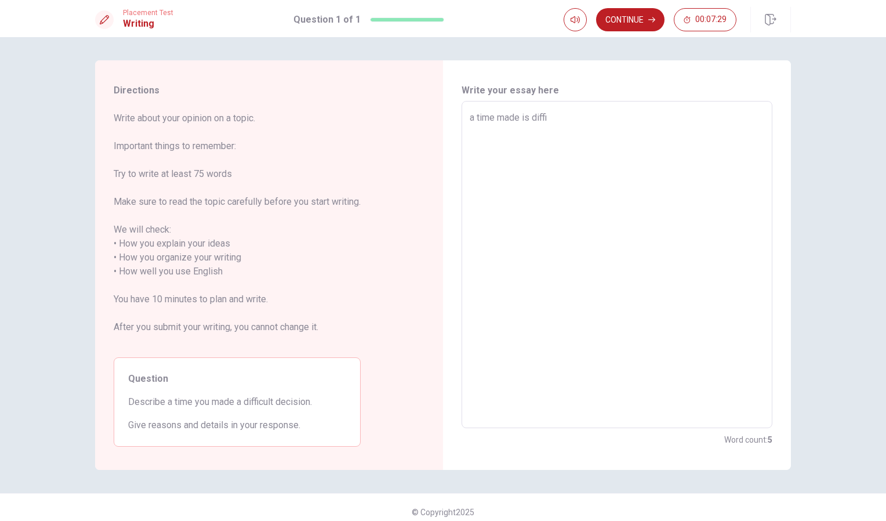
type textarea "a time made is diffic"
type textarea "x"
type textarea "a time made is difficu"
type textarea "x"
type textarea "a time made is difficui"
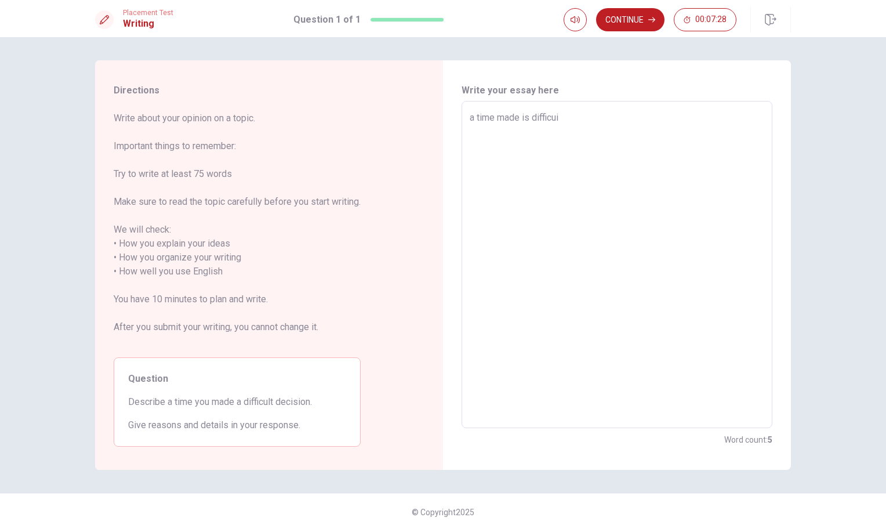
type textarea "x"
type textarea "a time made is difficuit"
click at [575, 141] on textarea "a time made is difficuit" at bounding box center [617, 265] width 295 height 308
type textarea "x"
type textarea "a time made is difficui"
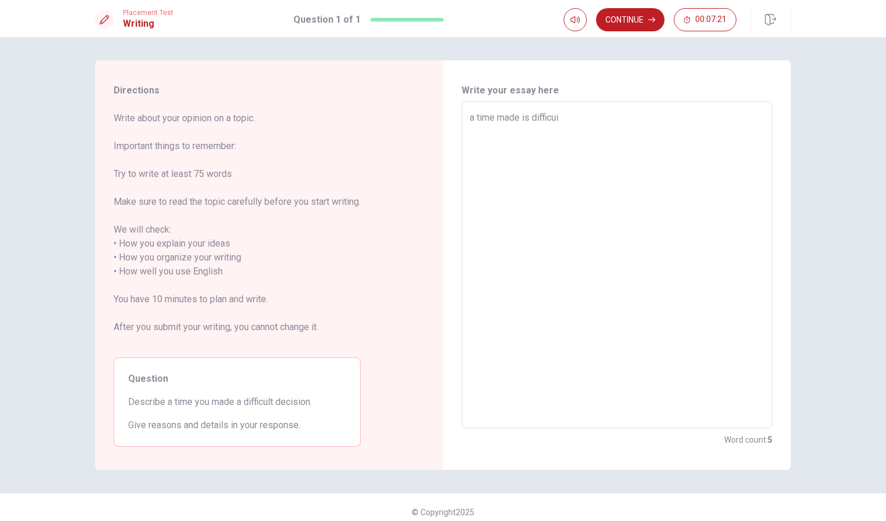
type textarea "x"
type textarea "a time made is difficu"
type textarea "x"
type textarea "a time made is difficui"
type textarea "x"
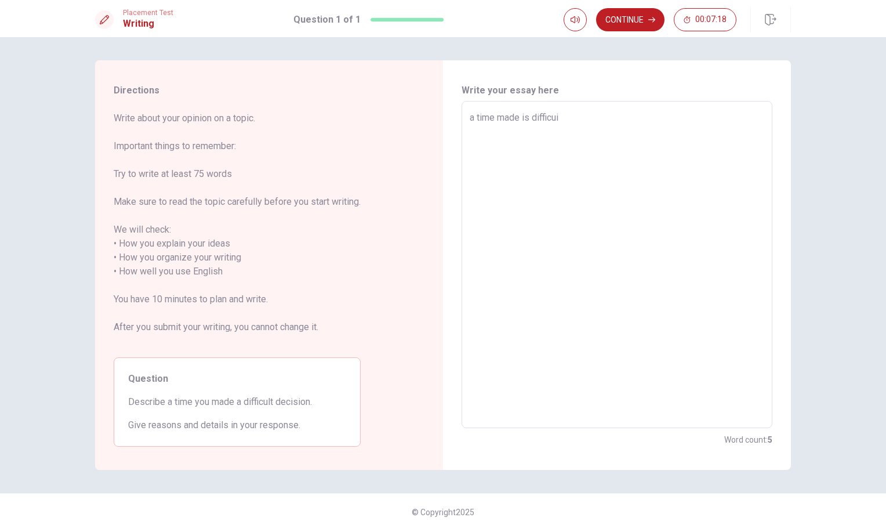
type textarea "a time made is difficuit"
click at [575, 141] on textarea "a time made is difficuit" at bounding box center [617, 265] width 295 height 308
type textarea "x"
type textarea "a time made is difficuit,"
type textarea "x"
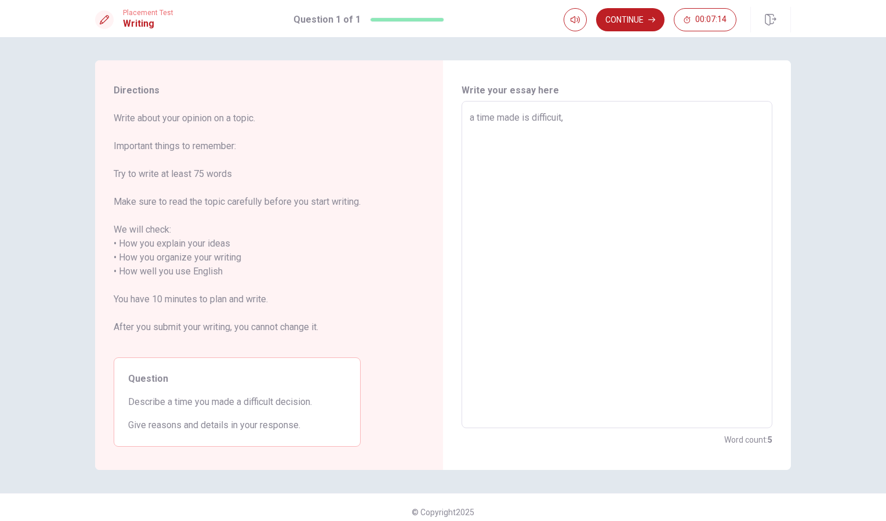
type textarea "a time made is difficuit"
type textarea "x"
type textarea "a time made is difficuit"
type textarea "x"
type textarea "a time made is difficuit r"
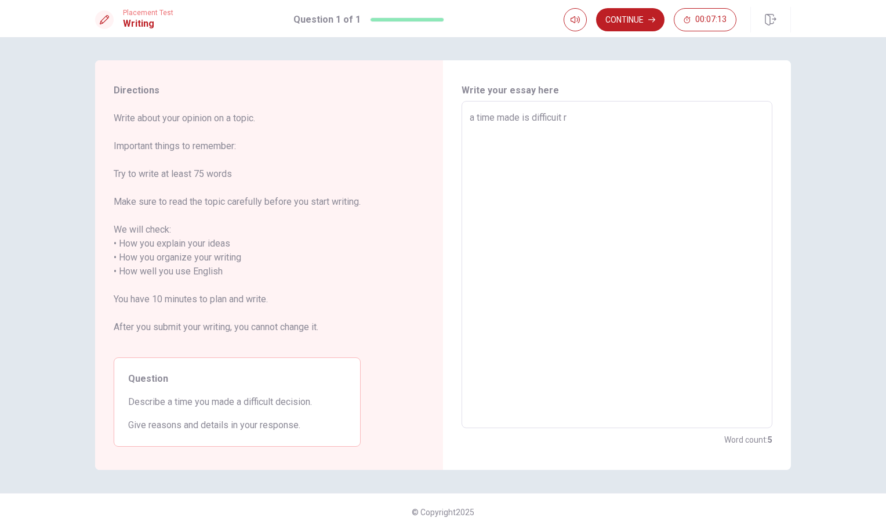
type textarea "x"
type textarea "a time made is difficuit re"
type textarea "x"
type textarea "a time made is difficuit rea"
type textarea "x"
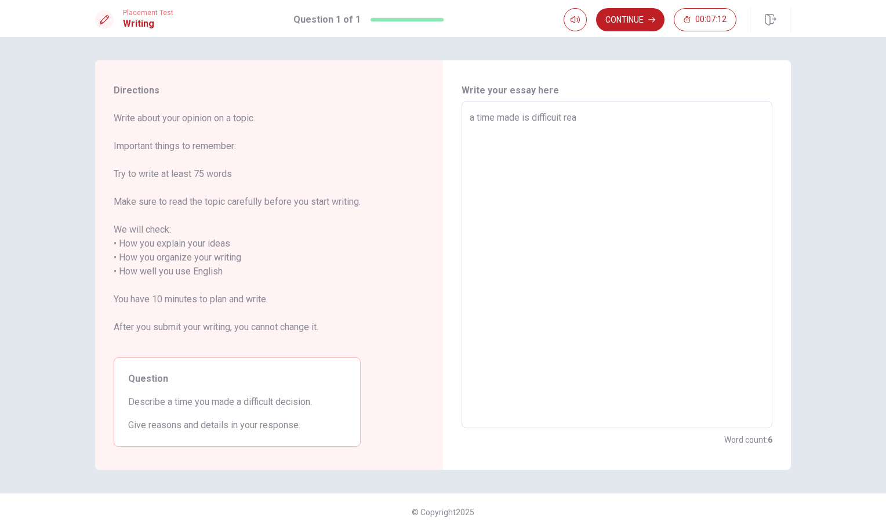
type textarea "a time made is difficuit reas"
type textarea "x"
type textarea "a time made is difficuit reaso"
type textarea "x"
type textarea "a time made is difficuit reason"
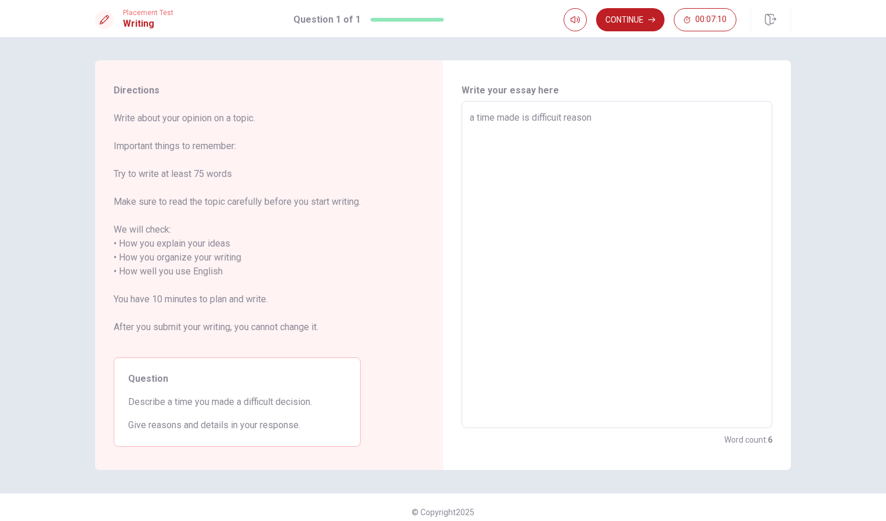
type textarea "x"
type textarea "a time made is difficuit reason"
type textarea "x"
type textarea "a time made is difficuit reason i"
type textarea "x"
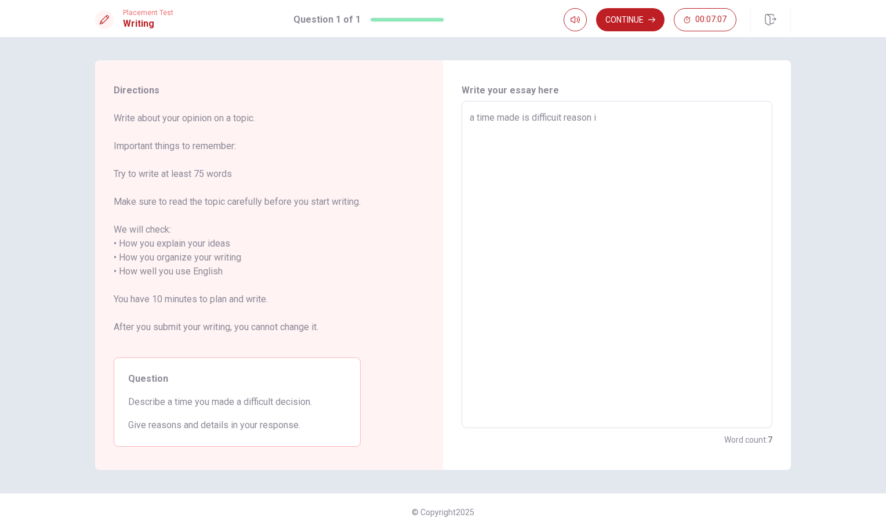
type textarea "a time made is difficuit reason is"
type textarea "x"
type textarea "a time made is difficuit reason is"
type textarea "x"
type textarea "a time made is difficuit reason is v"
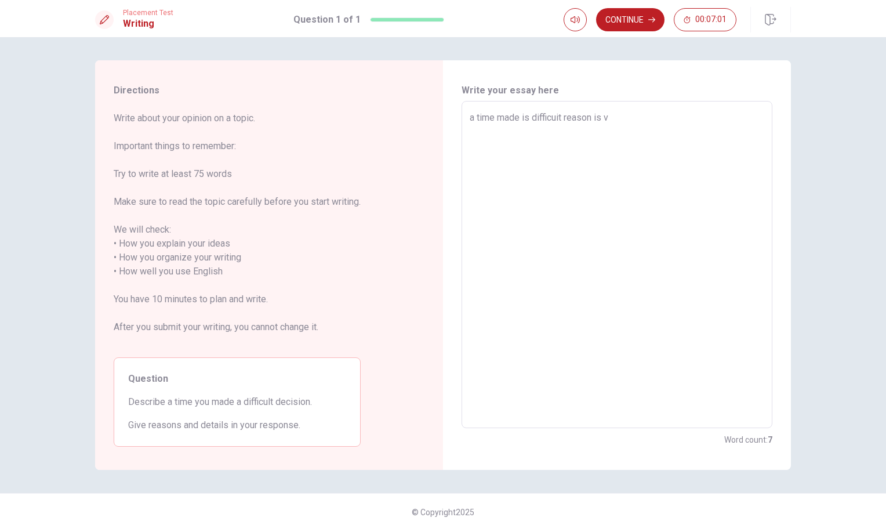
type textarea "x"
type textarea "a time made is difficuit reason is va"
type textarea "x"
type textarea "a time made is difficuit reason is var"
type textarea "x"
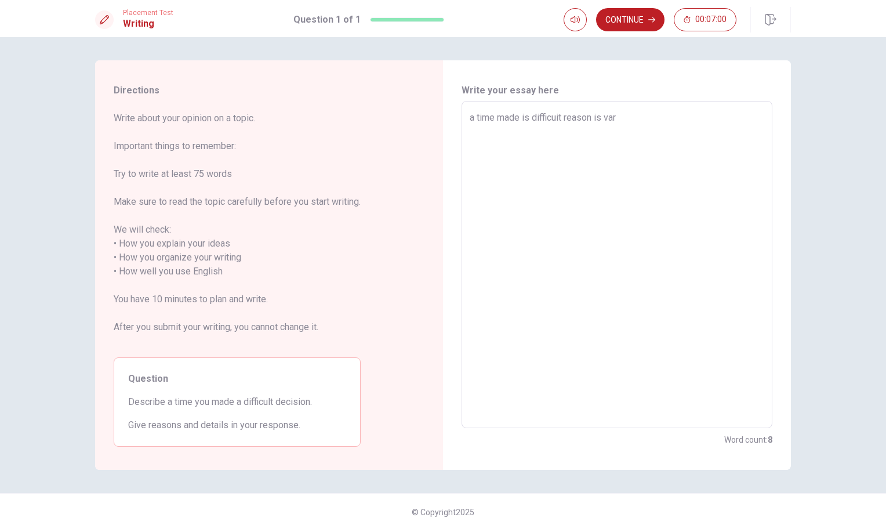
type textarea "a time made is difficuit reason is vari"
type textarea "x"
type textarea "a time made is difficuit reason is vario"
type textarea "x"
type textarea "a time made is difficuit reason is variou"
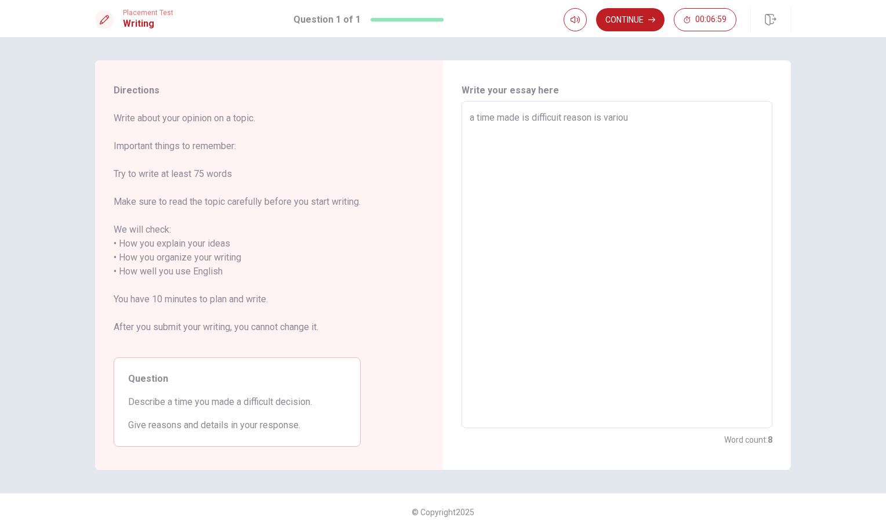
type textarea "x"
type textarea "a time made is difficuit reason is various"
type textarea "x"
type textarea "a time made is difficuit reason is various,"
type textarea "x"
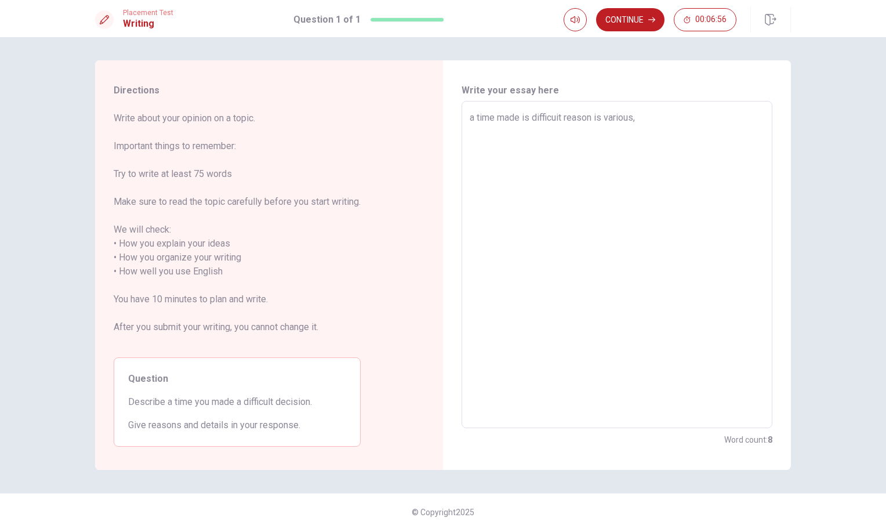
type textarea "a time made is difficuit reason is various"
type textarea "x"
type textarea "a time made is difficuit reason is various/"
type textarea "x"
type textarea "a time made is difficuit reason is various/"
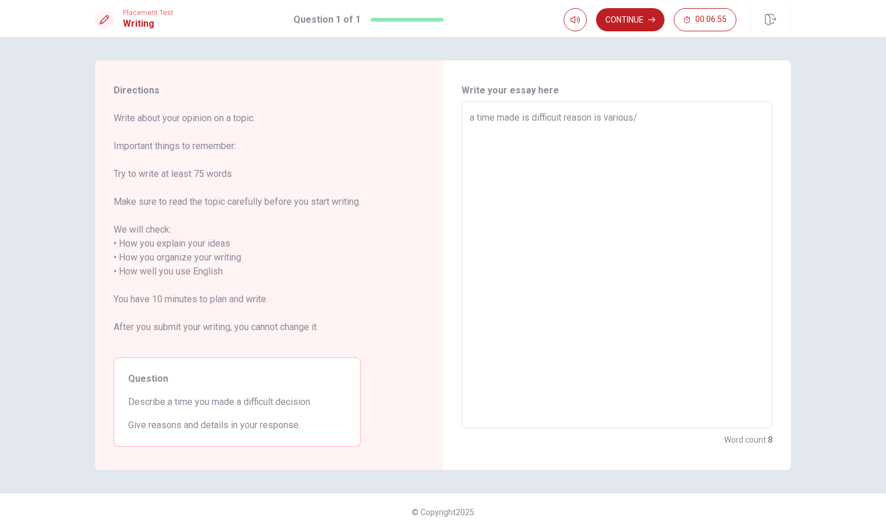
type textarea "x"
type textarea "a time made is difficuit reason is various/"
type textarea "x"
type textarea "a time made is difficuit reason is various"
type textarea "x"
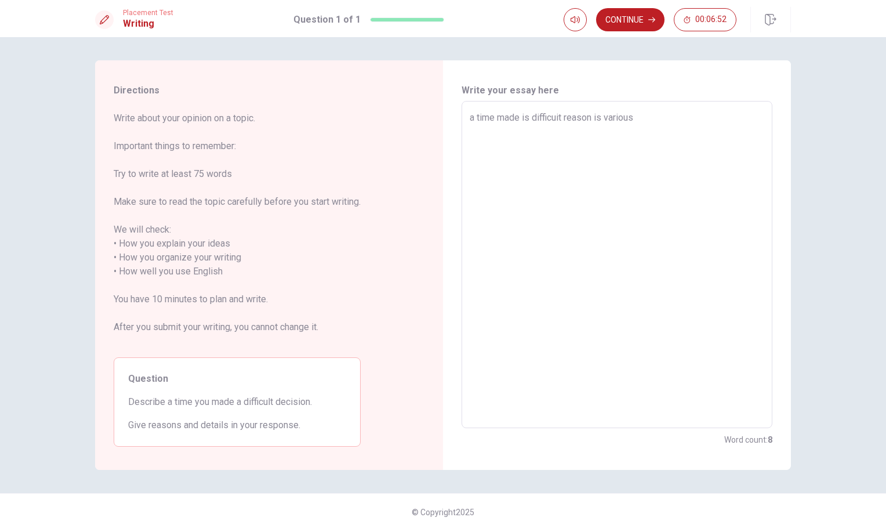
type textarea "a time made is difficuit reason is various,"
click at [526, 139] on textarea "a time made is difficuit reason is various、" at bounding box center [617, 265] width 295 height 308
click at [659, 118] on textarea "a time made is difficuit reason is various、" at bounding box center [617, 265] width 295 height 308
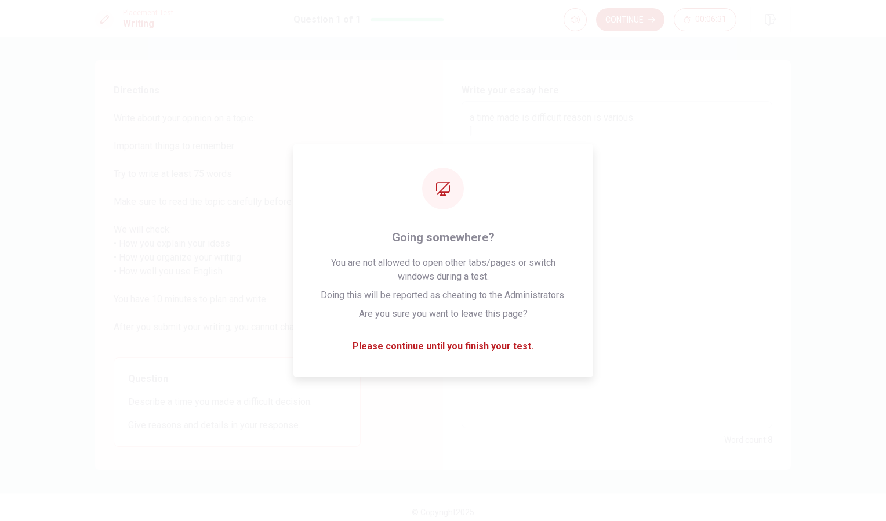
click at [675, 82] on div "Write your essay here a time made is difficuit reason is various. ] x ​ Word co…" at bounding box center [617, 264] width 348 height 409
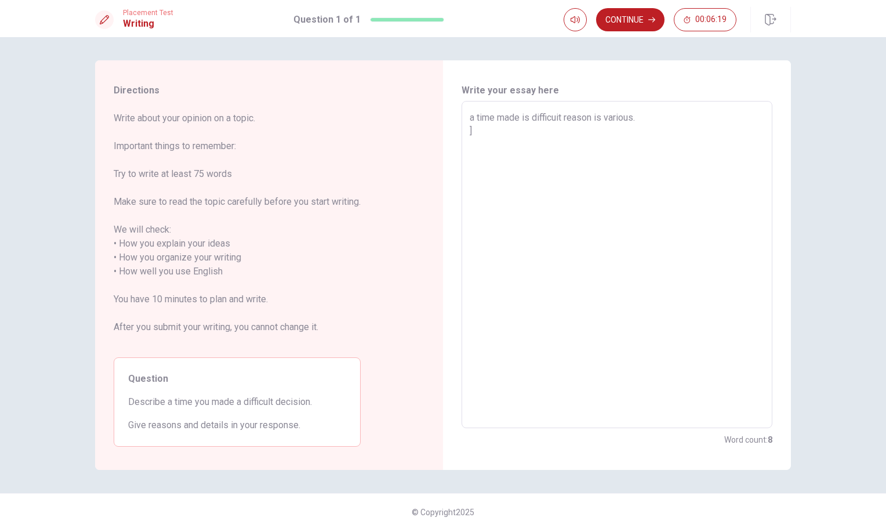
click at [471, 157] on textarea "a time made is difficuit reason is various. ]" at bounding box center [617, 265] width 295 height 308
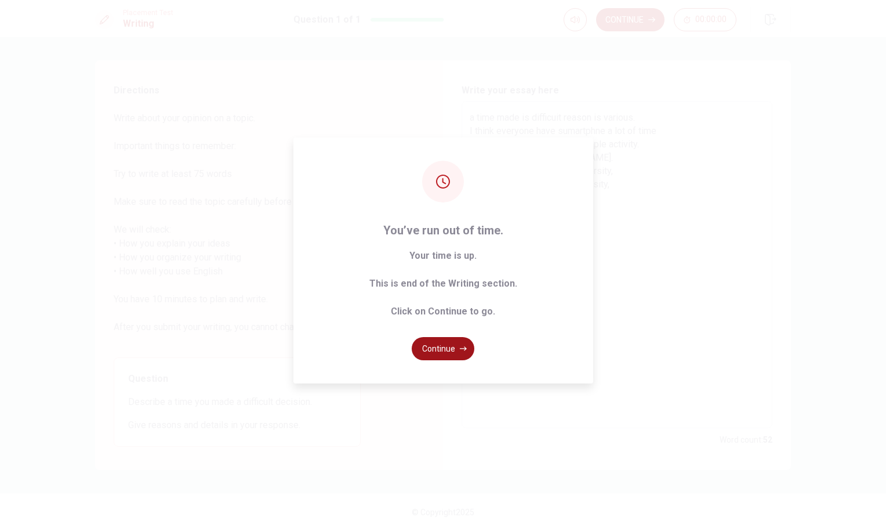
click at [449, 354] on button "Continue" at bounding box center [443, 348] width 63 height 23
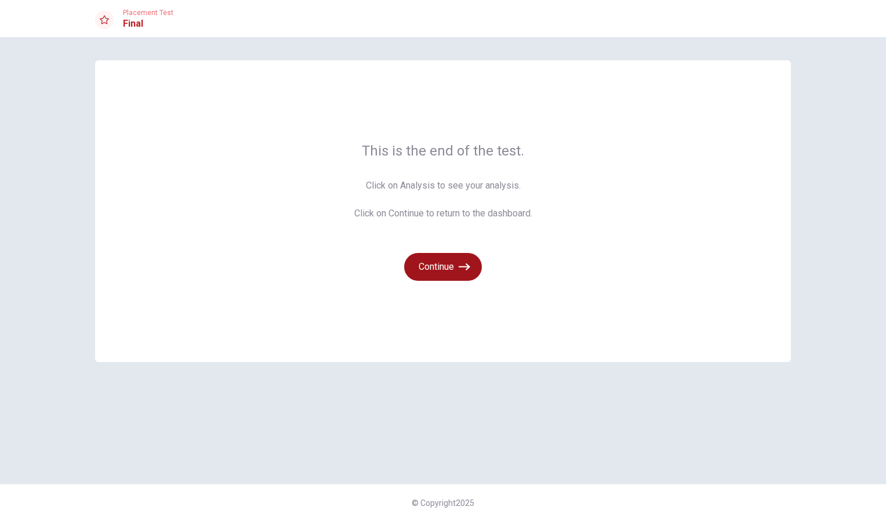
click at [456, 278] on button "Continue" at bounding box center [443, 267] width 78 height 28
